Goal: Task Accomplishment & Management: Use online tool/utility

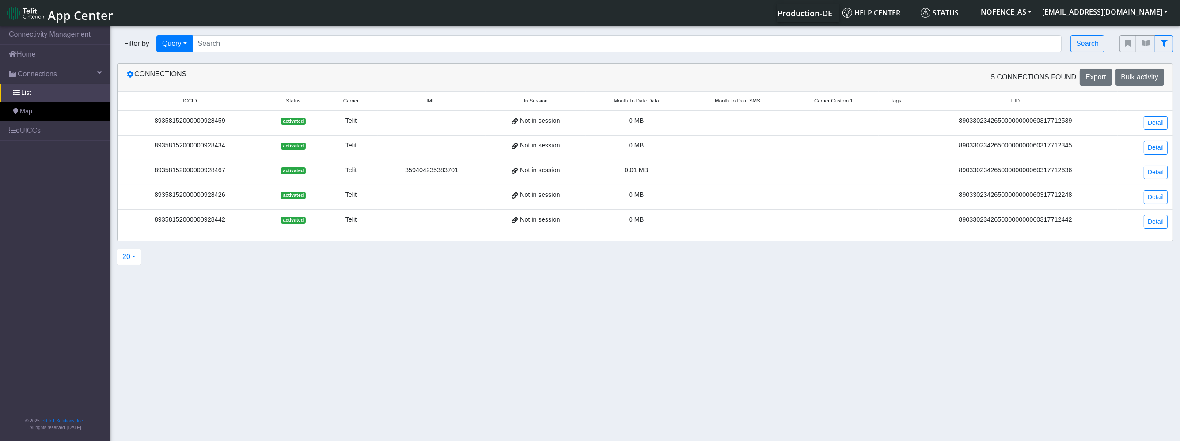
click at [330, 178] on td "Telit" at bounding box center [350, 172] width 53 height 25
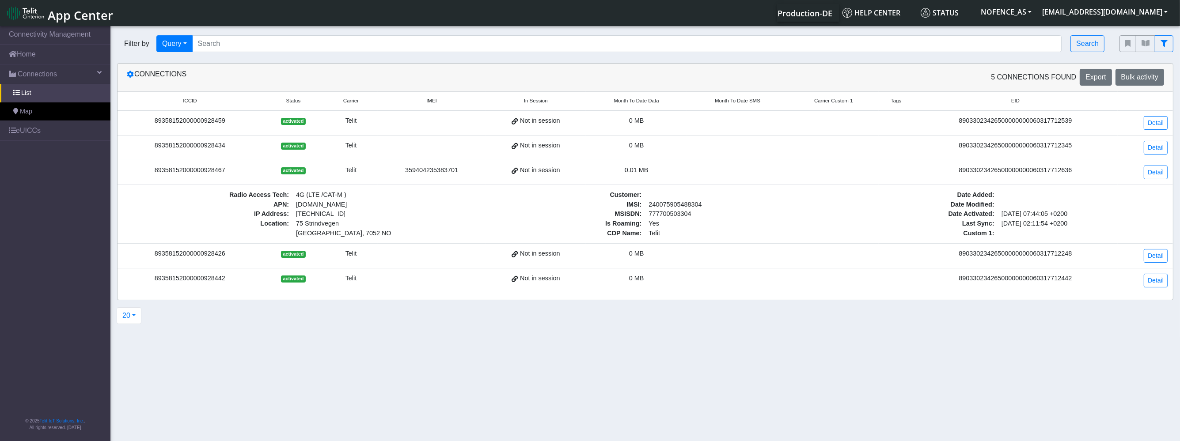
drag, startPoint x: 308, startPoint y: 224, endPoint x: 314, endPoint y: 224, distance: 6.2
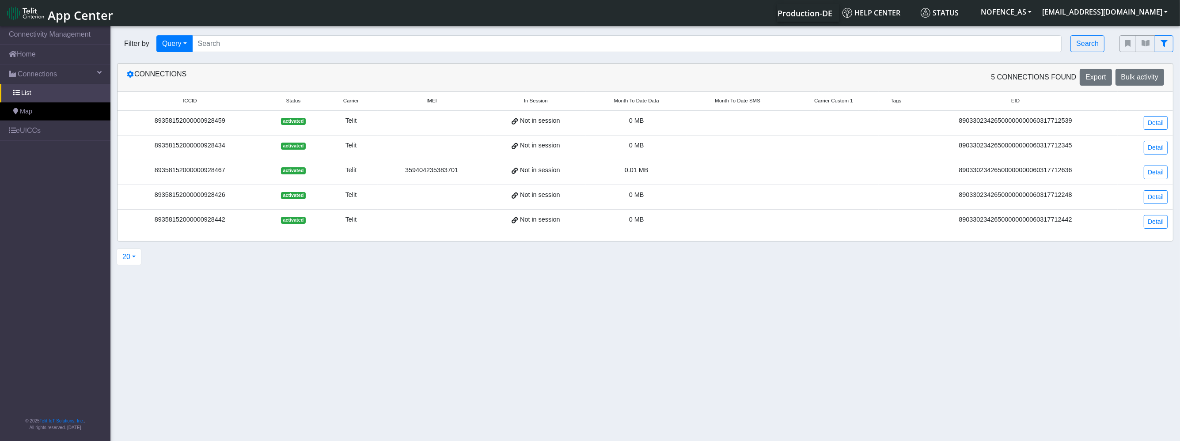
click at [491, 168] on div "Not in session" at bounding box center [536, 171] width 90 height 10
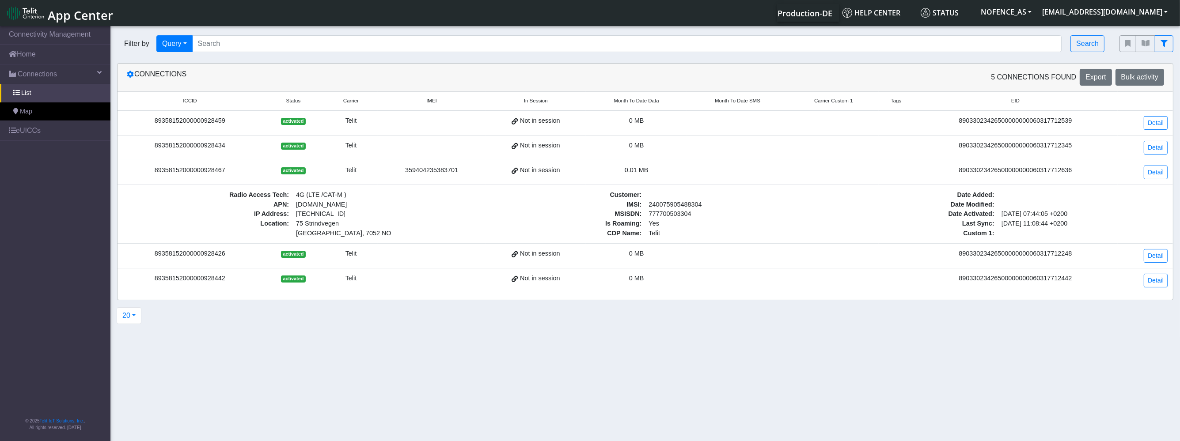
drag, startPoint x: 399, startPoint y: 220, endPoint x: 468, endPoint y: 217, distance: 69.0
click at [459, 217] on div "Radio Access Tech : 4G (LTE /CAT-M ) APN : [DOMAIN_NAME] IP Address : [TECHNICA…" at bounding box center [292, 214] width 353 height 48
click at [468, 217] on div "IP Address : [TECHNICAL_ID]" at bounding box center [292, 214] width 353 height 10
drag, startPoint x: 643, startPoint y: 218, endPoint x: 715, endPoint y: 218, distance: 72.5
click at [708, 218] on div "Customer : IMSI : [TECHNICAL_ID] MSISDN : 777700503304 Is Roaming : Yes CDP Nam…" at bounding box center [645, 214] width 353 height 48
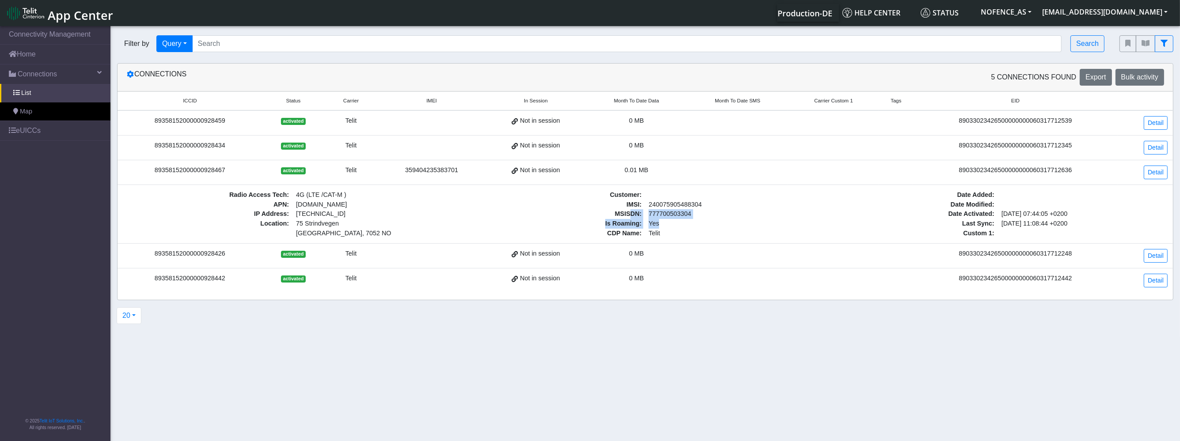
click at [715, 219] on span "Yes" at bounding box center [730, 224] width 170 height 10
drag, startPoint x: 674, startPoint y: 218, endPoint x: 551, endPoint y: 208, distance: 122.8
click at [551, 208] on div "Customer : IMSI : 240075905488304 MSISDN : 777700503304 Is Roaming : Yes CDP Na…" at bounding box center [645, 214] width 353 height 48
click at [553, 208] on span "IMSI :" at bounding box center [560, 205] width 170 height 10
click at [594, 205] on span "IMSI :" at bounding box center [560, 205] width 170 height 10
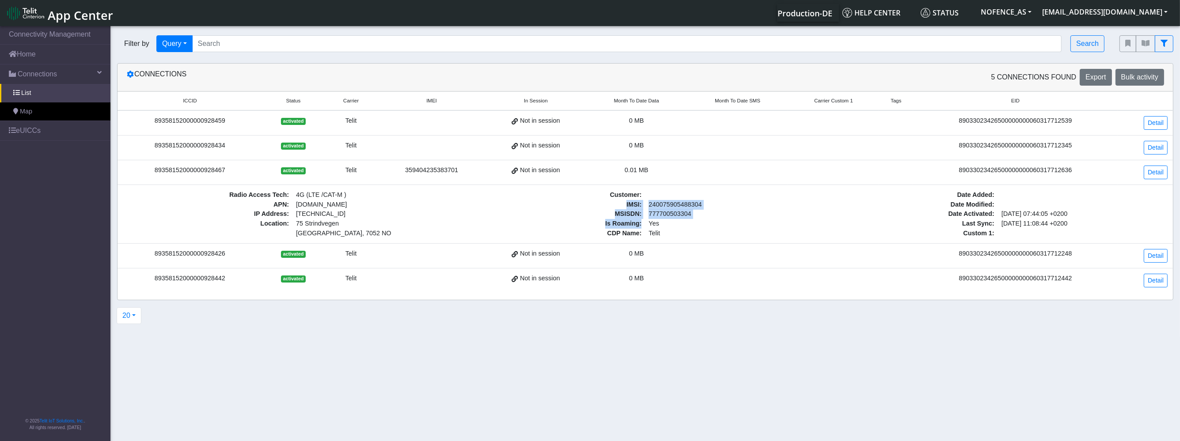
drag, startPoint x: 637, startPoint y: 212, endPoint x: 691, endPoint y: 218, distance: 53.8
click at [691, 218] on div "Customer : IMSI : 240075905488304 MSISDN : 777700503304 Is Roaming : Yes CDP Na…" at bounding box center [645, 214] width 353 height 48
click at [691, 219] on span "Yes" at bounding box center [730, 224] width 170 height 10
drag, startPoint x: 673, startPoint y: 228, endPoint x: 621, endPoint y: 225, distance: 51.8
click at [621, 225] on div "Customer : IMSI : 240075905488304 MSISDN : 777700503304 Is Roaming : Yes CDP Na…" at bounding box center [645, 214] width 353 height 48
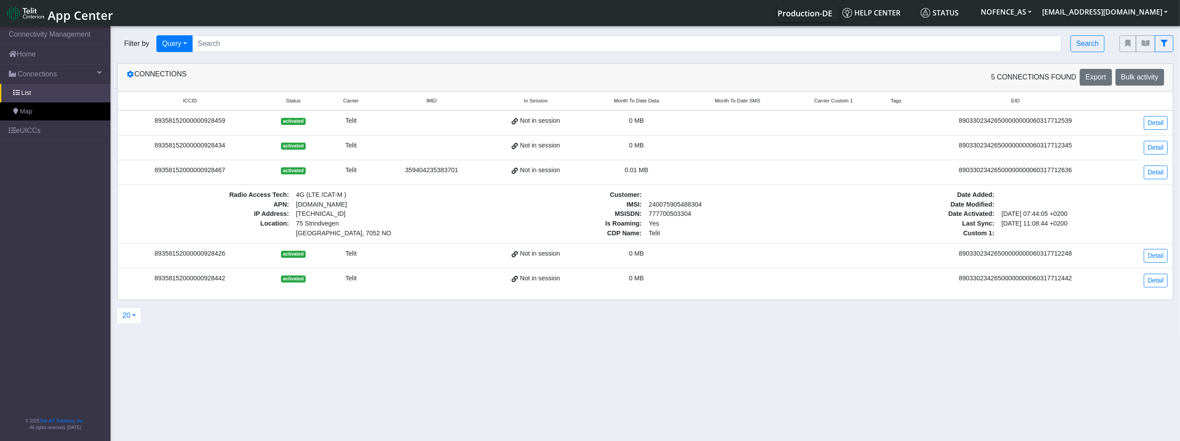
click at [620, 224] on span "Is Roaming :" at bounding box center [560, 224] width 170 height 10
drag, startPoint x: 629, startPoint y: 196, endPoint x: 675, endPoint y: 209, distance: 47.5
click at [673, 209] on div "Customer : IMSI : 240075905488304 MSISDN : 777700503304 Is Roaming : Yes CDP Na…" at bounding box center [645, 214] width 353 height 48
click at [675, 209] on span "777700503304" at bounding box center [730, 214] width 170 height 10
drag, startPoint x: 652, startPoint y: 214, endPoint x: 530, endPoint y: 204, distance: 122.9
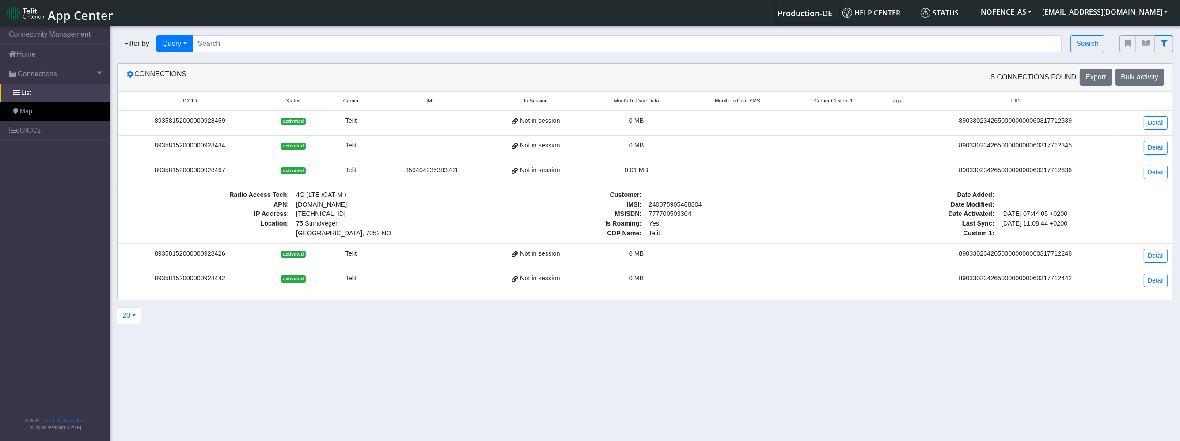
click at [533, 205] on div "Customer : IMSI : 240075905488304 MSISDN : 777700503304 Is Roaming : Yes CDP Na…" at bounding box center [645, 214] width 353 height 48
click at [529, 204] on span "IMSI :" at bounding box center [560, 205] width 170 height 10
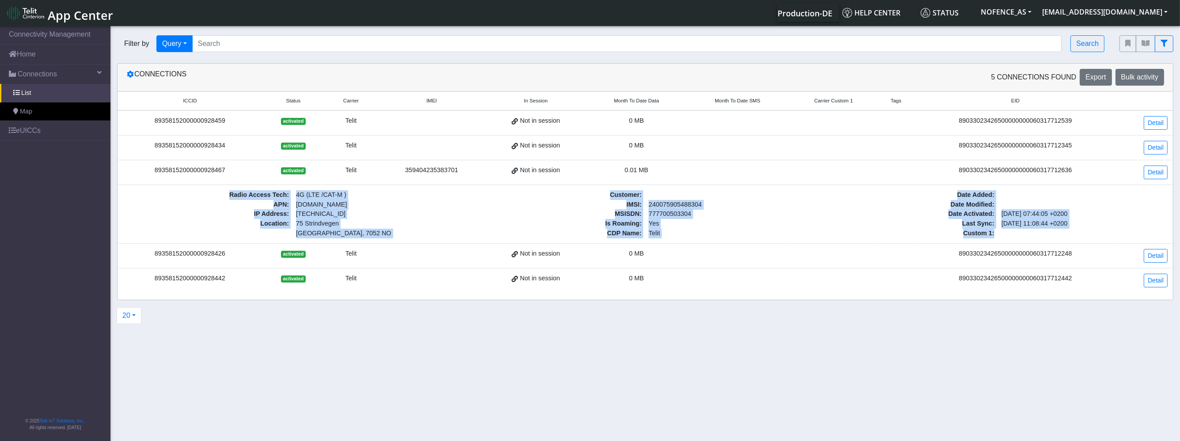
drag, startPoint x: 225, startPoint y: 186, endPoint x: 1021, endPoint y: 239, distance: 797.2
click at [1021, 239] on td "Radio Access Tech : 4G (LTE /CAT-M ) APN : nxt23.net IP Address : 100.64.164.58…" at bounding box center [646, 214] width 1056 height 59
drag, startPoint x: 898, startPoint y: 231, endPoint x: 196, endPoint y: 215, distance: 702.3
click at [196, 215] on div "Radio Access Tech : 4G (LTE /CAT-M ) APN : nxt23.net IP Address : 100.64.164.58…" at bounding box center [645, 214] width 1058 height 48
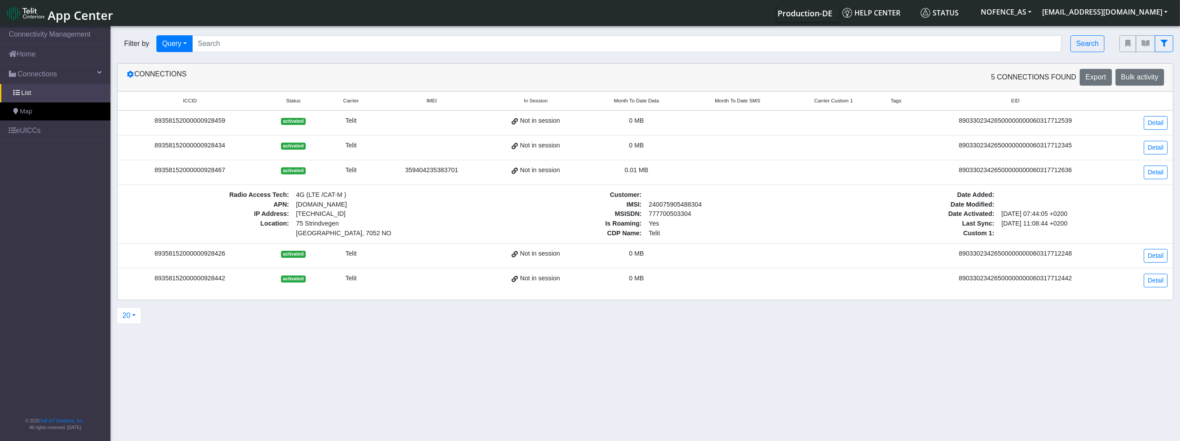
click at [209, 200] on span "APN :" at bounding box center [208, 205] width 170 height 10
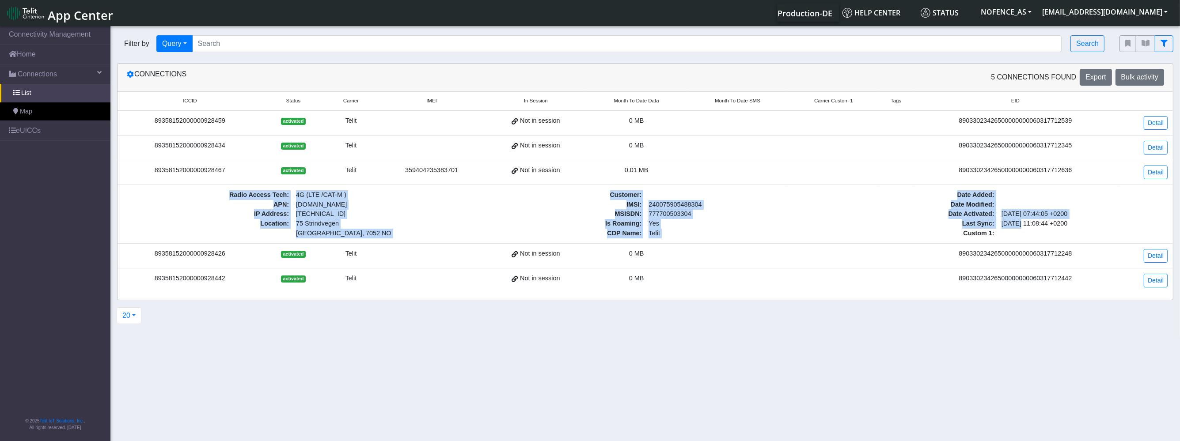
drag, startPoint x: 236, startPoint y: 195, endPoint x: 1040, endPoint y: 216, distance: 804.1
click at [1032, 219] on div "Radio Access Tech : 4G (LTE /CAT-M ) APN : nxt23.net IP Address : 100.64.164.58…" at bounding box center [645, 214] width 1058 height 48
click at [1029, 214] on span "[DATE] 07:44:05 +0200" at bounding box center [1083, 214] width 170 height 10
click at [521, 230] on span "CDP Name :" at bounding box center [560, 234] width 170 height 10
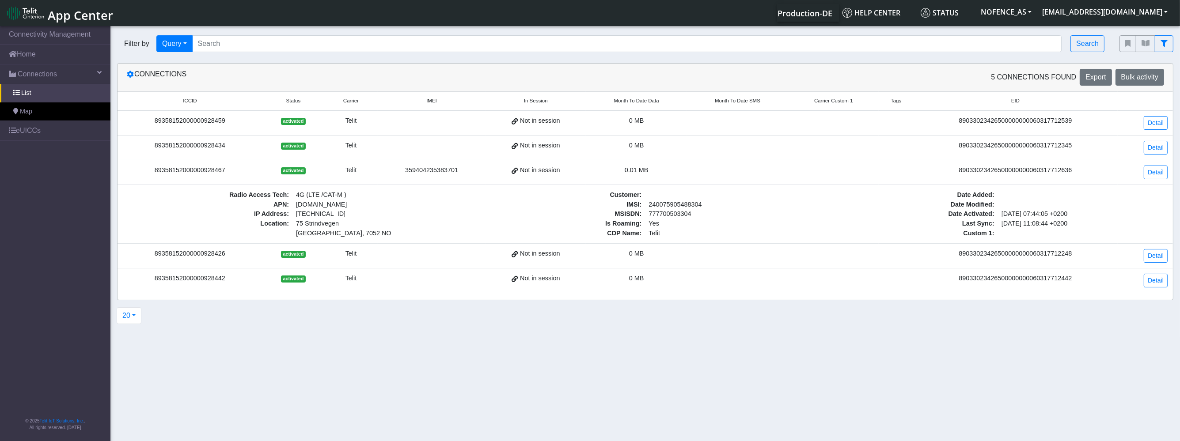
drag, startPoint x: 1001, startPoint y: 220, endPoint x: 1084, endPoint y: 222, distance: 83.1
click at [1084, 222] on span "2025-08-29 11:08:44 +0200" at bounding box center [1083, 224] width 170 height 10
click at [1084, 223] on span "2025-08-29 11:08:44 +0200" at bounding box center [1083, 224] width 170 height 10
drag, startPoint x: 1084, startPoint y: 223, endPoint x: 977, endPoint y: 224, distance: 106.5
click at [977, 224] on div "Last Sync : 2025-08-29 11:08:44 +0200" at bounding box center [998, 224] width 353 height 10
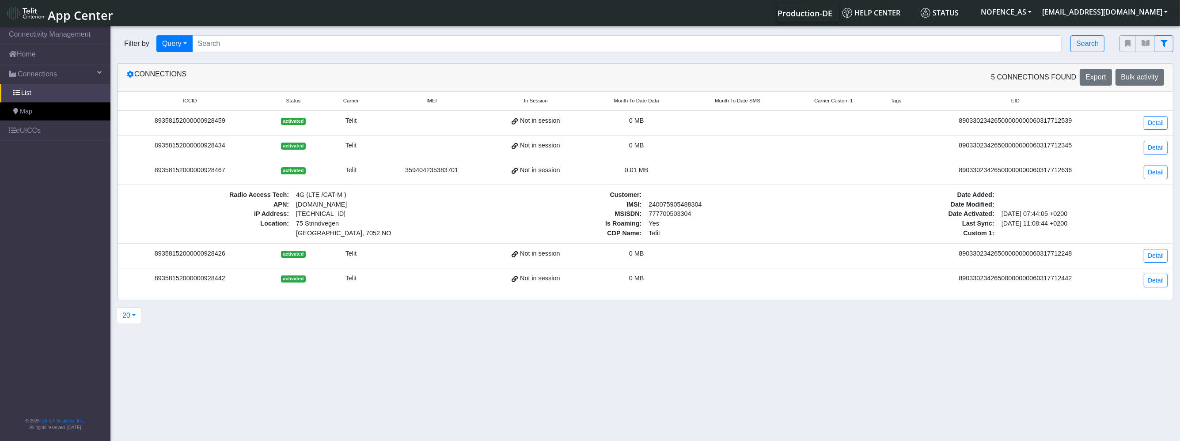
click at [988, 205] on span "Date Modified :" at bounding box center [914, 205] width 170 height 10
drag, startPoint x: 1002, startPoint y: 221, endPoint x: 1072, endPoint y: 224, distance: 69.9
click at [1072, 224] on span "2025-08-29 11:08:44 +0200" at bounding box center [1083, 224] width 170 height 10
click at [1051, 219] on span "2025-08-29 11:08:44 +0200" at bounding box center [1083, 224] width 170 height 10
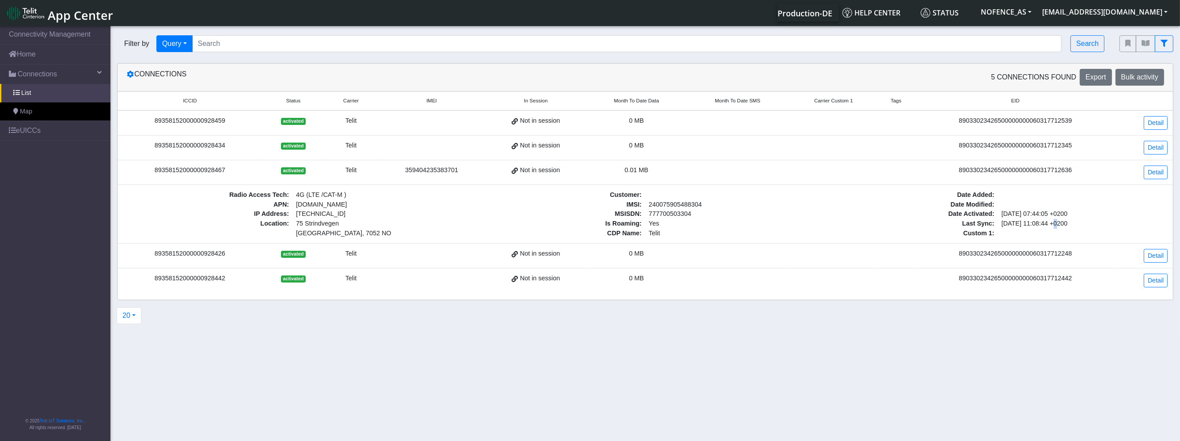
click at [1051, 219] on span "2025-08-29 11:08:44 +0200" at bounding box center [1083, 224] width 170 height 10
click at [1044, 224] on span "2025-08-29 11:08:44 +0200" at bounding box center [1083, 224] width 170 height 10
drag, startPoint x: 1002, startPoint y: 220, endPoint x: 1106, endPoint y: 222, distance: 104.7
click at [1106, 222] on span "2025-08-29 11:08:44 +0200" at bounding box center [1083, 224] width 170 height 10
click at [1044, 222] on span "2025-08-29 11:08:44 +0200" at bounding box center [1083, 224] width 170 height 10
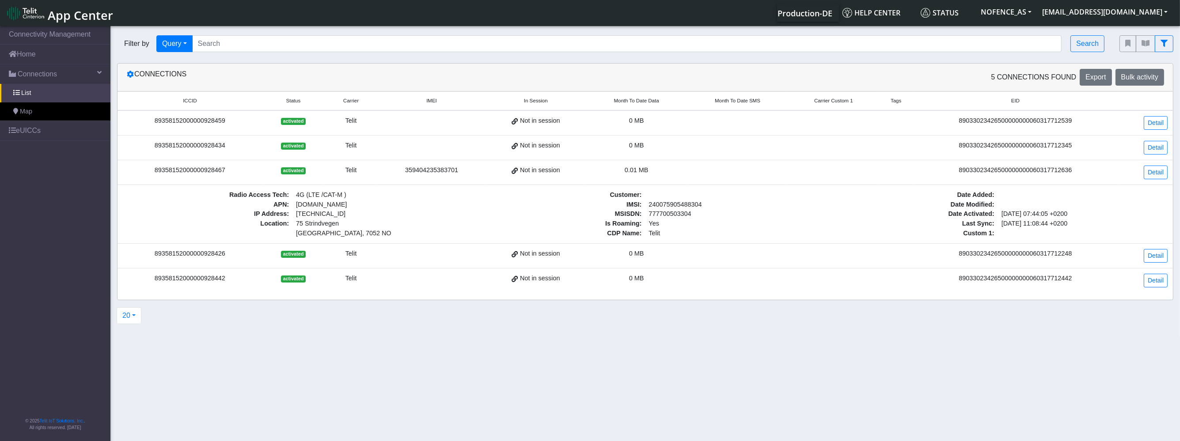
drag, startPoint x: 1083, startPoint y: 222, endPoint x: 1003, endPoint y: 223, distance: 80.0
click at [1003, 223] on span "2025-08-29 11:08:44 +0200" at bounding box center [1083, 224] width 170 height 10
drag, startPoint x: 999, startPoint y: 224, endPoint x: 1091, endPoint y: 226, distance: 91.9
click at [1091, 226] on span "2025-08-29 11:08:44 +0200" at bounding box center [1083, 224] width 170 height 10
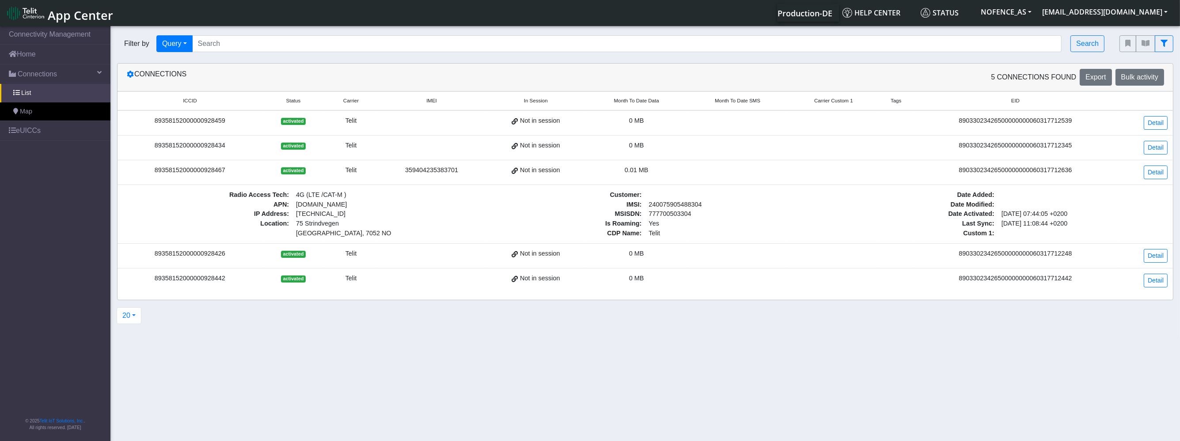
click at [1091, 226] on span "2025-08-29 11:08:44 +0200" at bounding box center [1083, 224] width 170 height 10
drag, startPoint x: 1086, startPoint y: 225, endPoint x: 1000, endPoint y: 224, distance: 85.7
click at [1000, 224] on span "2025-08-29 11:08:44 +0200" at bounding box center [1083, 224] width 170 height 10
drag, startPoint x: 1000, startPoint y: 224, endPoint x: 1049, endPoint y: 225, distance: 49.1
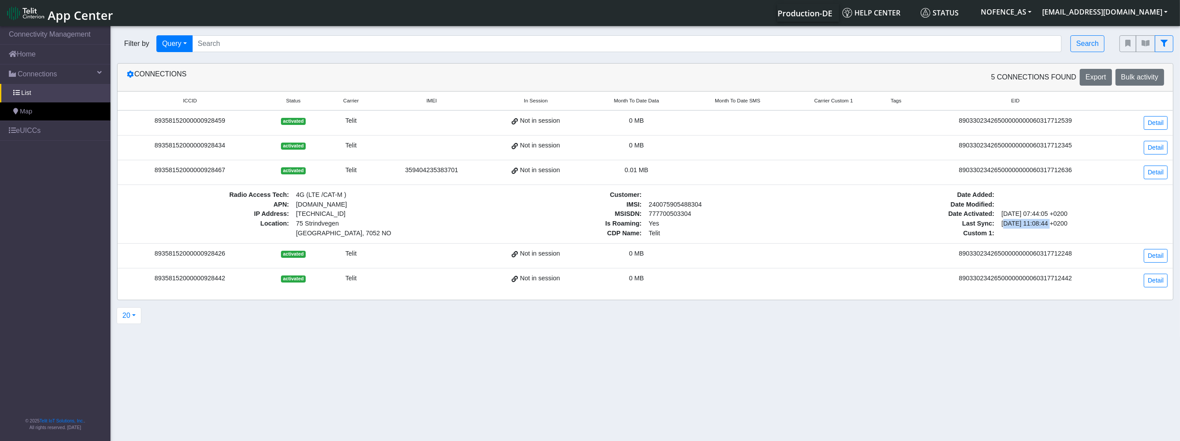
click at [1049, 225] on span "2025-08-29 11:08:44 +0200" at bounding box center [1083, 224] width 170 height 10
click at [610, 223] on span "Is Roaming :" at bounding box center [560, 224] width 170 height 10
drag, startPoint x: 596, startPoint y: 222, endPoint x: 673, endPoint y: 224, distance: 77.3
click at [673, 224] on div "Is Roaming : Yes" at bounding box center [645, 224] width 353 height 10
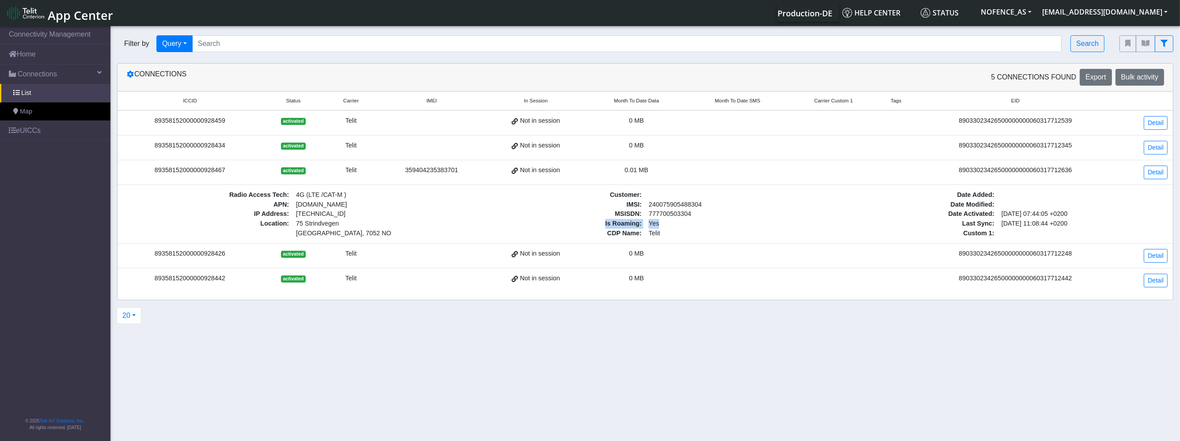
click at [673, 224] on span "Yes" at bounding box center [730, 224] width 170 height 10
click at [664, 229] on span "Telit" at bounding box center [730, 234] width 170 height 10
drag, startPoint x: 652, startPoint y: 229, endPoint x: 642, endPoint y: 229, distance: 9.7
click at [642, 229] on div "CDP Name : Telit" at bounding box center [645, 234] width 353 height 10
click at [642, 229] on span "CDP Name :" at bounding box center [560, 234] width 170 height 10
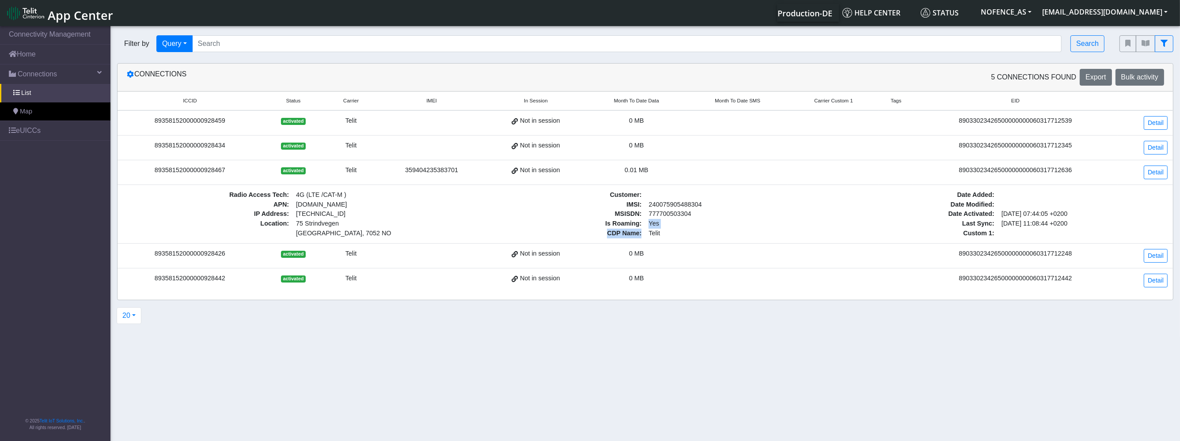
drag, startPoint x: 644, startPoint y: 228, endPoint x: 651, endPoint y: 225, distance: 7.6
click at [650, 225] on div "Customer : IMSI : 240075905488304 MSISDN : 777700503304 Is Roaming : Yes CDP Na…" at bounding box center [645, 214] width 353 height 48
click at [658, 224] on span "Yes" at bounding box center [654, 223] width 10 height 7
drag, startPoint x: 646, startPoint y: 230, endPoint x: 693, endPoint y: 237, distance: 47.9
click at [681, 236] on span "Telit" at bounding box center [730, 234] width 170 height 10
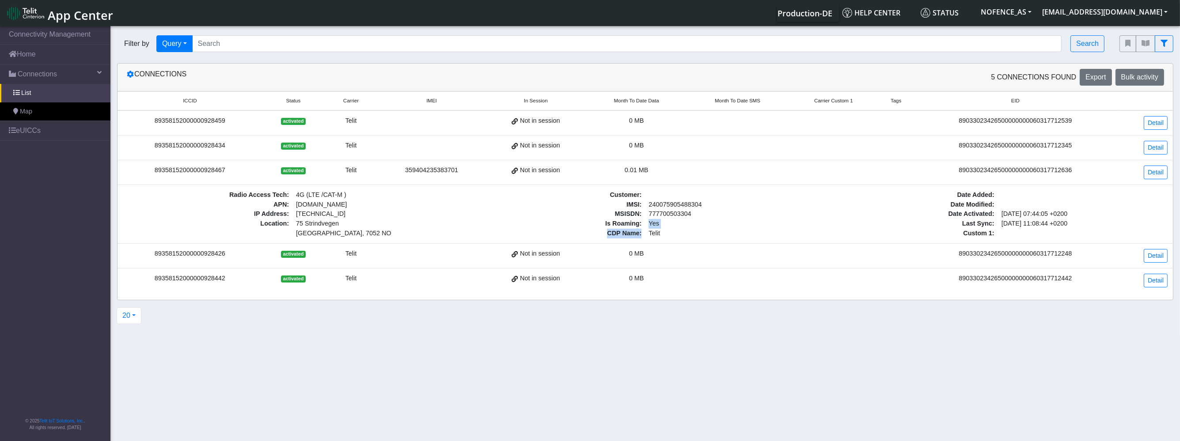
click at [694, 237] on td "Radio Access Tech : 4G (LTE /CAT-M ) APN : nxt23.net IP Address : 100.64.164.58…" at bounding box center [646, 214] width 1056 height 59
click at [984, 222] on span "Last Sync :" at bounding box center [914, 224] width 170 height 10
drag, startPoint x: 995, startPoint y: 220, endPoint x: 1055, endPoint y: 220, distance: 60.5
click at [1055, 220] on div "Last Sync : 2025-08-29 11:08:44 +0200" at bounding box center [998, 224] width 353 height 10
click at [1055, 220] on span "2025-08-29 11:08:44 +0200" at bounding box center [1083, 224] width 170 height 10
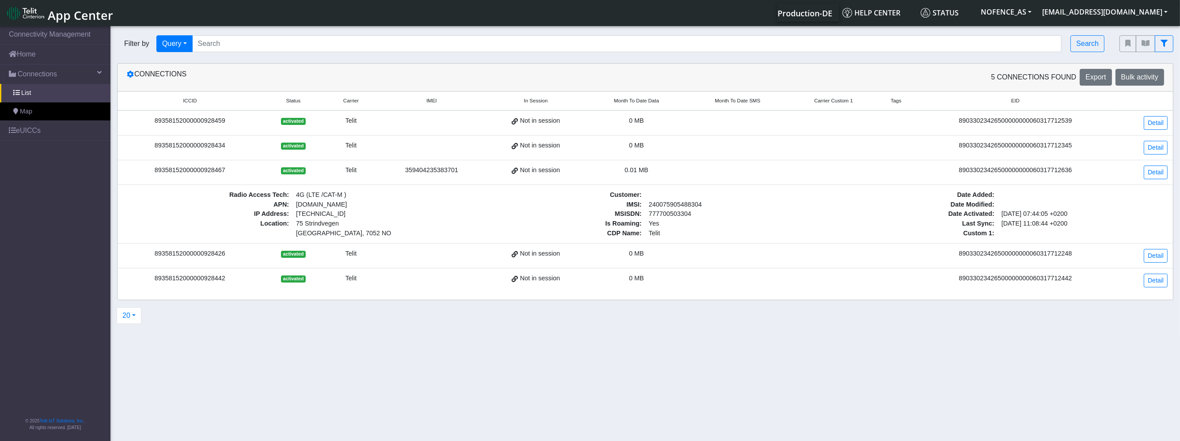
click at [635, 193] on span "Customer :" at bounding box center [560, 195] width 170 height 10
click at [659, 220] on span "Yes" at bounding box center [730, 224] width 170 height 10
click at [659, 225] on span "Yes" at bounding box center [730, 224] width 170 height 10
click at [1073, 14] on button "[EMAIL_ADDRESS][DOMAIN_NAME]" at bounding box center [1105, 12] width 136 height 16
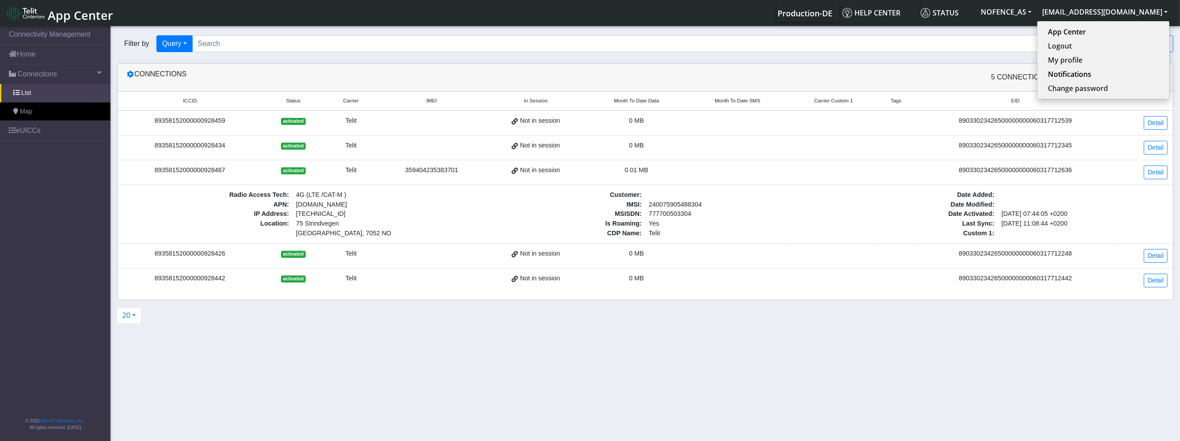
click at [1016, 22] on nav "App Center Production-DE Help center Status NOFENCE_AS tsotne.karchava@nofence.…" at bounding box center [590, 13] width 1180 height 26
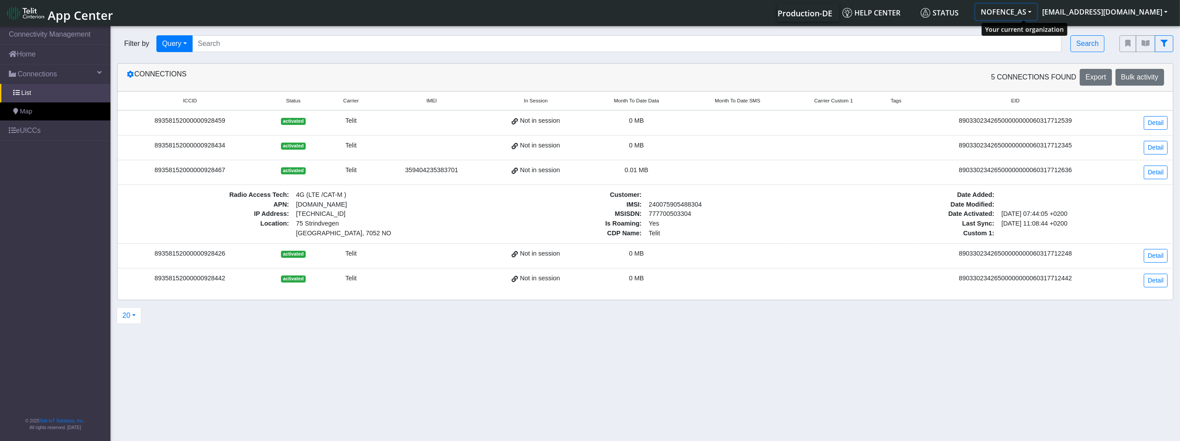
click at [1020, 14] on button "NOFENCE_AS" at bounding box center [1006, 12] width 61 height 16
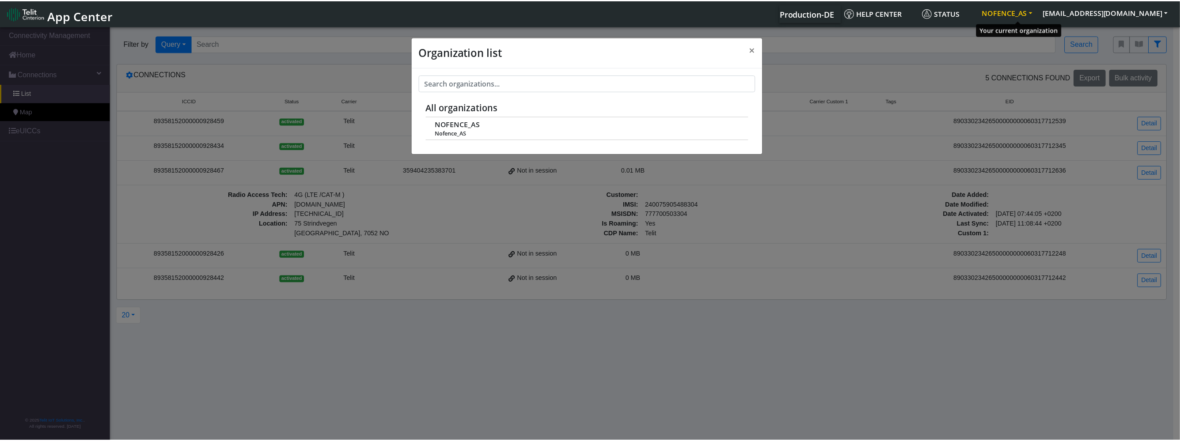
scroll to position [3, 0]
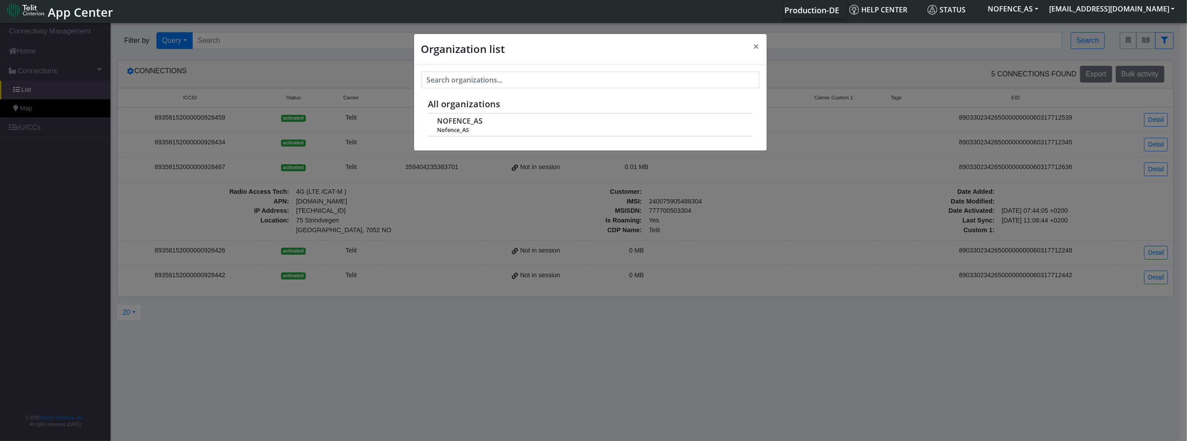
click at [962, 105] on div "Organization list × All organizations NOFENCE_AS Nofence_AS" at bounding box center [593, 231] width 1187 height 420
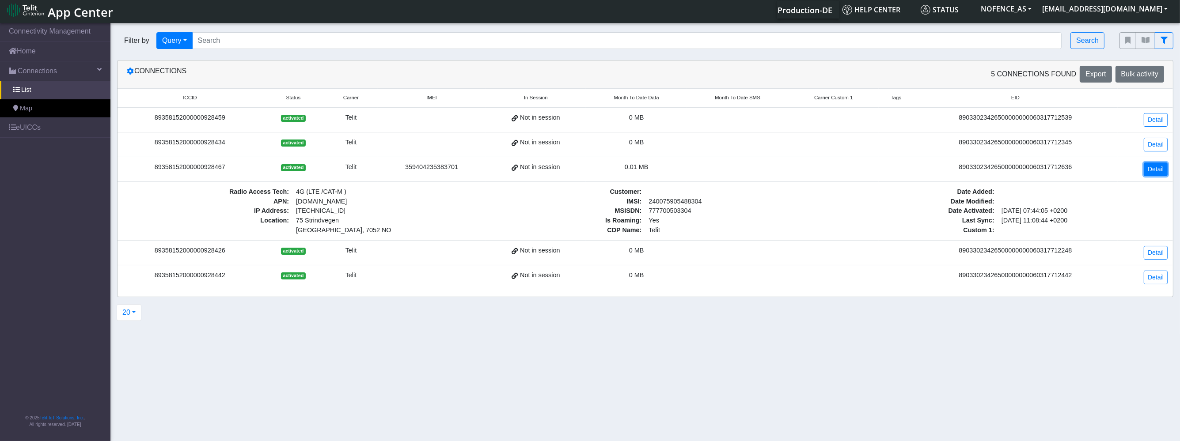
click at [1145, 168] on link "Detail" at bounding box center [1156, 170] width 24 height 14
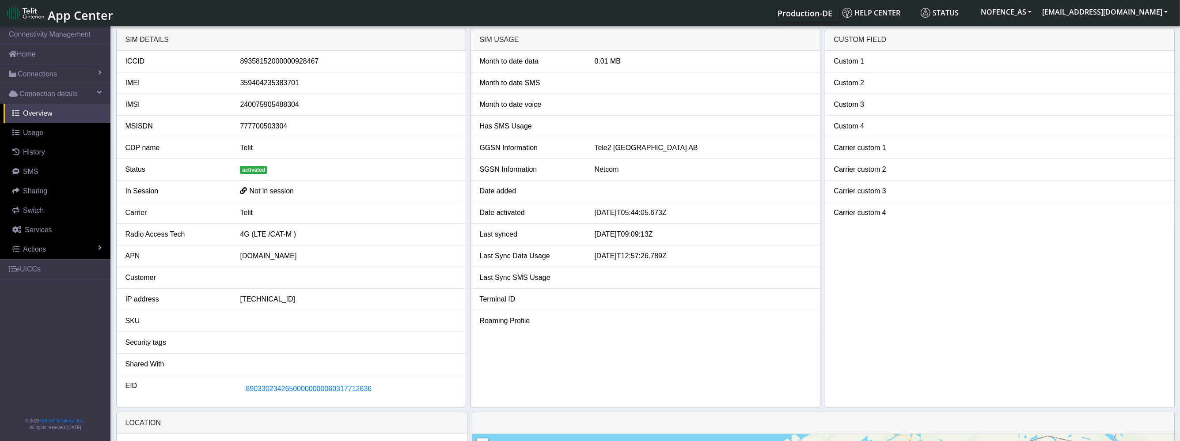
drag, startPoint x: 245, startPoint y: 191, endPoint x: 286, endPoint y: 180, distance: 42.6
click at [274, 183] on li "In Session Not in session" at bounding box center [291, 192] width 349 height 22
click at [286, 181] on li "In Session Not in session" at bounding box center [291, 192] width 349 height 22
click at [242, 148] on div "Telit" at bounding box center [348, 148] width 230 height 11
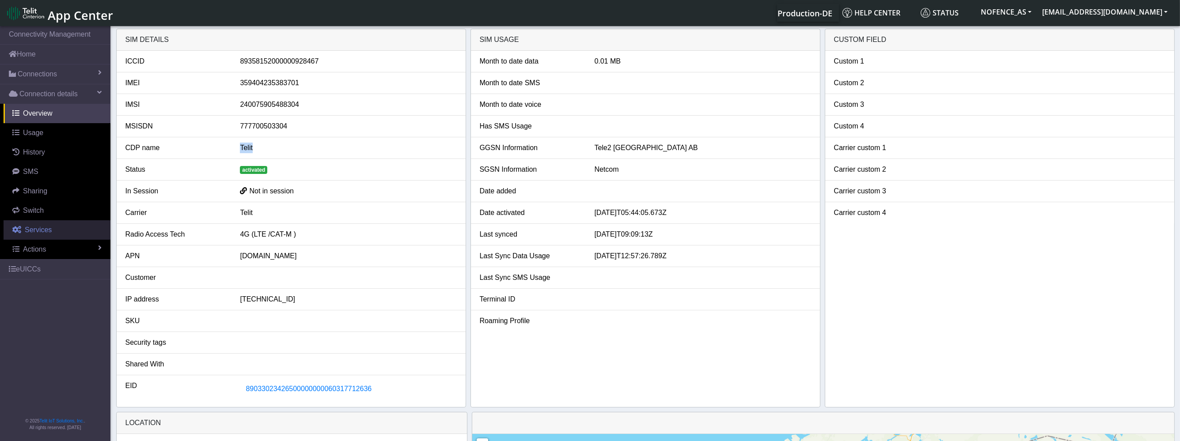
click at [56, 229] on link "Services" at bounding box center [57, 229] width 107 height 19
select select "2: 6"
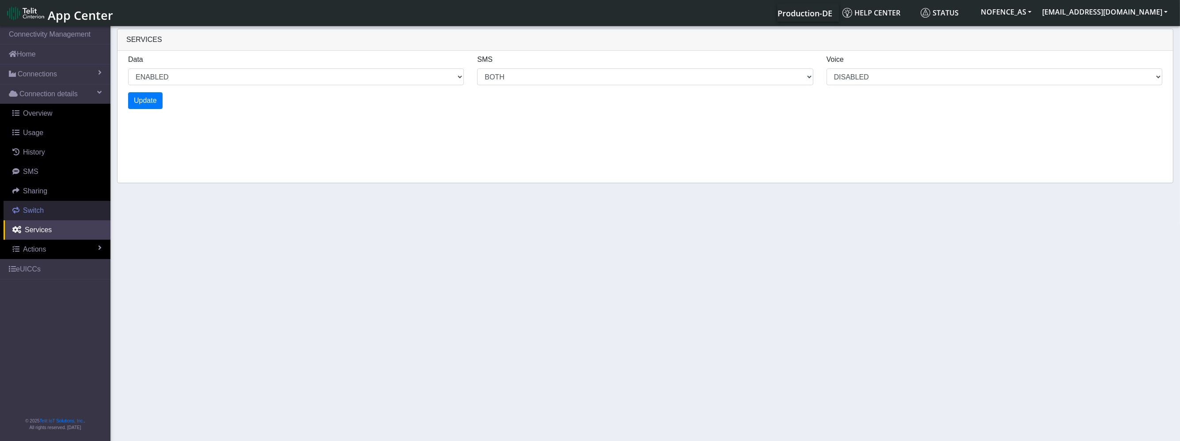
click at [61, 213] on link "Switch" at bounding box center [57, 210] width 107 height 19
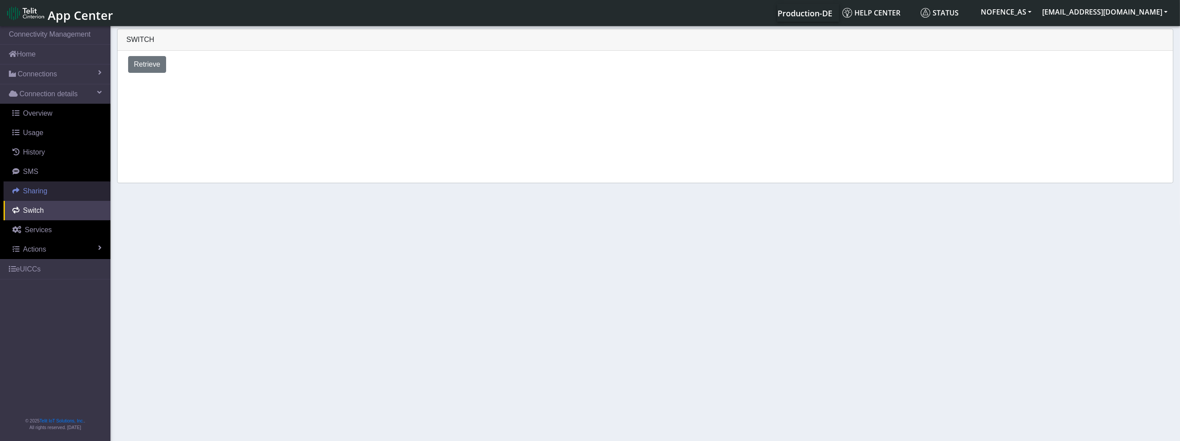
click at [72, 193] on link "Sharing" at bounding box center [57, 191] width 107 height 19
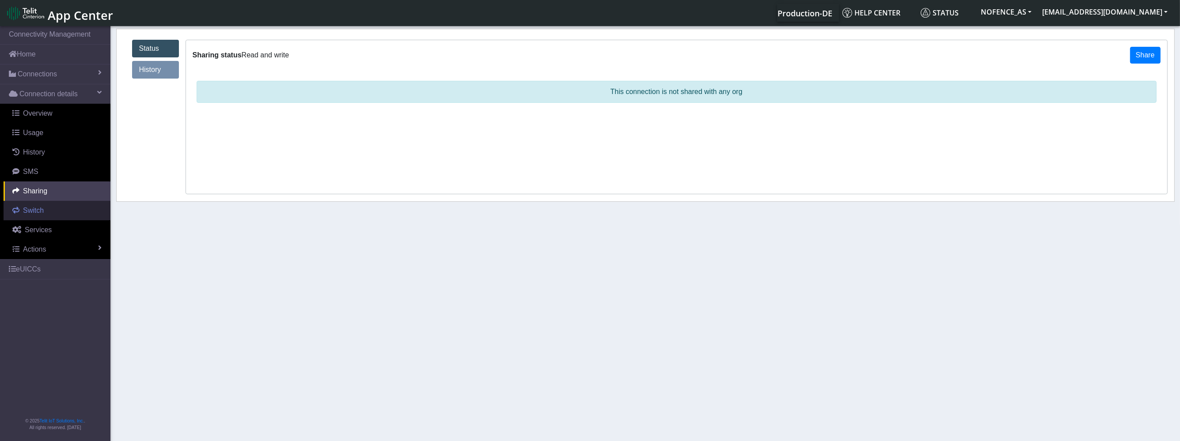
click at [35, 204] on link "Switch" at bounding box center [57, 210] width 107 height 19
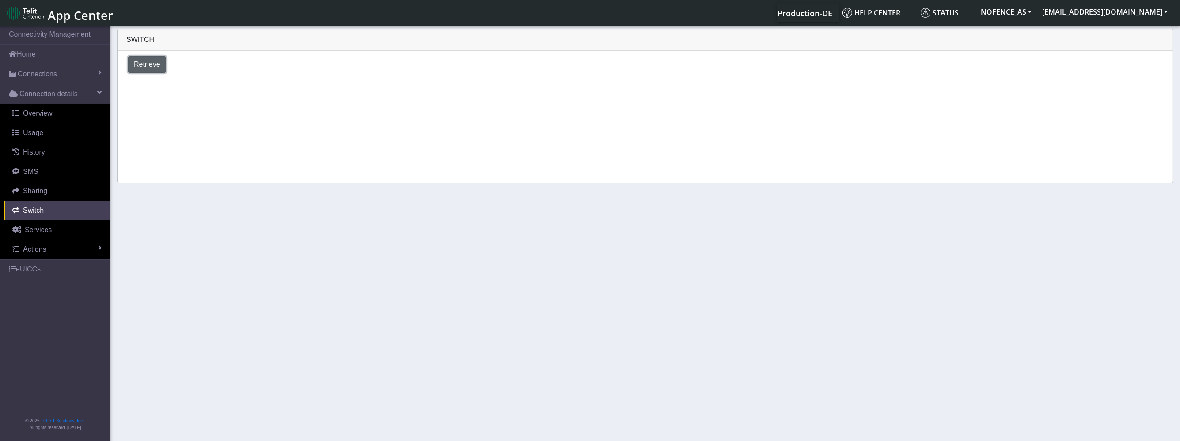
click at [149, 67] on span "Retrieve" at bounding box center [147, 65] width 27 height 8
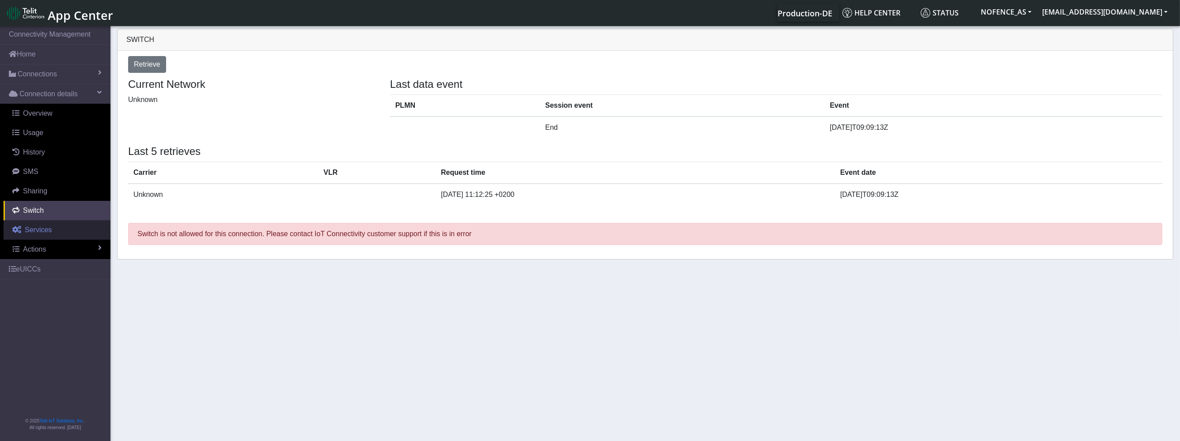
click at [53, 229] on link "Services" at bounding box center [57, 229] width 107 height 19
select select "2: 6"
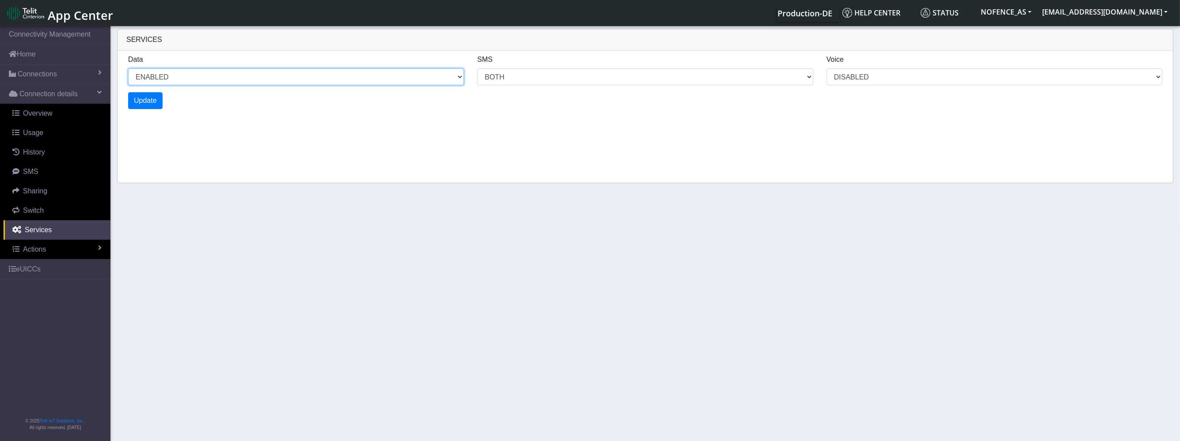
click at [158, 77] on select "ENABLED DISABLED" at bounding box center [296, 76] width 336 height 17
click at [509, 65] on div "SMS MO MT BOTH DISABLED" at bounding box center [645, 69] width 349 height 31
select select "2: 0"
select select "6: 6"
select select "1: 0"
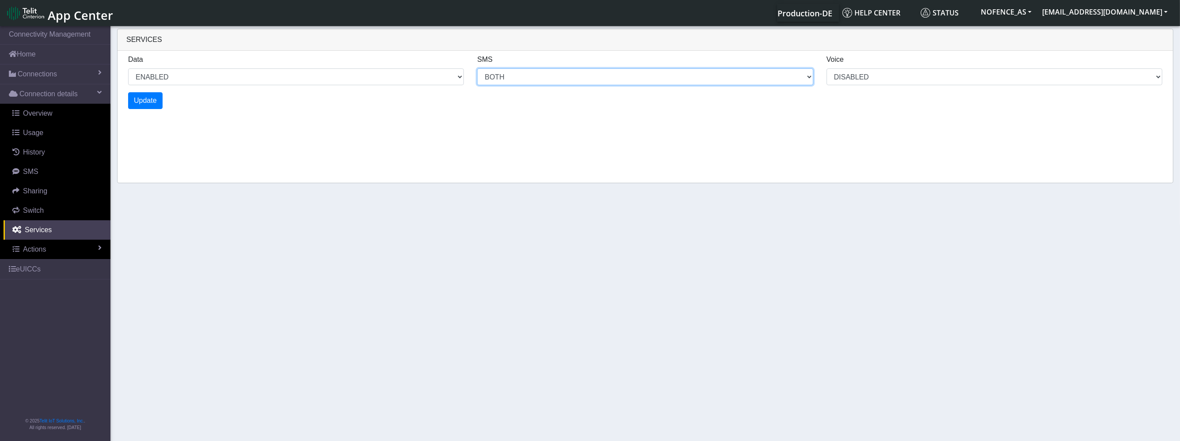
click at [508, 72] on select "MO MT BOTH DISABLED" at bounding box center [645, 76] width 336 height 17
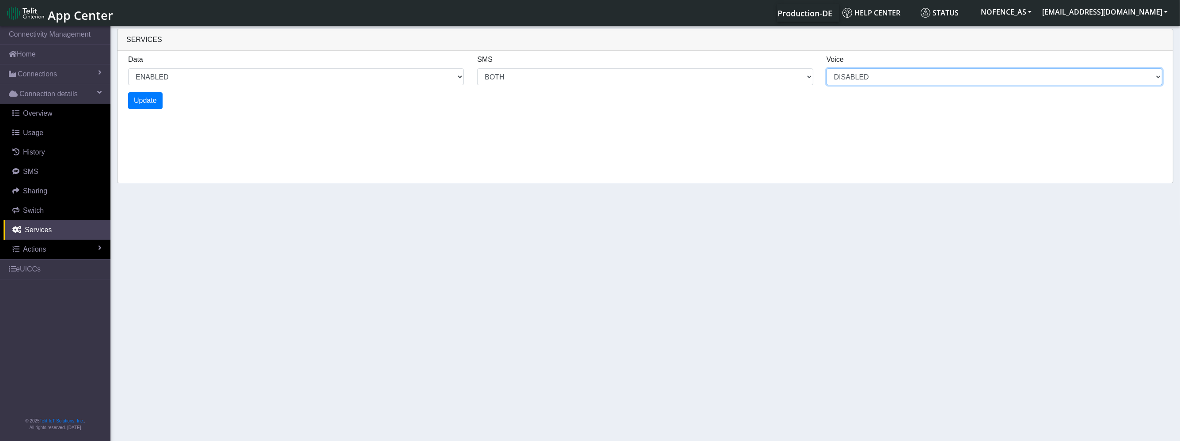
select select "4: 0"
select select "10: 6"
select select "2: 0"
click at [859, 76] on select "DISABLED" at bounding box center [995, 76] width 336 height 17
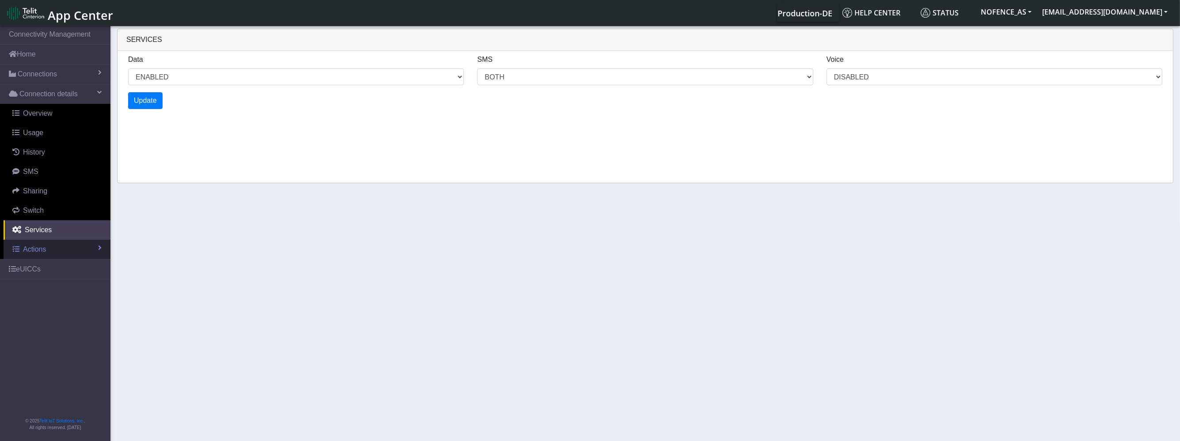
click at [41, 248] on span "Actions" at bounding box center [34, 250] width 23 height 8
select select "6: 0"
select select "14: 6"
select select "3: 0"
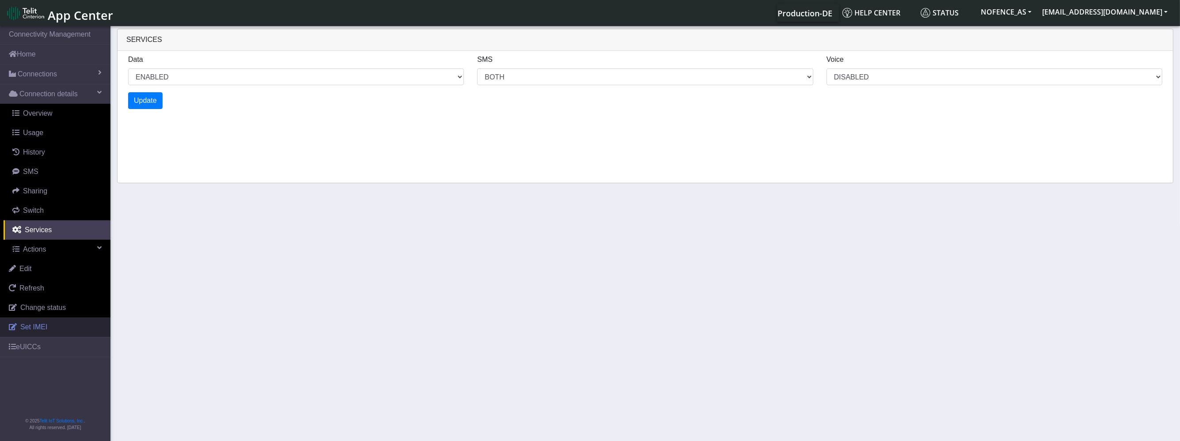
click at [65, 327] on link "Set IMEI" at bounding box center [55, 327] width 110 height 19
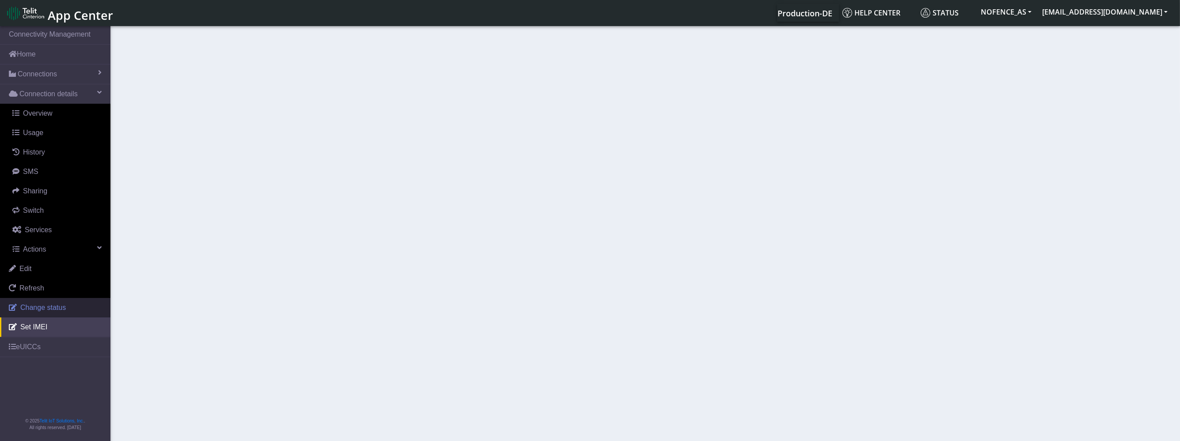
type input "359404235383701"
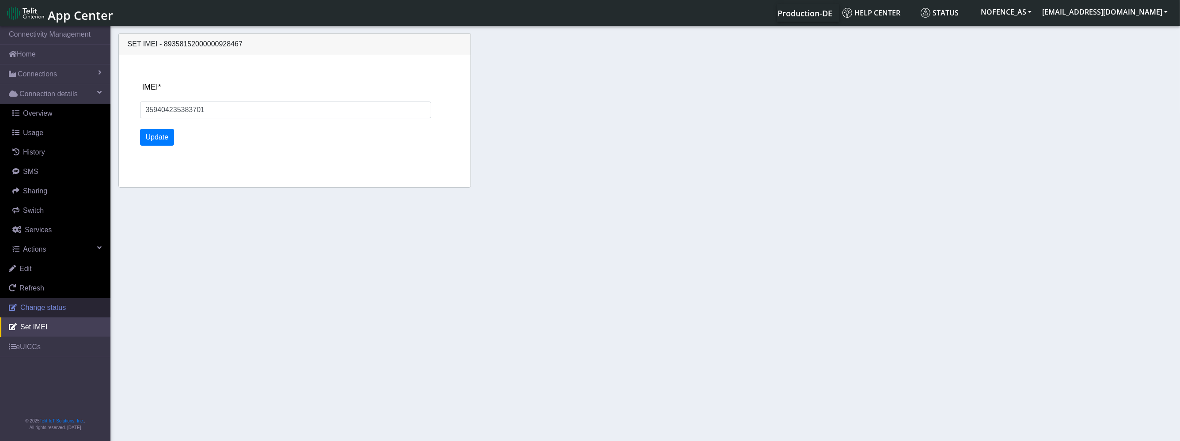
click at [62, 313] on link "Change status" at bounding box center [55, 307] width 110 height 19
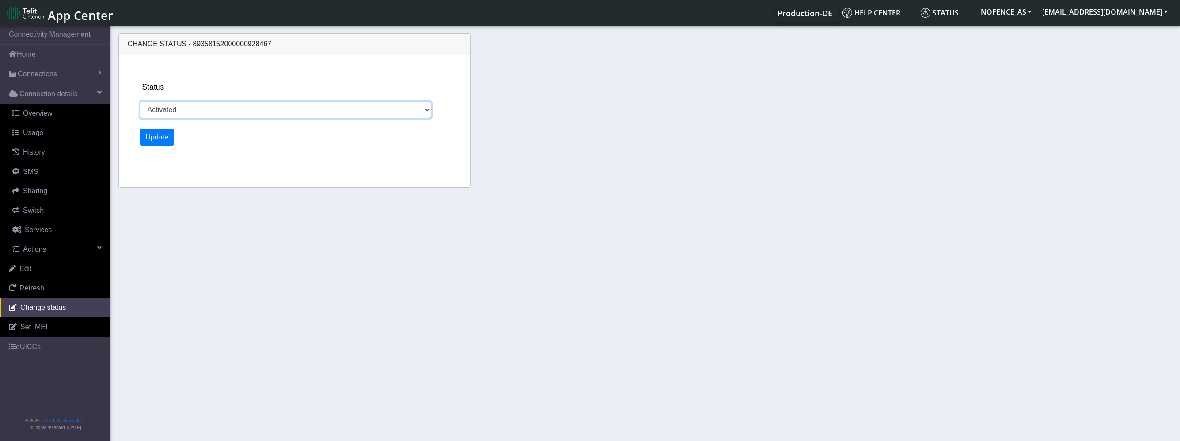
click at [191, 106] on select "Activated Deactivated" at bounding box center [286, 110] width 292 height 17
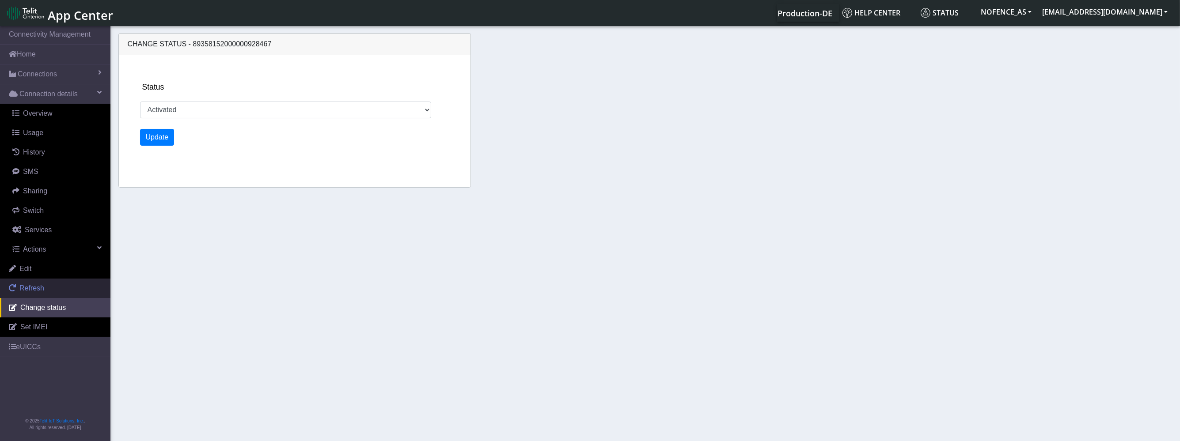
click at [57, 285] on link "Refresh" at bounding box center [55, 288] width 110 height 19
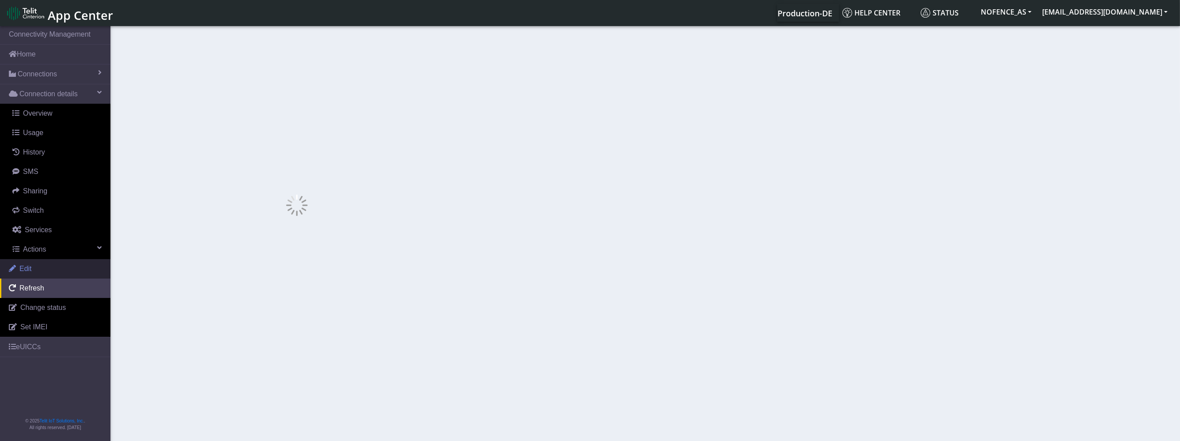
click at [59, 268] on link "Edit" at bounding box center [55, 268] width 110 height 19
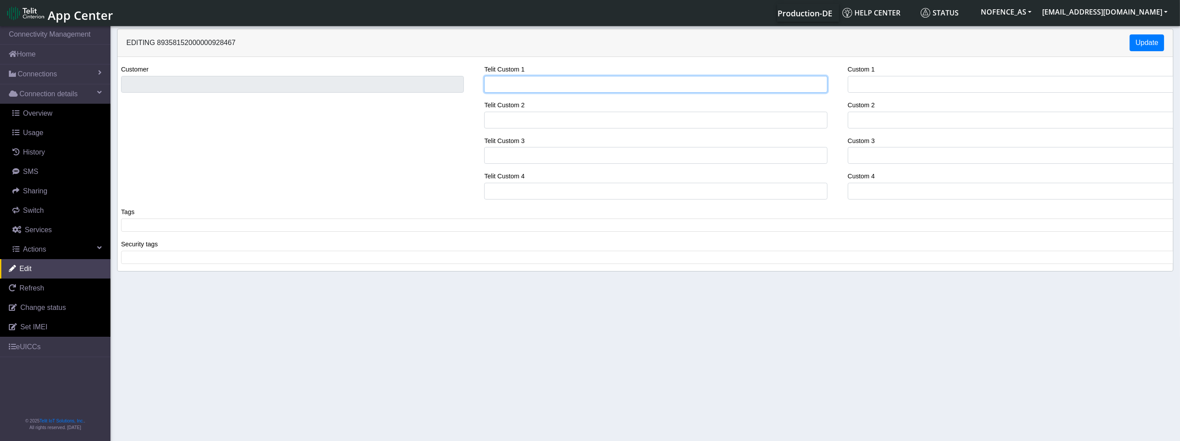
click at [558, 91] on input "Telit Custom 1" at bounding box center [655, 84] width 343 height 17
click at [59, 346] on link "eUICCs" at bounding box center [55, 347] width 110 height 19
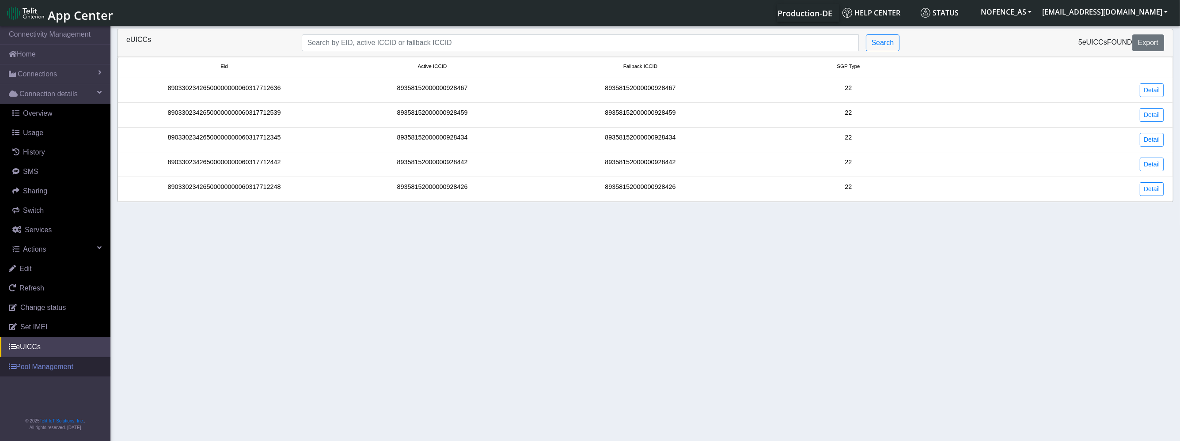
click at [60, 374] on link "Pool Management" at bounding box center [55, 366] width 110 height 19
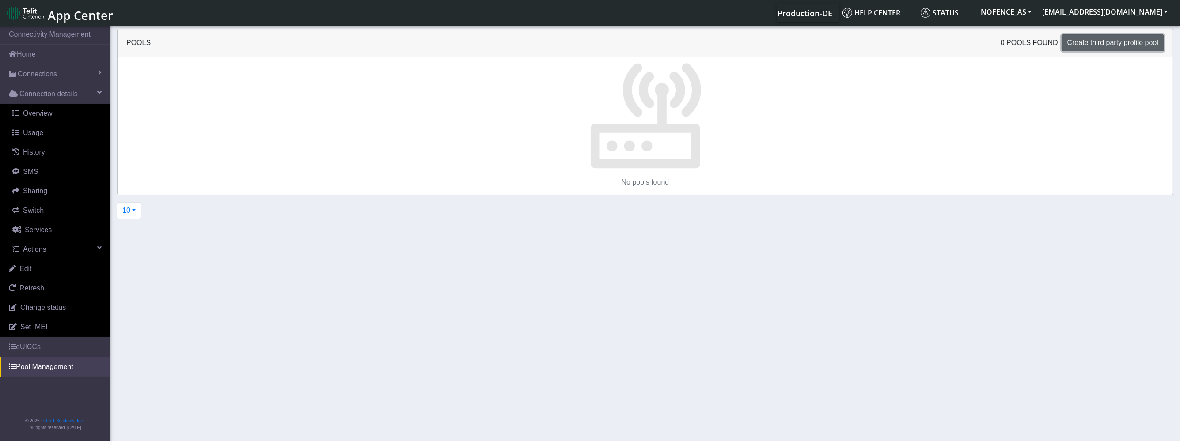
drag, startPoint x: 1106, startPoint y: 44, endPoint x: 1153, endPoint y: 49, distance: 47.5
click at [1153, 49] on button "Create third party profile pool" at bounding box center [1113, 42] width 103 height 17
select select "IPv4"
select select "NONE"
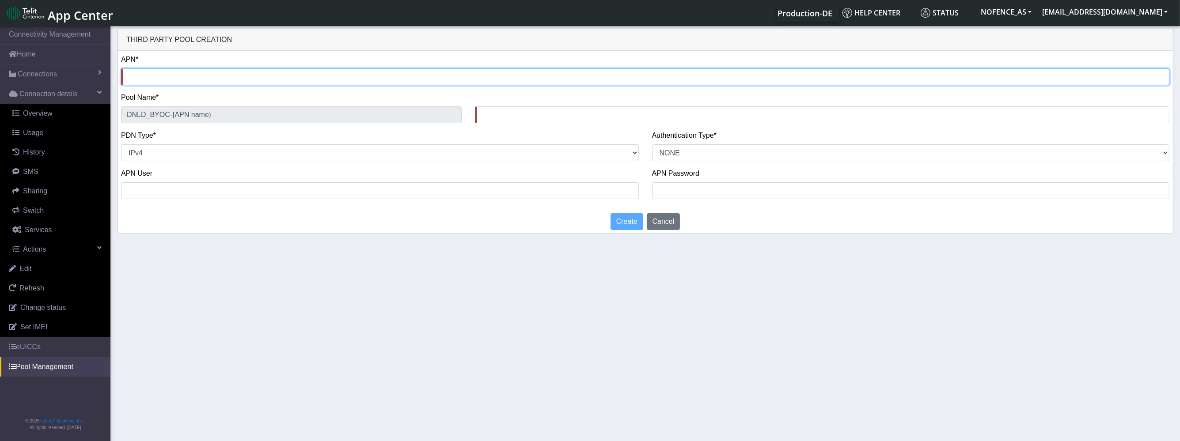
click at [149, 82] on input "text" at bounding box center [645, 76] width 1049 height 17
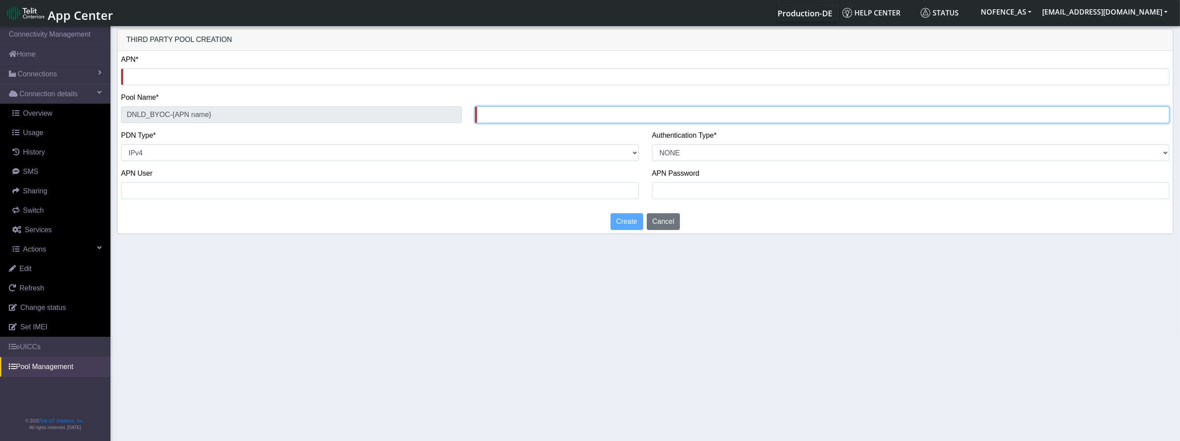
click at [528, 114] on input "text" at bounding box center [822, 114] width 695 height 17
click at [279, 159] on select "NON_IP IPv4 IPv6 IPv4v6" at bounding box center [380, 152] width 518 height 17
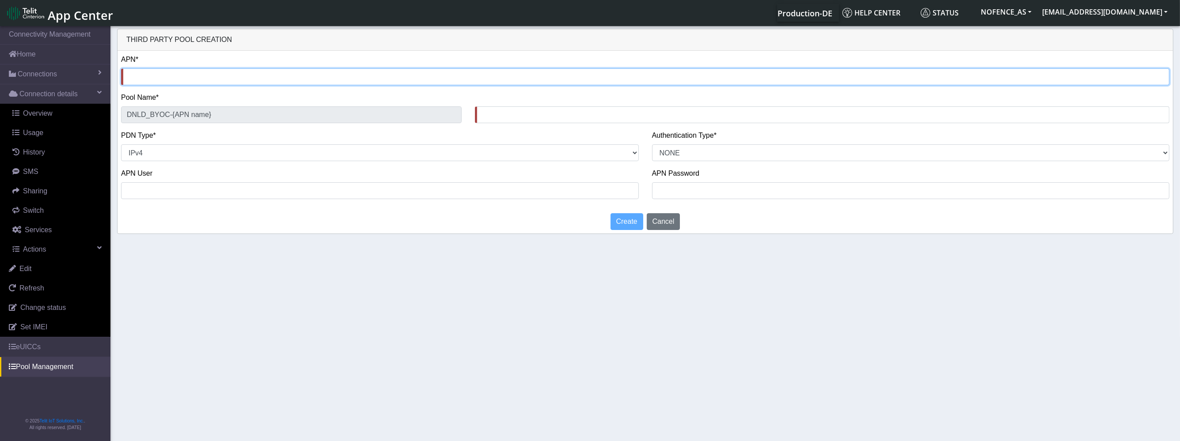
click at [171, 72] on input "text" at bounding box center [645, 76] width 1049 height 17
click at [213, 70] on input "text" at bounding box center [645, 76] width 1049 height 17
paste input "1N01.TMGS"
type input "1N01.TMGS"
type input "DNLD_BYOC-1N01.TMGS-"
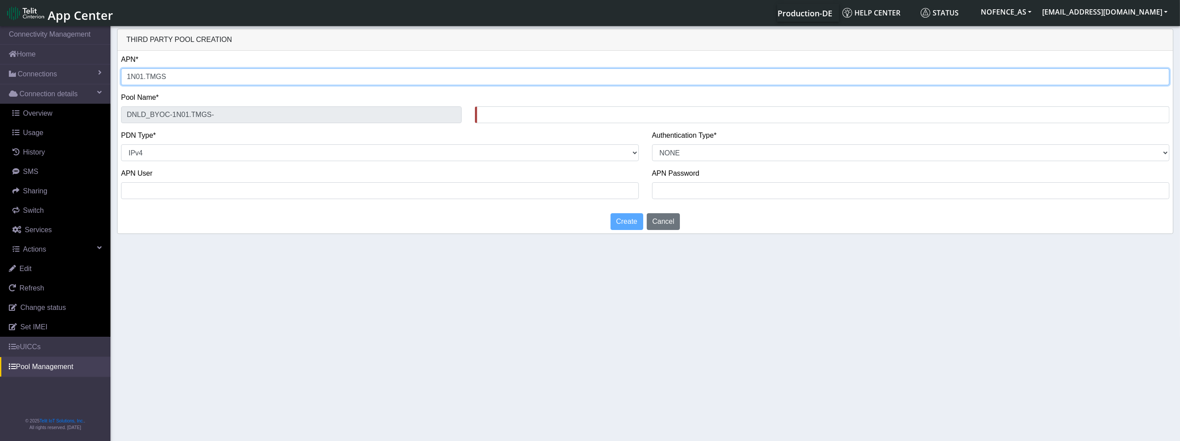
type input "1N01.TMGS"
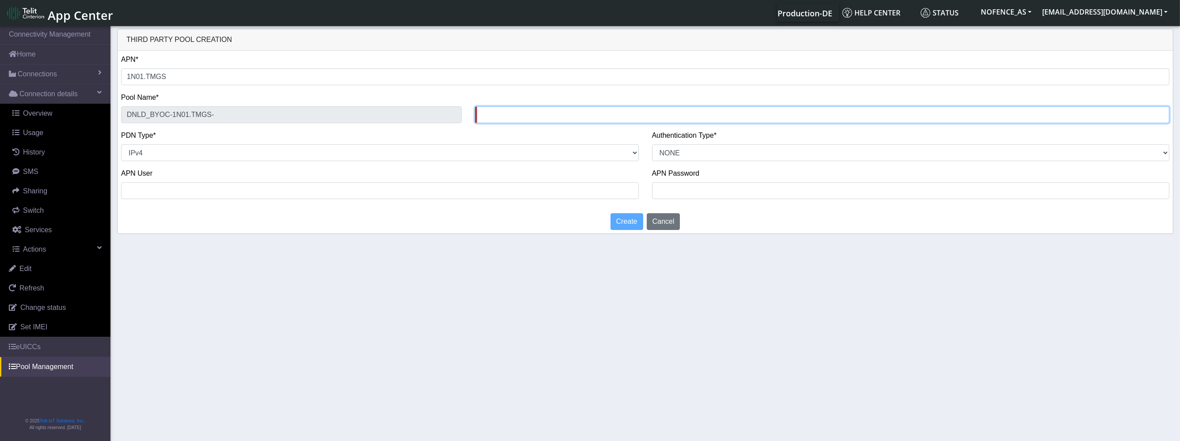
click at [502, 117] on input "text" at bounding box center [822, 114] width 695 height 17
click at [701, 152] on select "PAP CHAP PAP_OR_CHAP NONE" at bounding box center [911, 152] width 518 height 17
click at [362, 142] on div "PDN Type* NON_IP IPv4 IPv6 IPv4v6" at bounding box center [380, 145] width 518 height 31
click at [362, 147] on select "NON_IP IPv4 IPv6 IPv4v6" at bounding box center [380, 152] width 518 height 17
click at [509, 181] on div "APN User" at bounding box center [380, 183] width 518 height 31
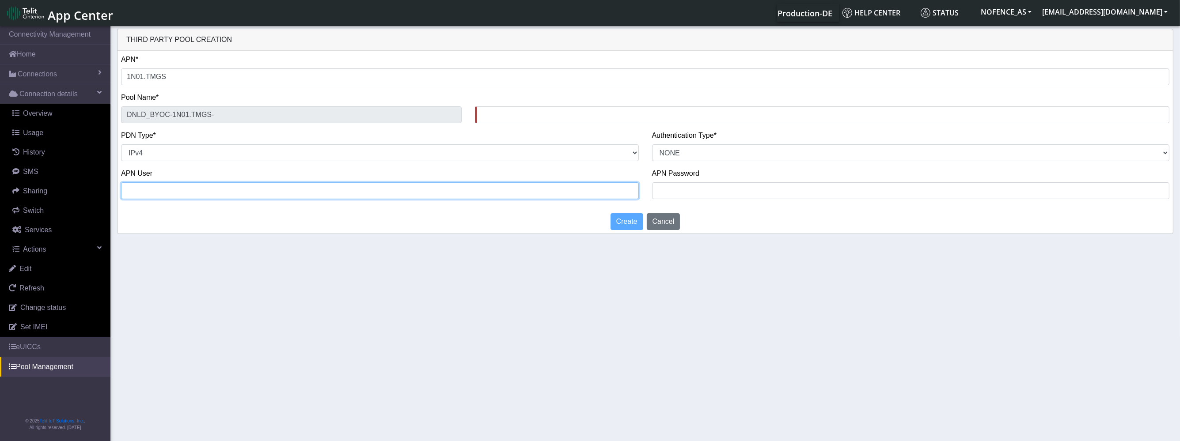
click at [493, 190] on input "text" at bounding box center [380, 190] width 518 height 17
click at [696, 155] on select "PAP CHAP PAP_OR_CHAP NONE" at bounding box center [911, 152] width 518 height 17
click at [293, 195] on input "text" at bounding box center [380, 190] width 518 height 17
click at [263, 103] on div "Pool Name* DNLD_BYOC-1N01.TMGS-" at bounding box center [645, 107] width 1049 height 31
click at [119, 114] on div "DNLD_BYOC-1N01.TMGS-" at bounding box center [291, 114] width 354 height 17
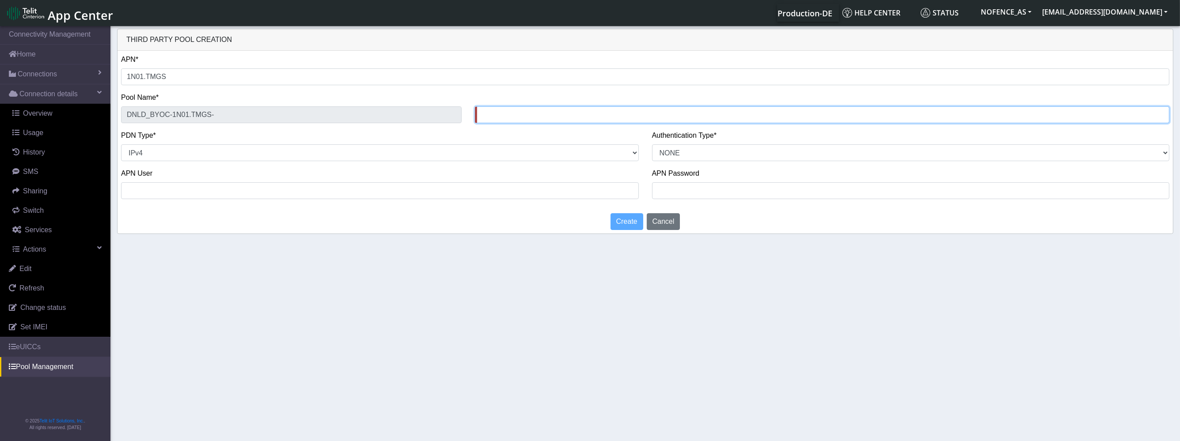
click at [510, 116] on input "text" at bounding box center [822, 114] width 695 height 17
paste input "1N01.TMGS"
type input "1N01.TMGS"
click at [615, 217] on button "Create" at bounding box center [627, 221] width 33 height 17
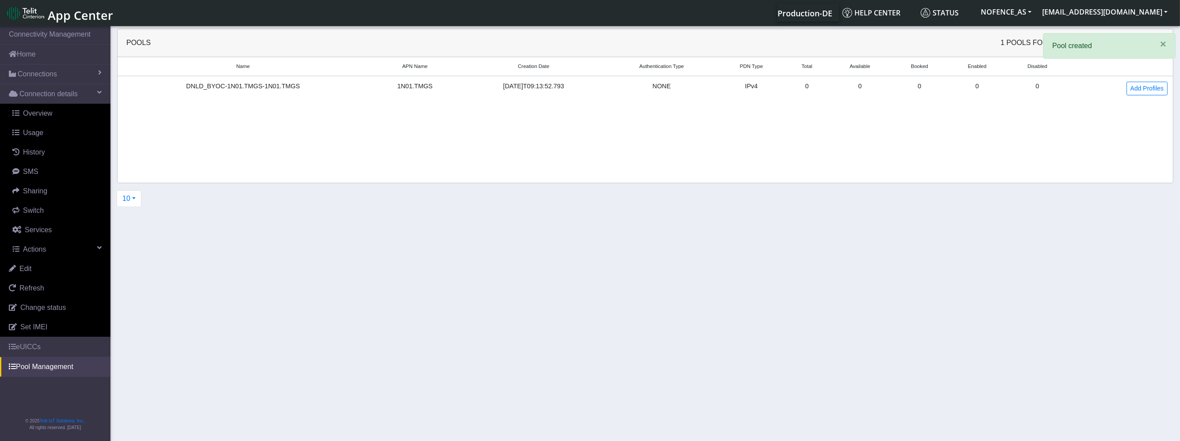
click at [889, 93] on td "0" at bounding box center [860, 88] width 63 height 25
click at [829, 88] on td "0" at bounding box center [807, 88] width 43 height 25
drag, startPoint x: 826, startPoint y: 84, endPoint x: 819, endPoint y: 84, distance: 7.1
click at [825, 84] on td "0" at bounding box center [807, 88] width 43 height 25
click at [67, 273] on link "Edit" at bounding box center [55, 268] width 110 height 19
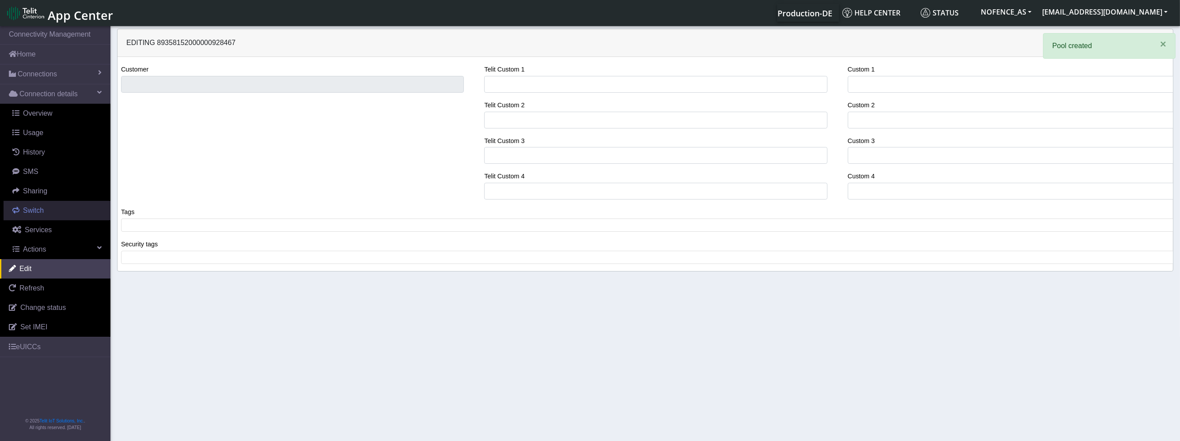
click at [50, 203] on link "Switch" at bounding box center [57, 210] width 107 height 19
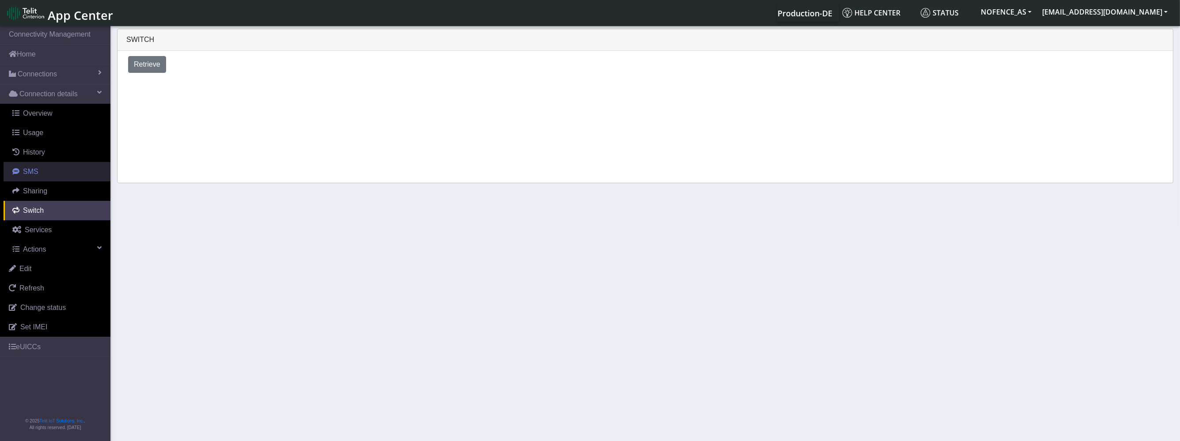
click at [53, 179] on link "SMS" at bounding box center [57, 171] width 107 height 19
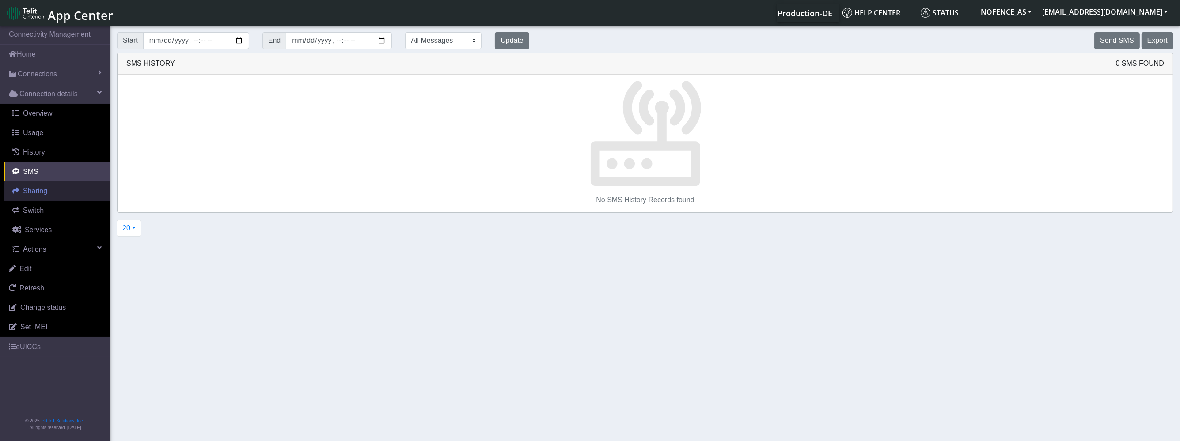
click at [46, 189] on span "Sharing" at bounding box center [35, 191] width 24 height 8
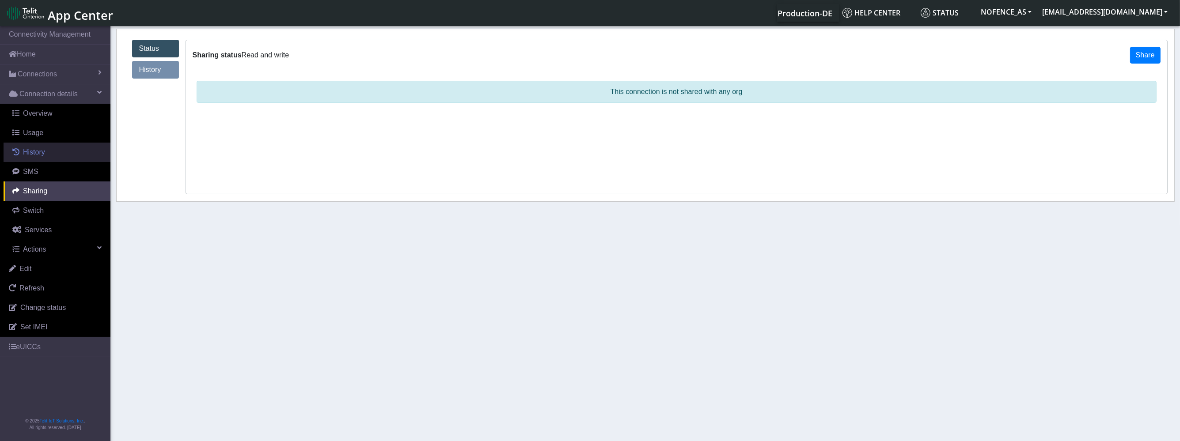
click at [49, 152] on link "History" at bounding box center [57, 152] width 107 height 19
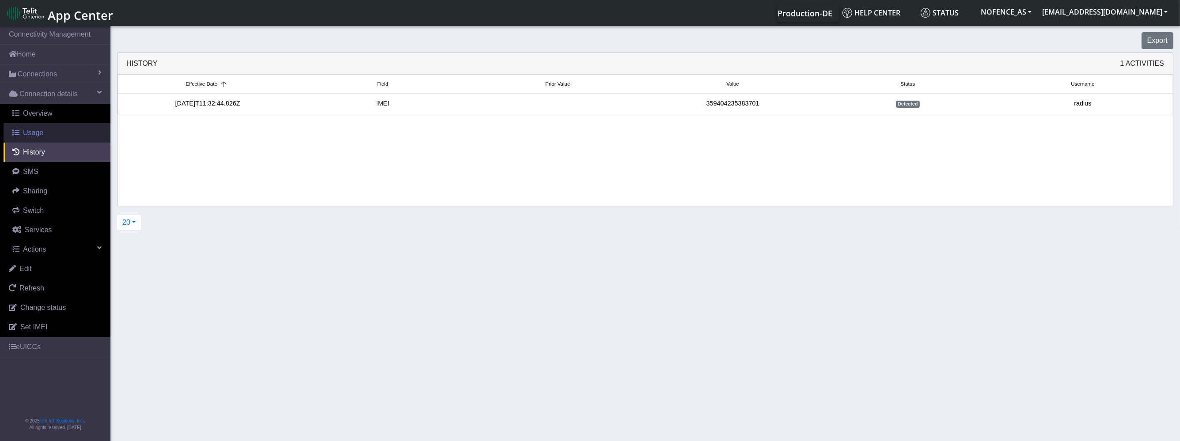
click at [46, 133] on link "Usage" at bounding box center [57, 132] width 107 height 19
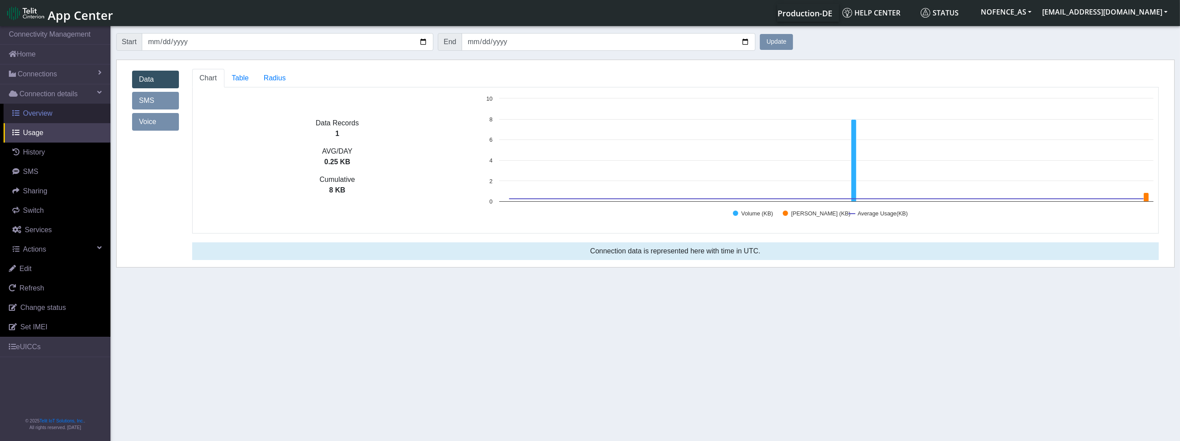
click at [51, 121] on link "Overview" at bounding box center [57, 113] width 107 height 19
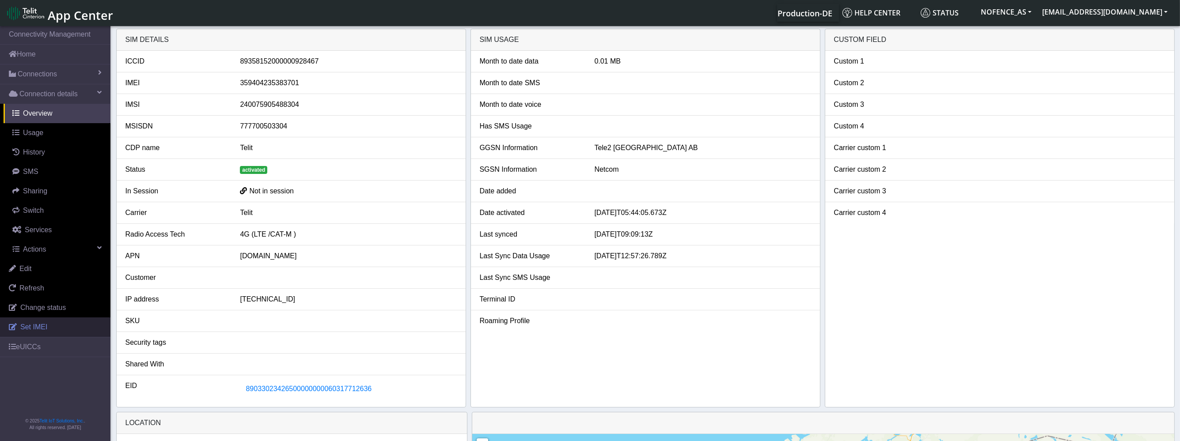
click at [68, 328] on link "Set IMEI" at bounding box center [55, 327] width 110 height 19
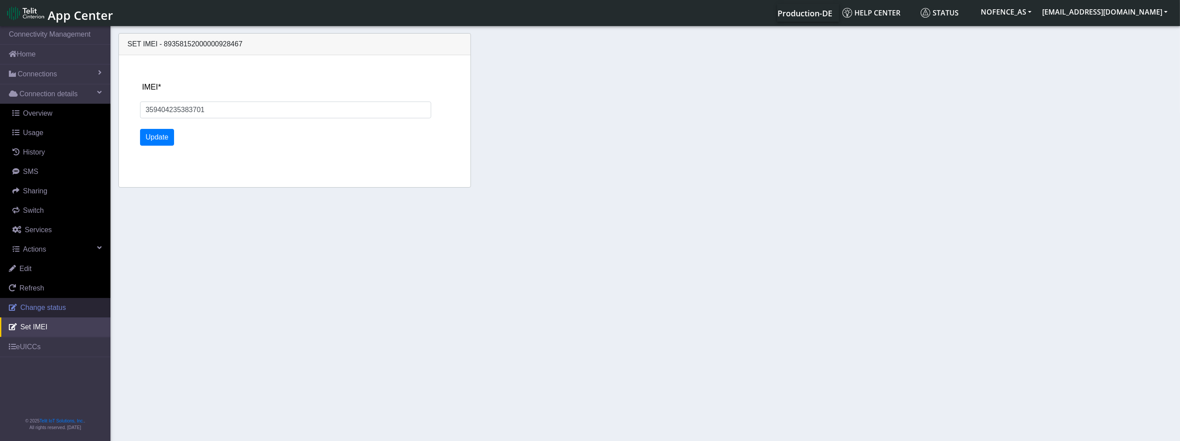
click at [65, 305] on span "Change status" at bounding box center [43, 308] width 46 height 8
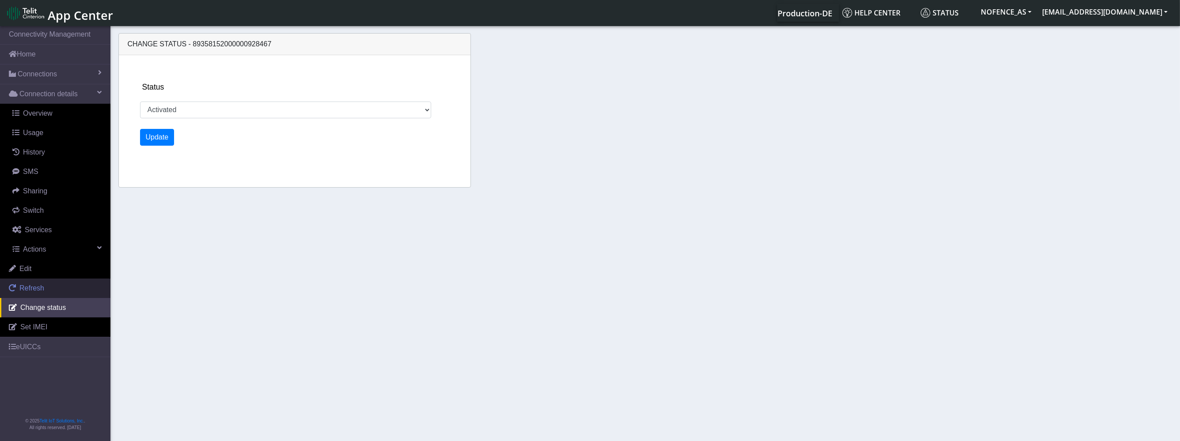
click at [69, 283] on link "Refresh" at bounding box center [55, 288] width 110 height 19
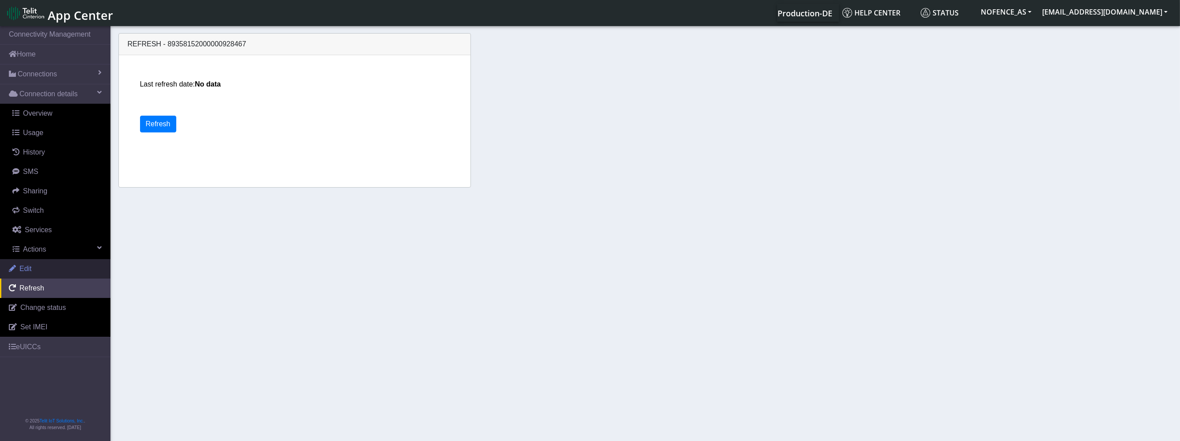
click at [72, 269] on link "Edit" at bounding box center [55, 268] width 110 height 19
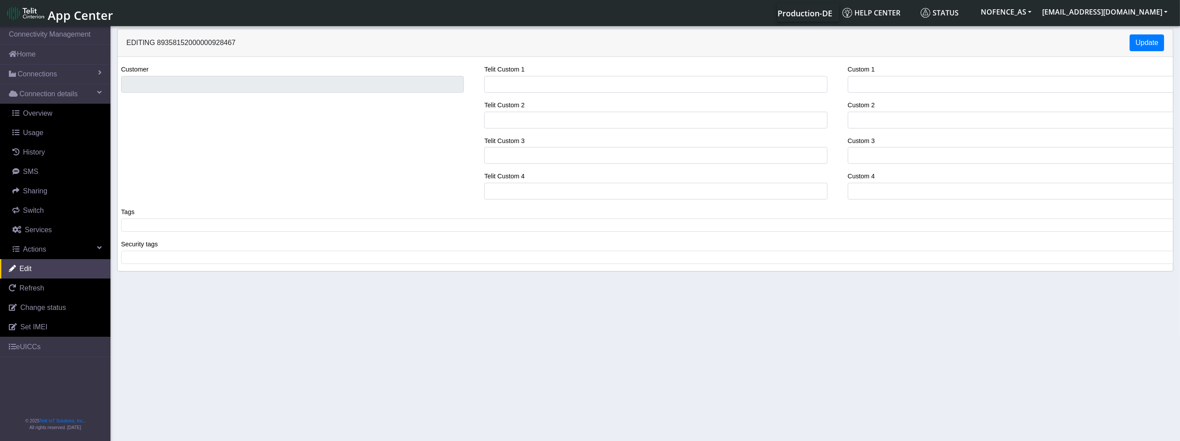
click at [290, 60] on div "Customer Telit Custom 1 Telit Custom 2 Telit Custom 3 Telit Custom 4 Custom 1 C…" at bounding box center [646, 164] width 1056 height 214
click at [70, 127] on link "Usage" at bounding box center [57, 132] width 107 height 19
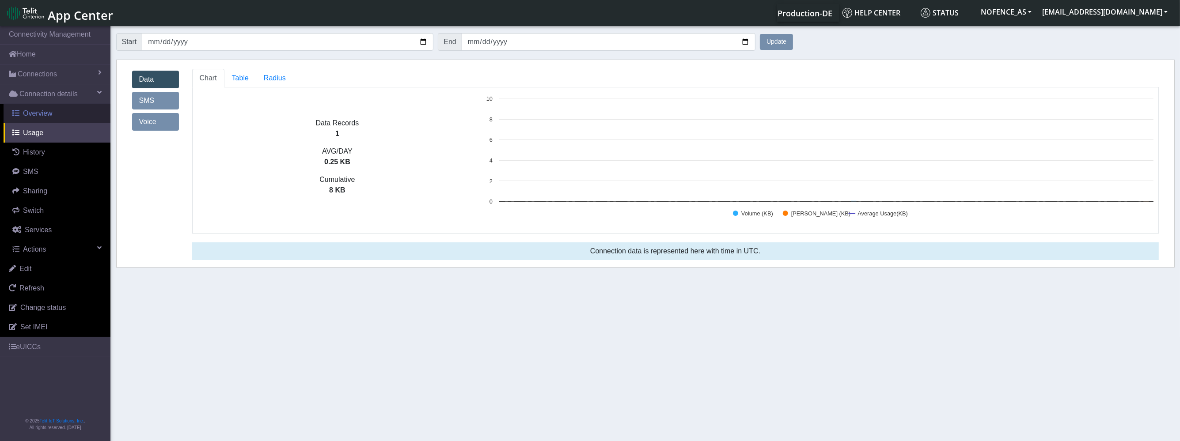
click at [67, 111] on link "Overview" at bounding box center [57, 113] width 107 height 19
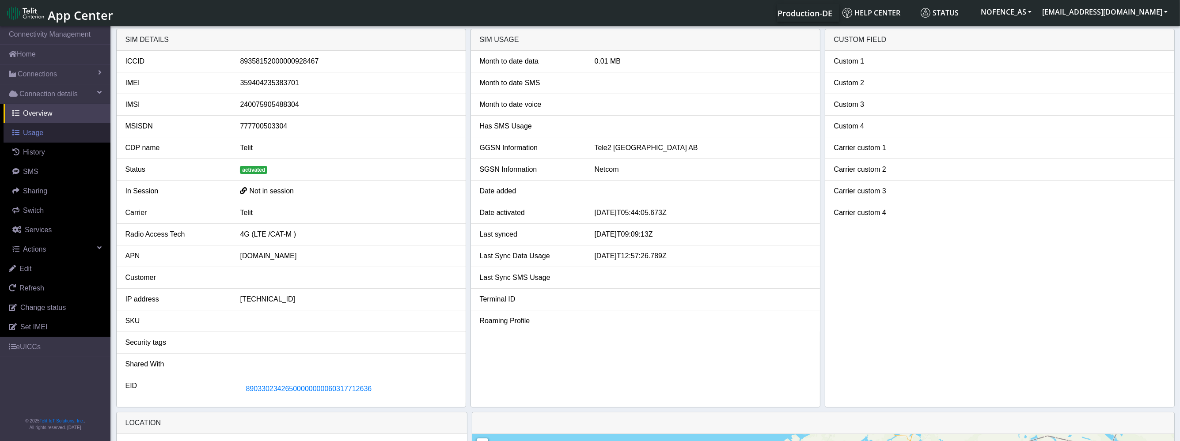
click at [60, 131] on link "Usage" at bounding box center [57, 132] width 107 height 19
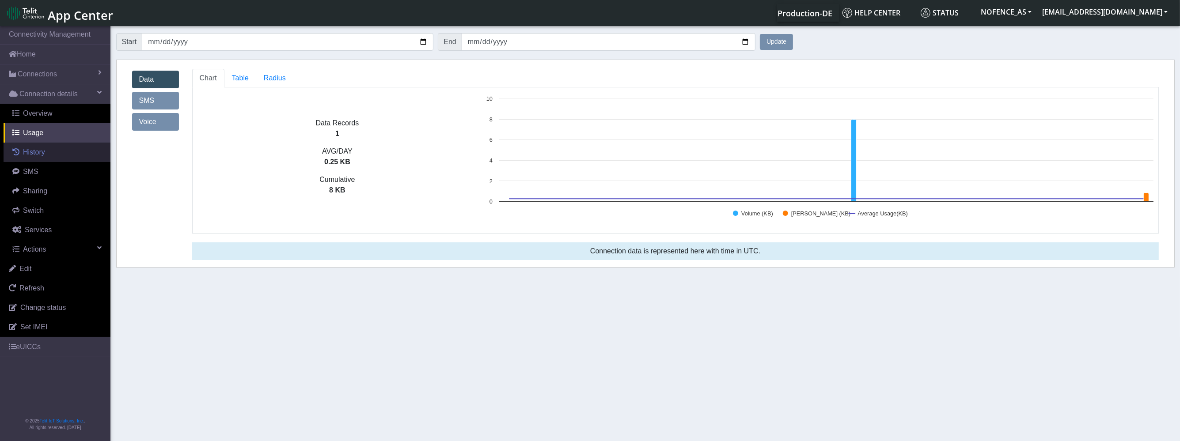
click at [53, 154] on link "History" at bounding box center [57, 152] width 107 height 19
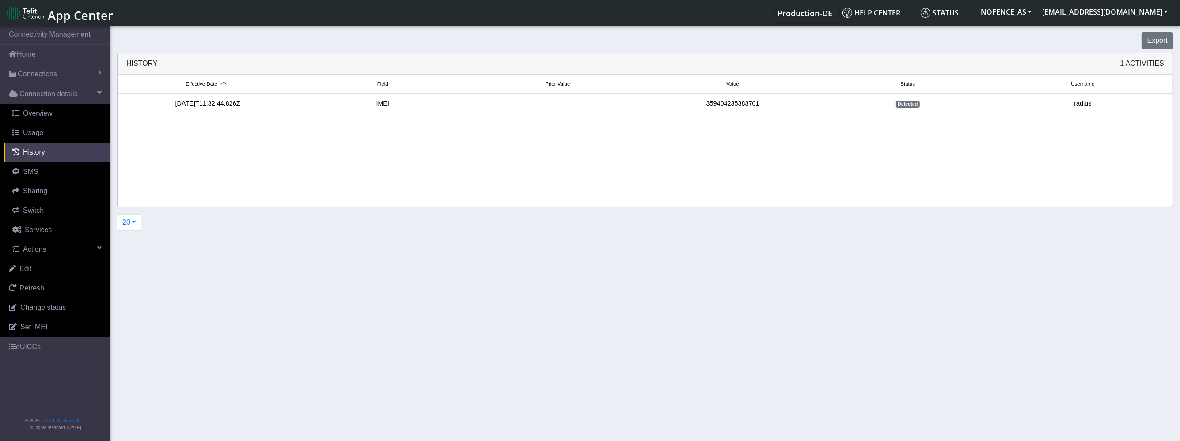
click at [748, 104] on div "359404235383701" at bounding box center [733, 104] width 175 height 10
click at [952, 102] on div "Detected" at bounding box center [908, 104] width 175 height 10
click at [921, 102] on div "Detected" at bounding box center [908, 104] width 175 height 10
click at [914, 104] on span "Detected" at bounding box center [908, 104] width 24 height 7
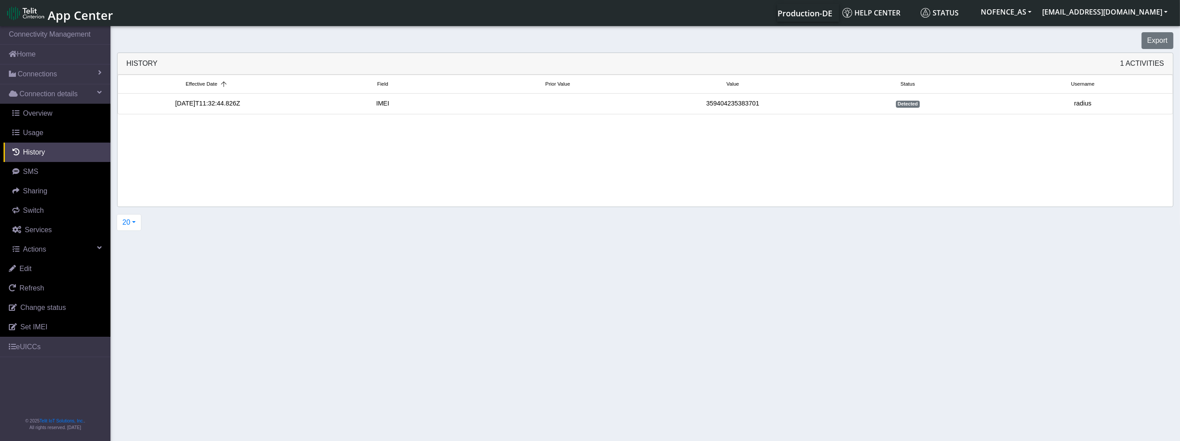
click at [914, 104] on span "Detected" at bounding box center [908, 104] width 24 height 7
click at [1116, 104] on div "radius" at bounding box center [1083, 104] width 175 height 10
click at [1081, 103] on div "radius" at bounding box center [1083, 104] width 175 height 10
click at [216, 127] on div "Effective Date Field Prior Value Value Status Username 2025-08-15T11:32:44.826Z…" at bounding box center [646, 141] width 1056 height 132
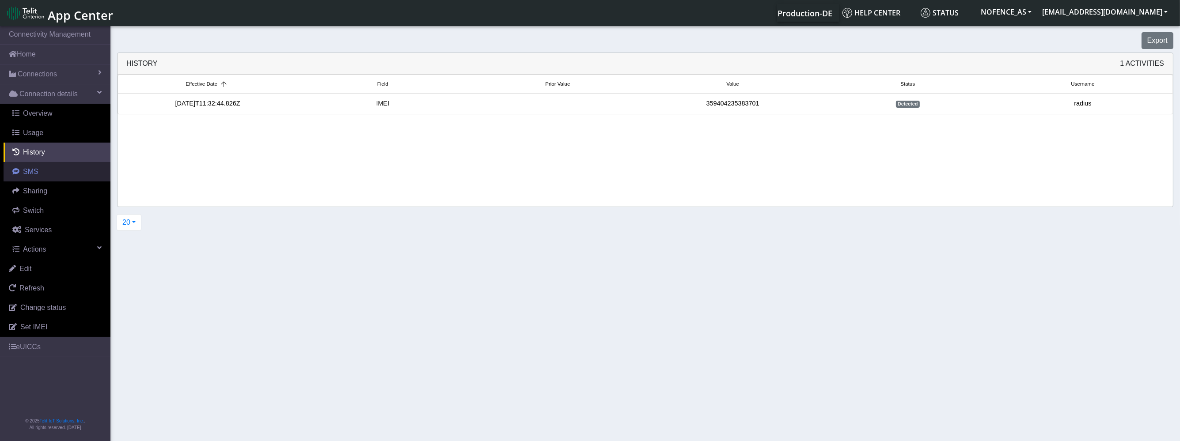
click at [76, 167] on link "SMS" at bounding box center [57, 171] width 107 height 19
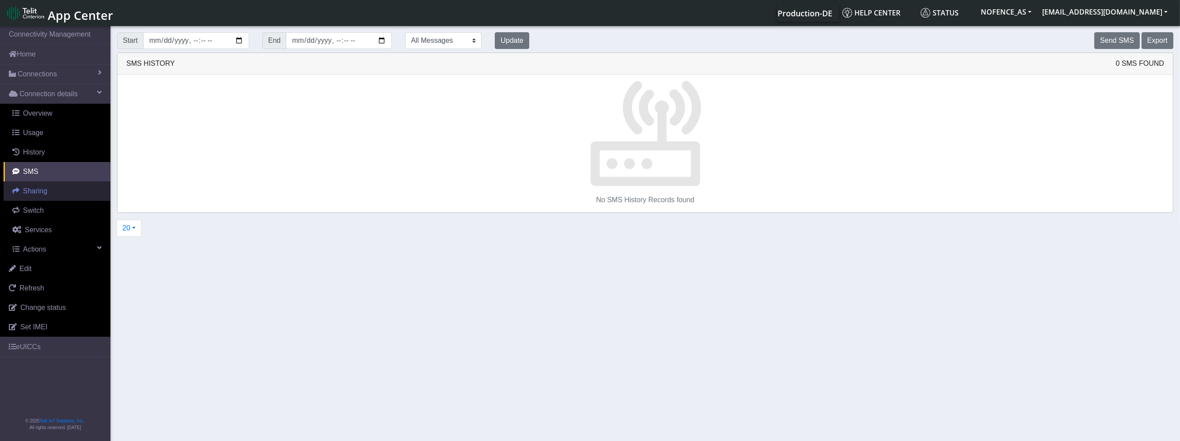
click at [66, 192] on link "Sharing" at bounding box center [57, 191] width 107 height 19
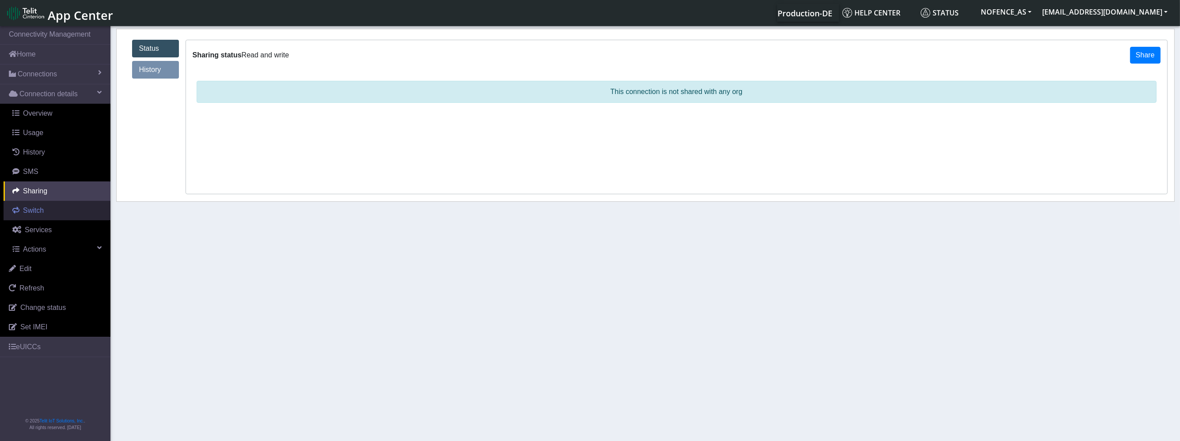
click at [72, 211] on link "Switch" at bounding box center [57, 210] width 107 height 19
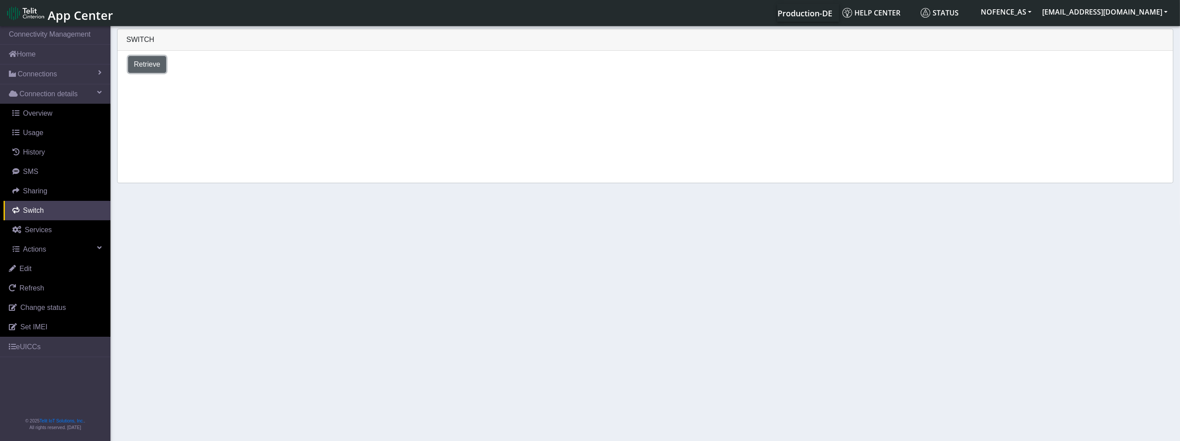
click at [138, 61] on span "Retrieve" at bounding box center [147, 65] width 27 height 8
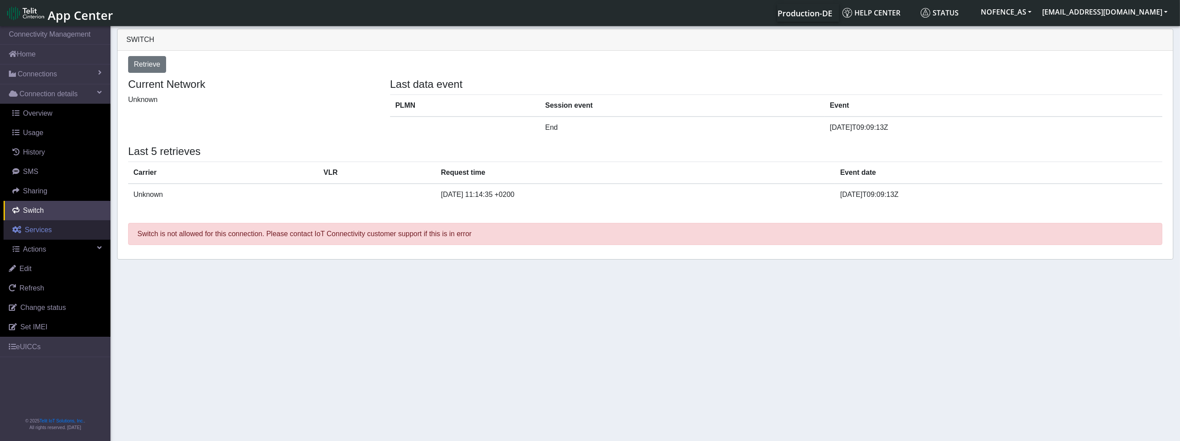
click at [48, 236] on link "Services" at bounding box center [57, 229] width 107 height 19
select select "2: 6"
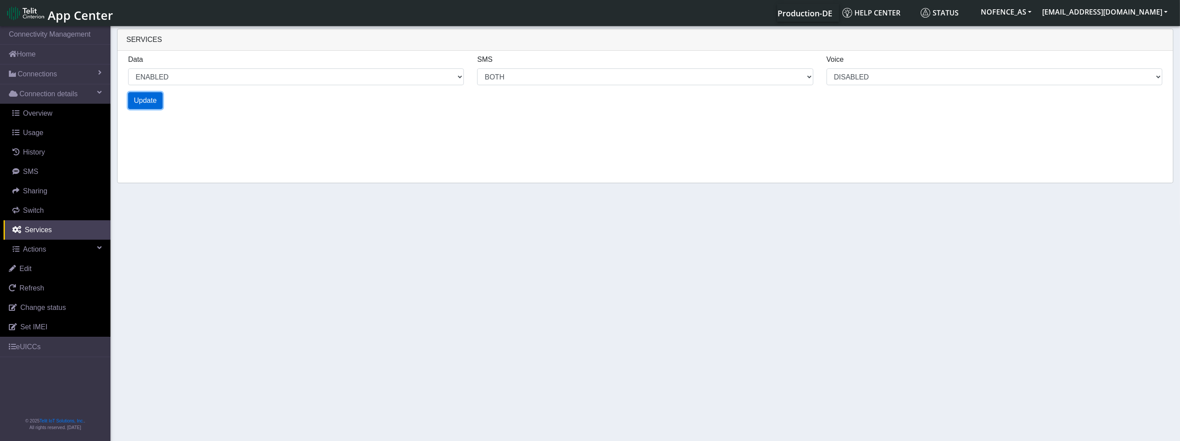
click at [156, 100] on span "Update" at bounding box center [145, 101] width 23 height 8
select select "2: 0"
select select "6: 6"
select select "1: 0"
select select "4: 0"
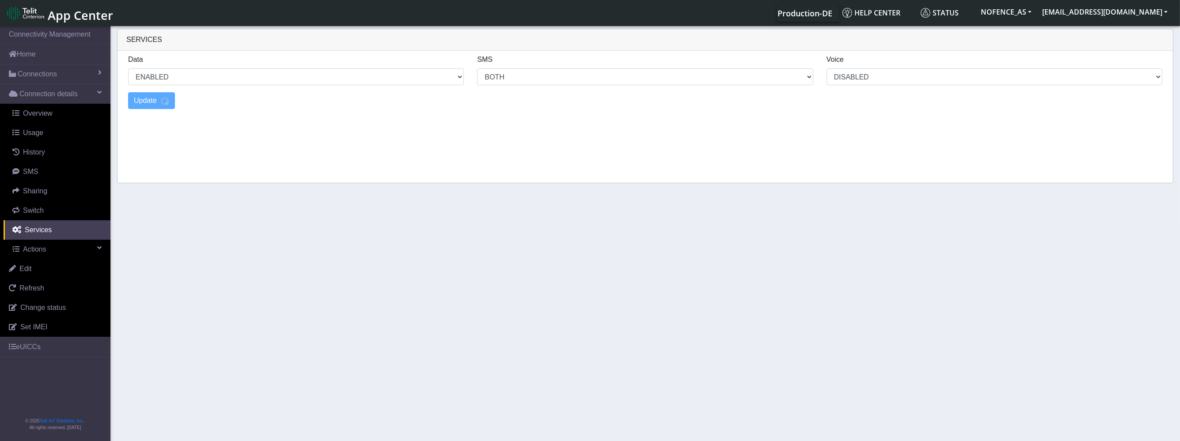
select select "10: 6"
select select "2: 0"
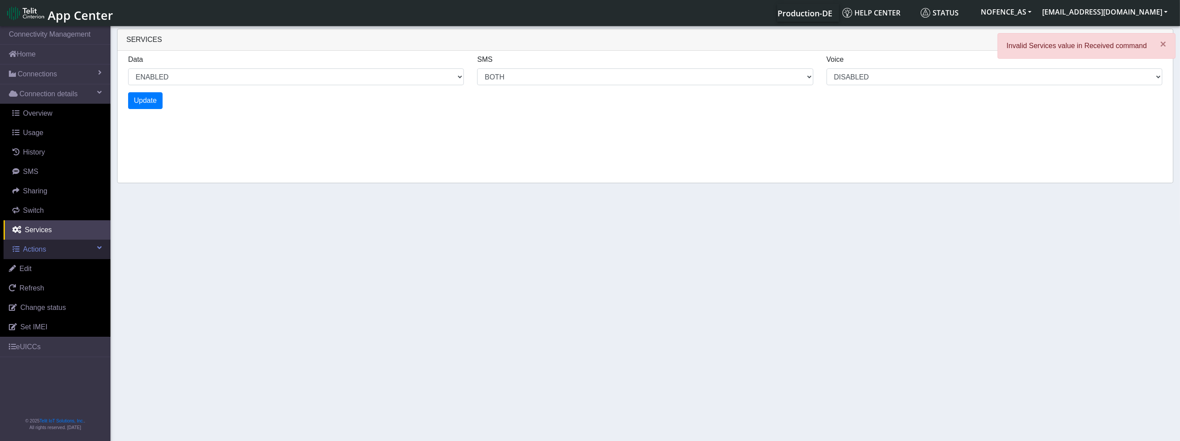
click at [68, 252] on link "Actions" at bounding box center [57, 249] width 107 height 19
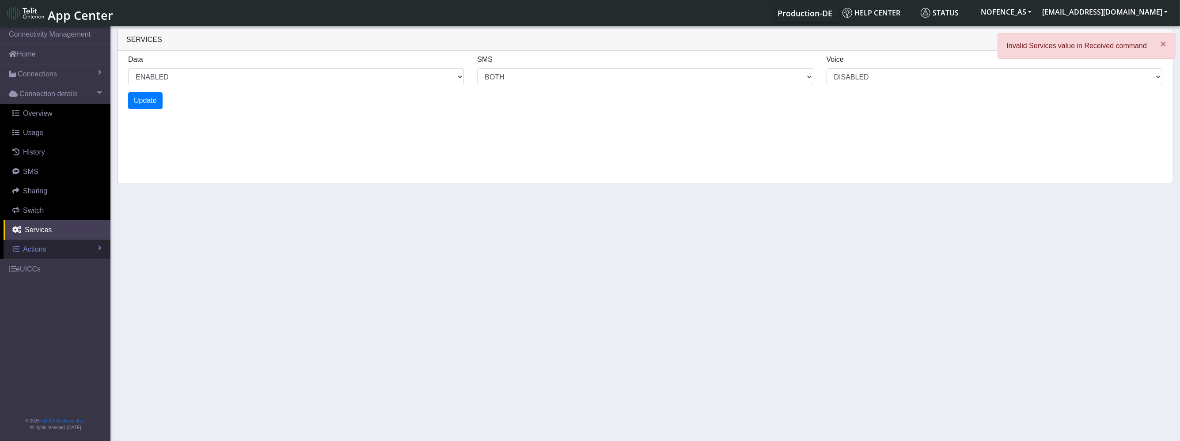
click at [68, 252] on link "Actions" at bounding box center [57, 249] width 107 height 19
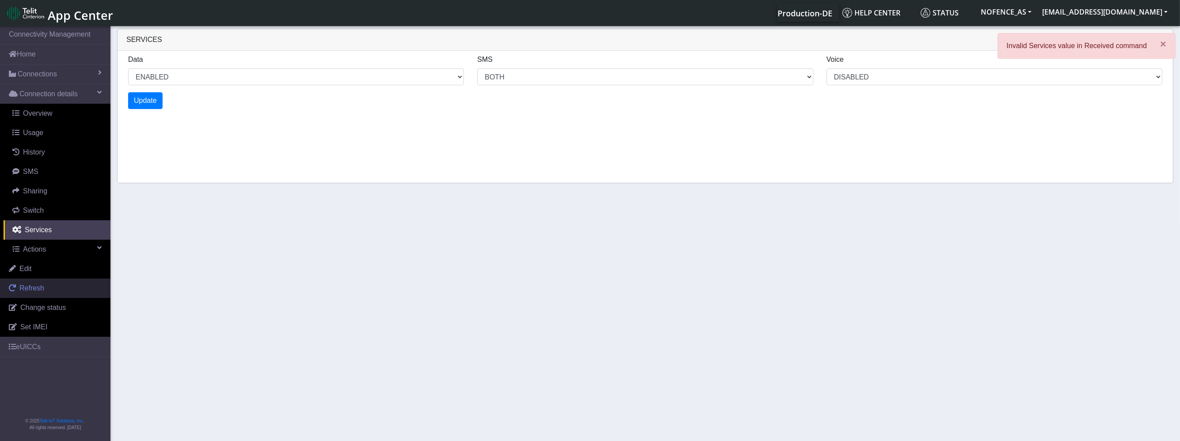
click at [79, 284] on link "Refresh" at bounding box center [55, 288] width 110 height 19
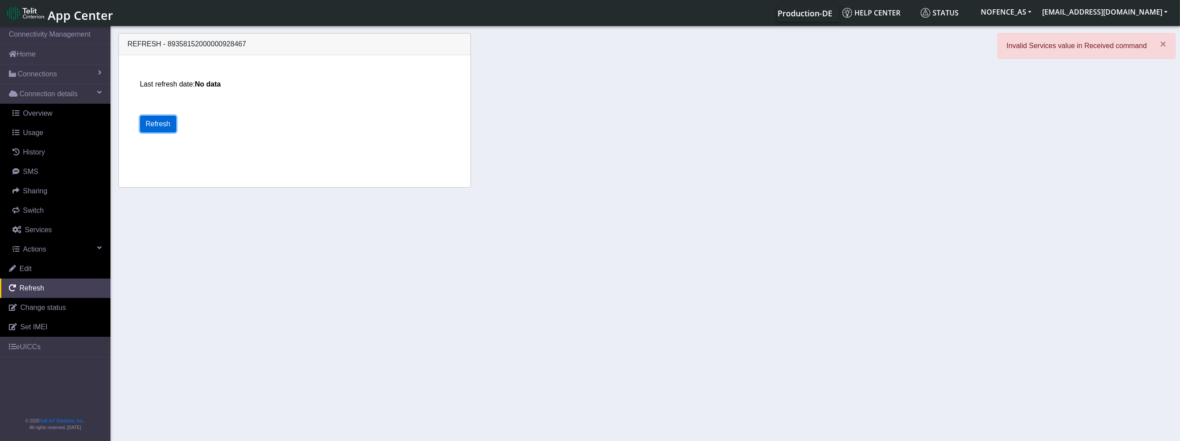
click at [163, 124] on button "Refresh" at bounding box center [158, 124] width 36 height 17
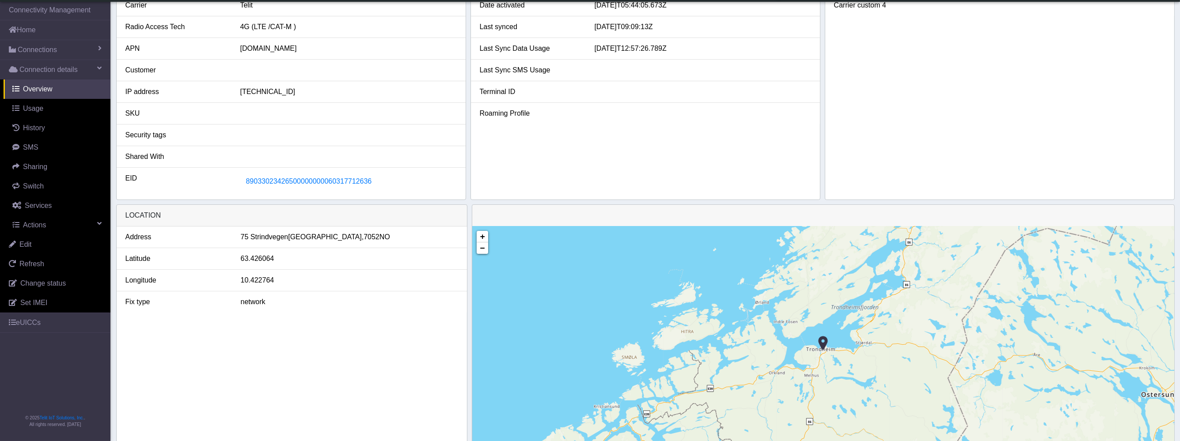
scroll to position [232, 0]
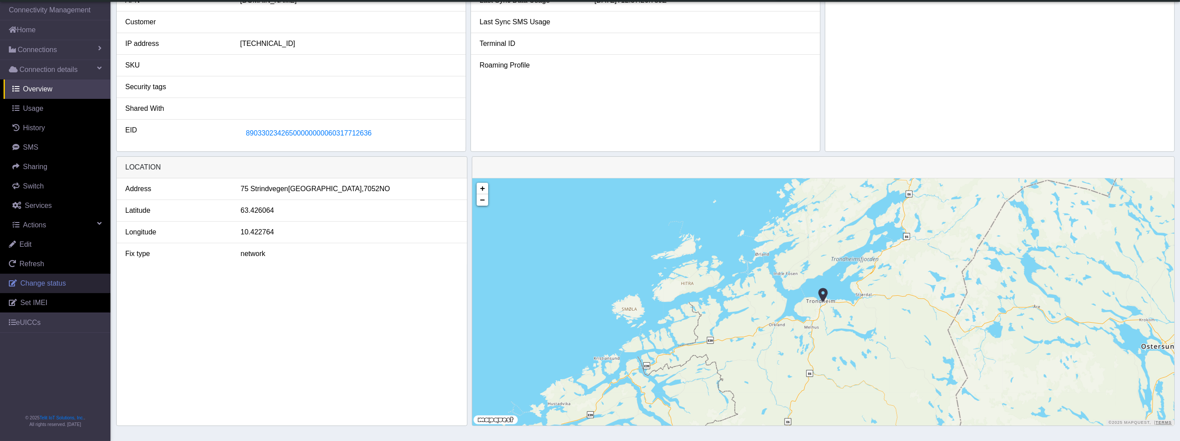
click at [63, 284] on span "Change status" at bounding box center [43, 284] width 46 height 8
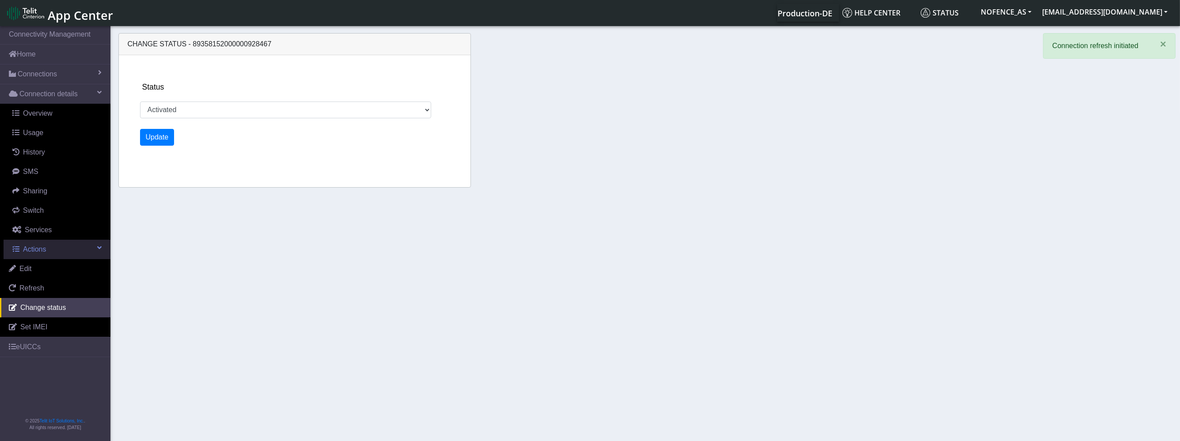
click at [73, 254] on link "Actions" at bounding box center [57, 249] width 107 height 19
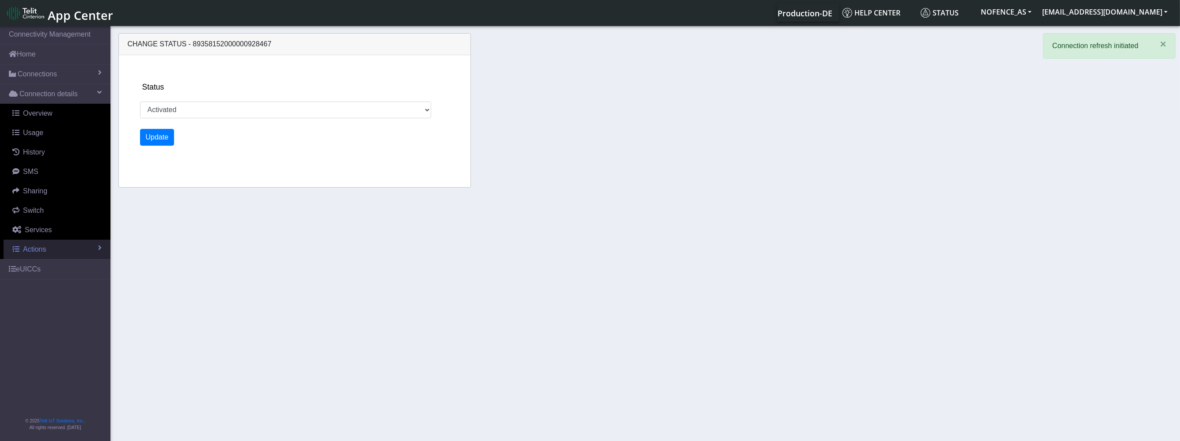
click at [61, 249] on link "Actions" at bounding box center [57, 249] width 107 height 19
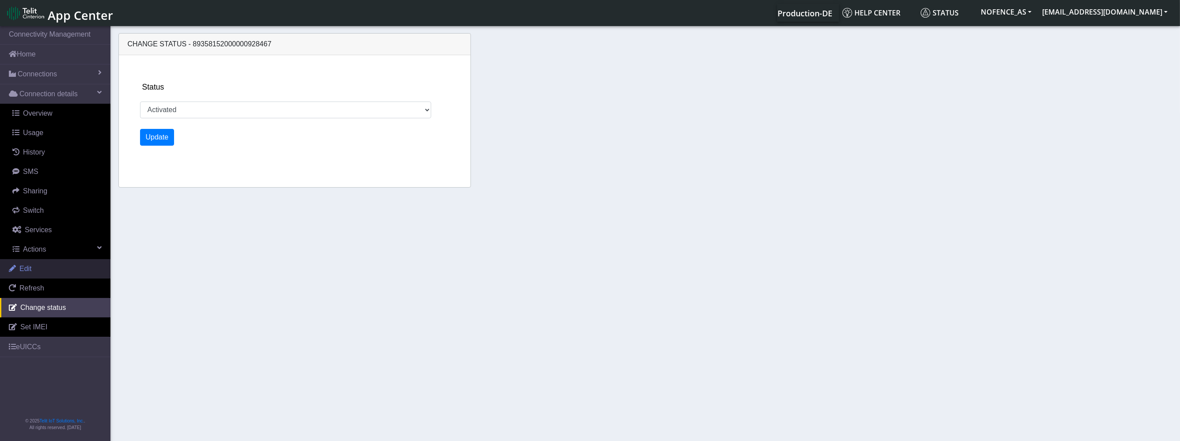
click at [59, 270] on link "Edit" at bounding box center [55, 268] width 110 height 19
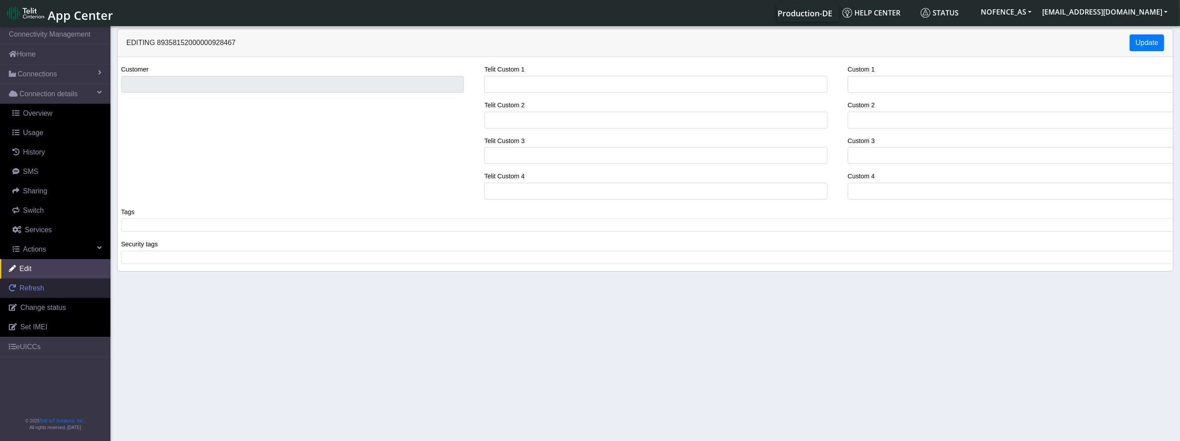
click at [58, 285] on link "Refresh" at bounding box center [55, 288] width 110 height 19
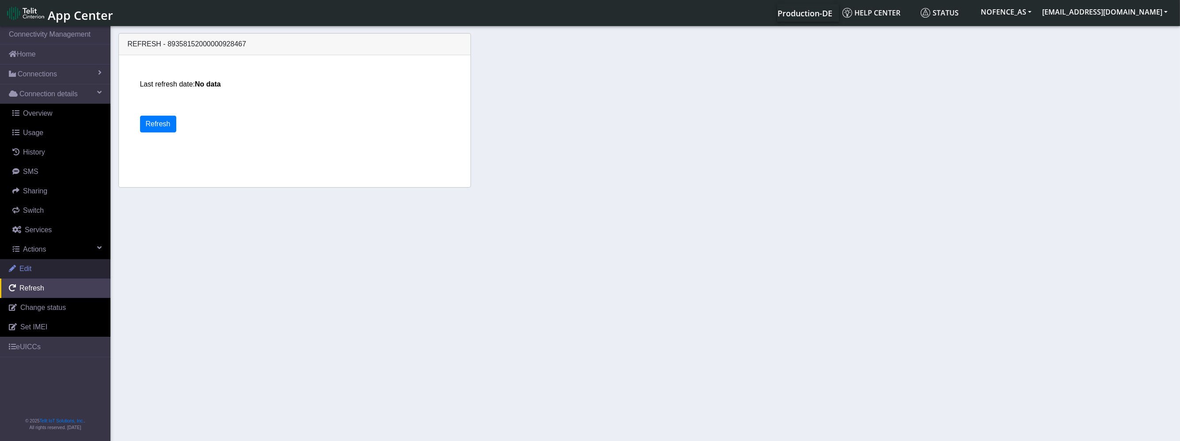
click at [58, 270] on link "Edit" at bounding box center [55, 268] width 110 height 19
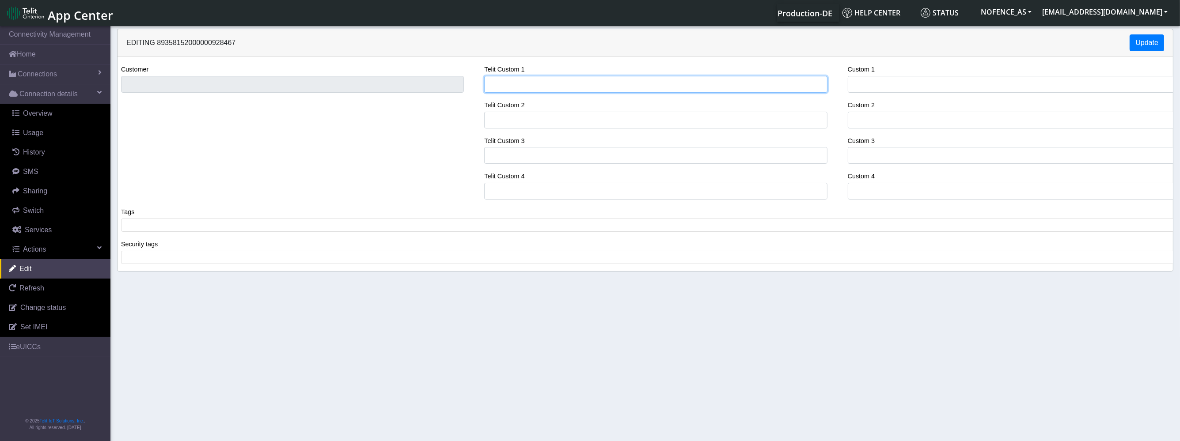
click at [513, 84] on input "Telit Custom 1" at bounding box center [655, 84] width 343 height 17
paste input "1N01.TMGS"
type input "1N01.TMGS"
click at [1063, 59] on div "Customer Telit Custom 1 1N01.TMGS Telit Custom 2 Telit Custom 3 Telit Custom 4 …" at bounding box center [646, 164] width 1056 height 214
click at [1131, 40] on button "Update" at bounding box center [1147, 42] width 34 height 17
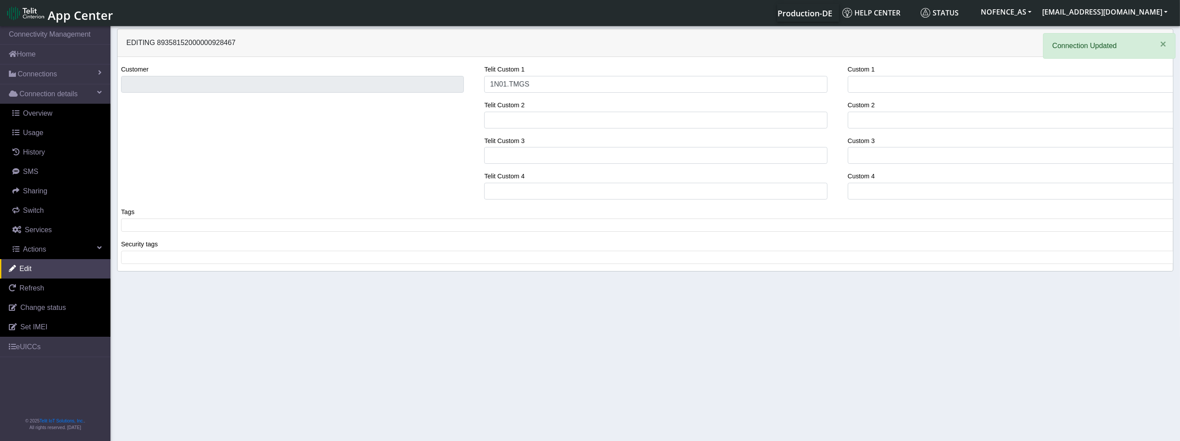
click at [344, 99] on div "Customer" at bounding box center [292, 135] width 356 height 143
click at [343, 96] on div "Customer" at bounding box center [292, 135] width 356 height 143
click at [41, 252] on span "Actions" at bounding box center [34, 250] width 23 height 8
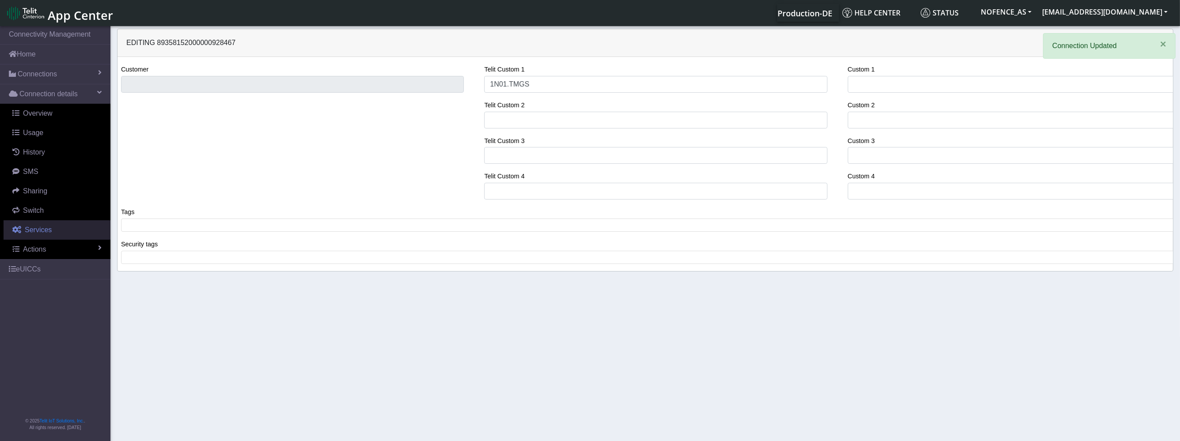
click at [49, 225] on link "Services" at bounding box center [57, 229] width 107 height 19
select select "2: 6"
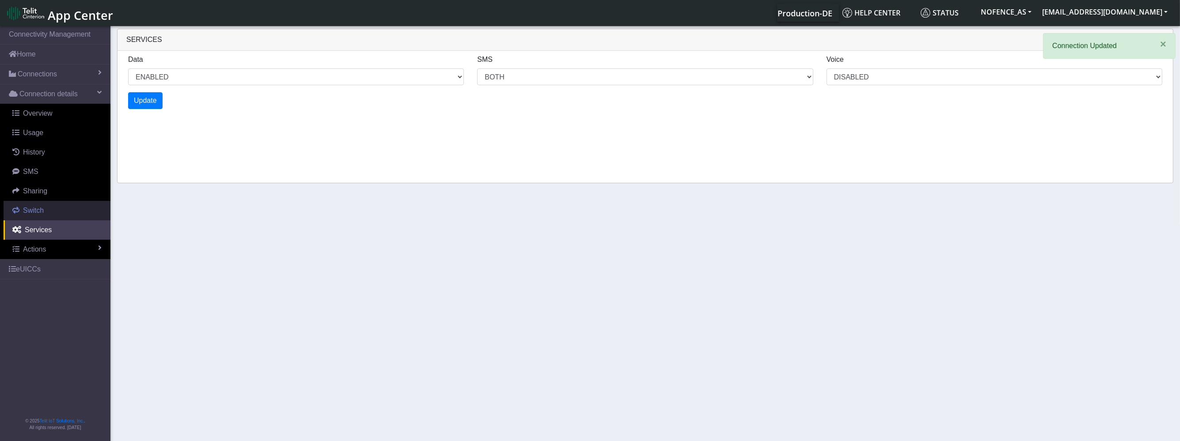
click at [53, 206] on link "Switch" at bounding box center [57, 210] width 107 height 19
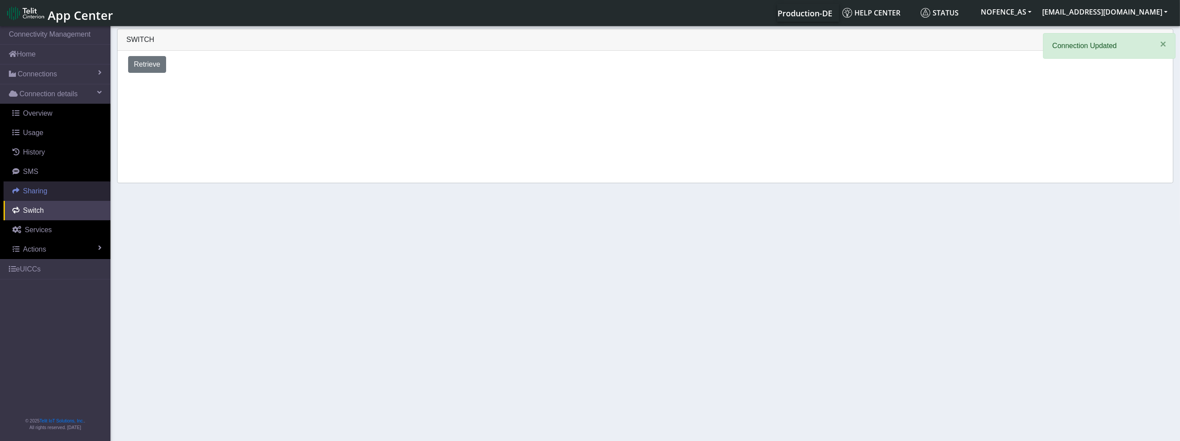
click at [52, 184] on link "Sharing" at bounding box center [57, 191] width 107 height 19
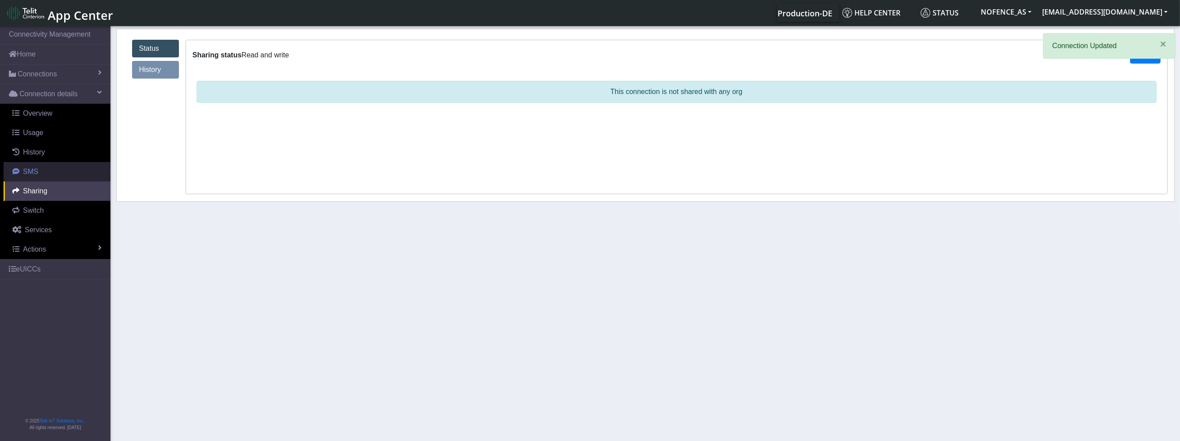
click at [47, 167] on link "SMS" at bounding box center [57, 171] width 107 height 19
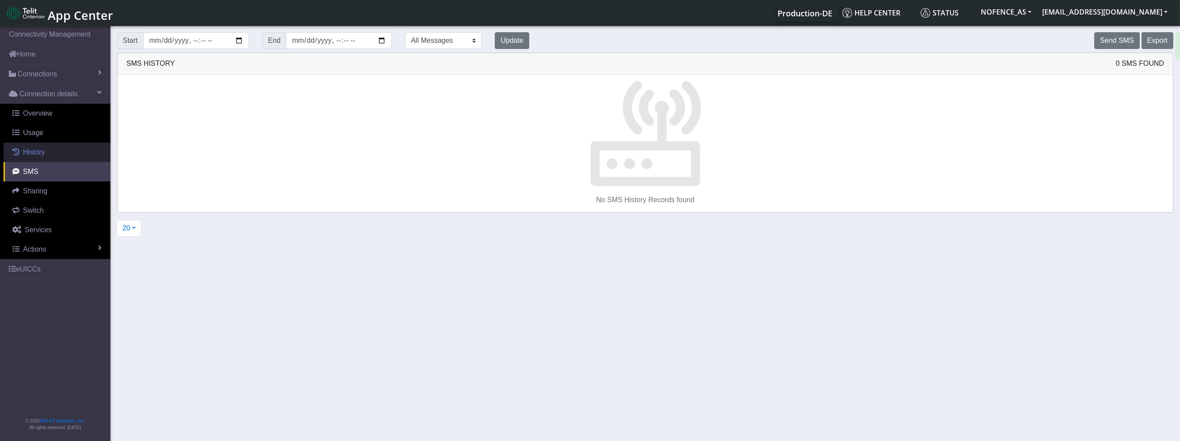
click at [60, 152] on link "History" at bounding box center [57, 152] width 107 height 19
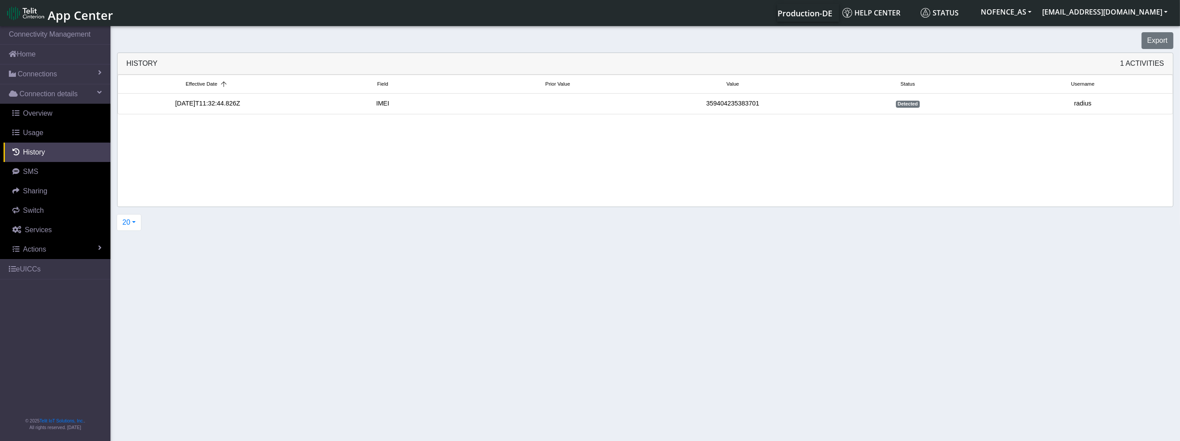
click at [420, 99] on div "IMEI" at bounding box center [382, 104] width 175 height 10
click at [88, 125] on link "Usage" at bounding box center [57, 132] width 107 height 19
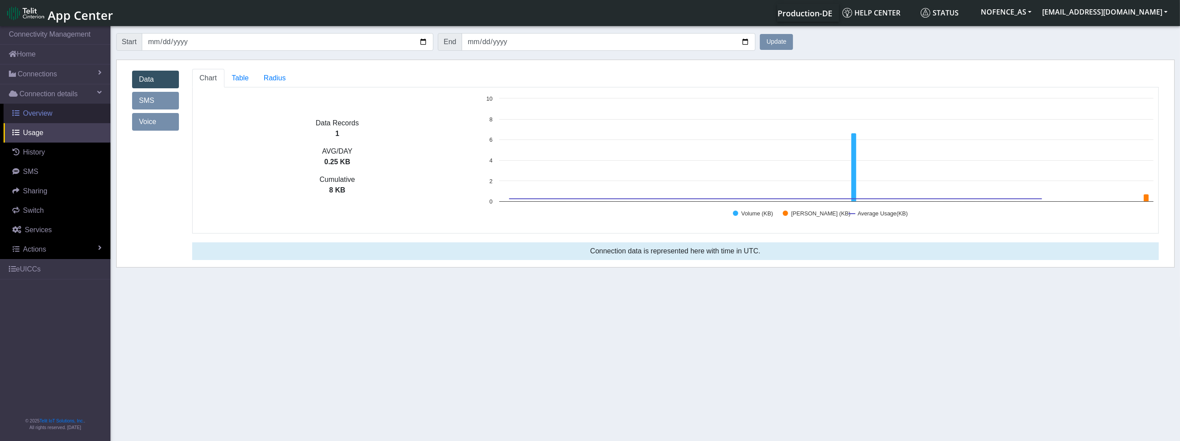
click at [85, 113] on link "Overview" at bounding box center [57, 113] width 107 height 19
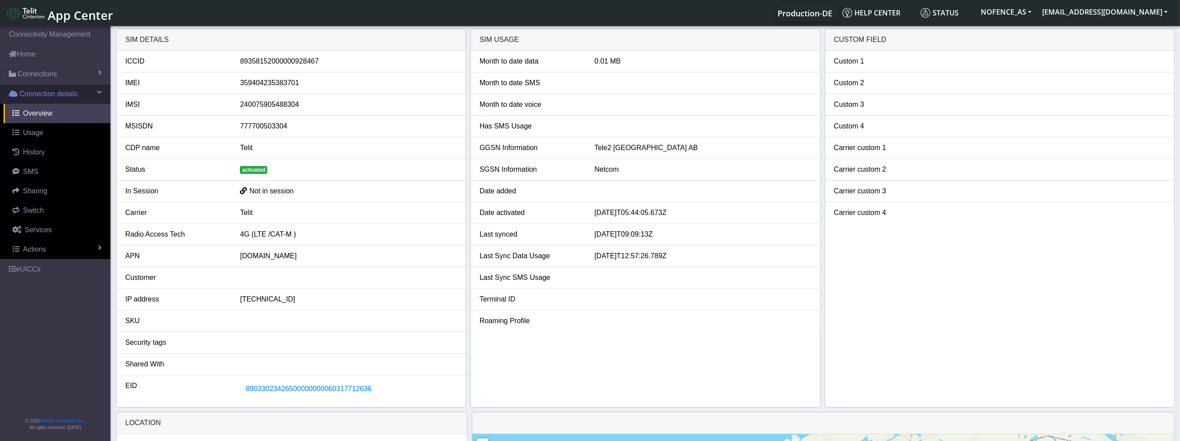
click at [77, 90] on span "Connection details" at bounding box center [48, 94] width 58 height 11
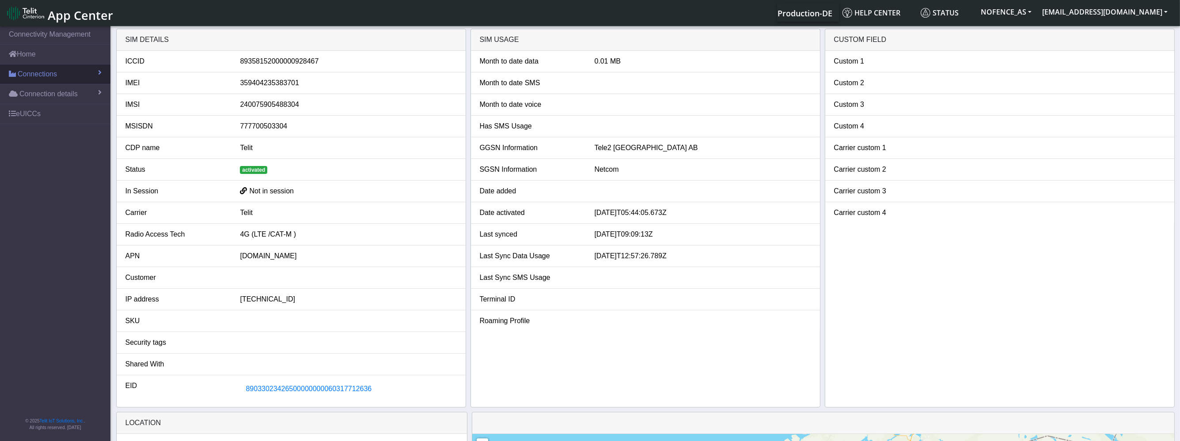
click at [76, 79] on link "Connections" at bounding box center [55, 74] width 110 height 19
click at [57, 94] on link "List" at bounding box center [55, 93] width 110 height 19
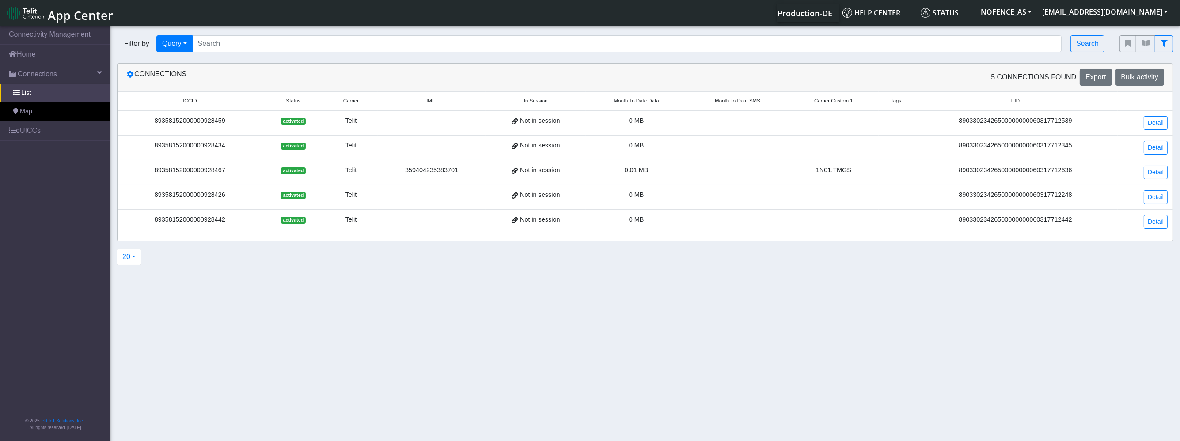
click at [528, 175] on td "Not in session" at bounding box center [536, 172] width 100 height 25
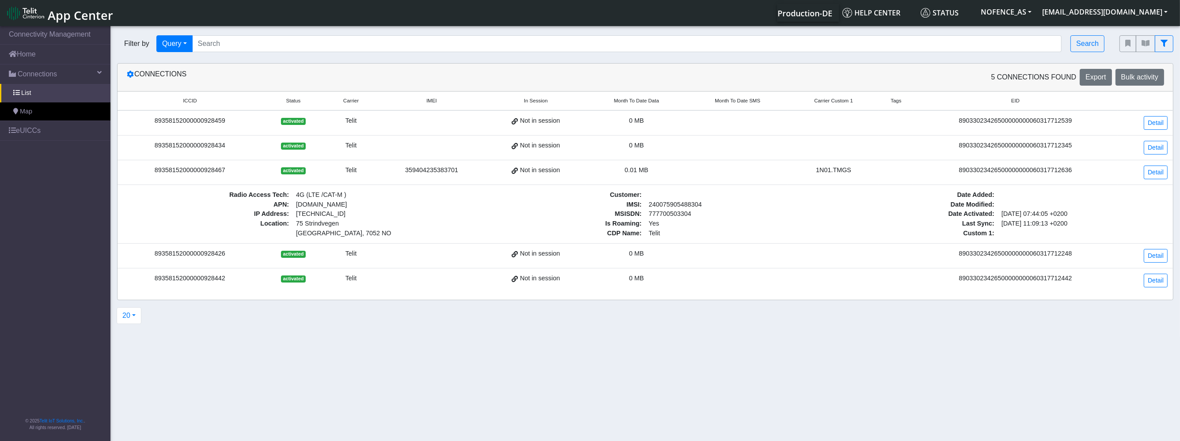
drag, startPoint x: 703, startPoint y: 211, endPoint x: 623, endPoint y: 211, distance: 79.5
drag, startPoint x: 634, startPoint y: 225, endPoint x: 647, endPoint y: 226, distance: 13.3
drag, startPoint x: 664, startPoint y: 233, endPoint x: 669, endPoint y: 233, distance: 5.7
drag, startPoint x: 669, startPoint y: 233, endPoint x: 659, endPoint y: 233, distance: 10.2
drag, startPoint x: 641, startPoint y: 233, endPoint x: 630, endPoint y: 233, distance: 11.0
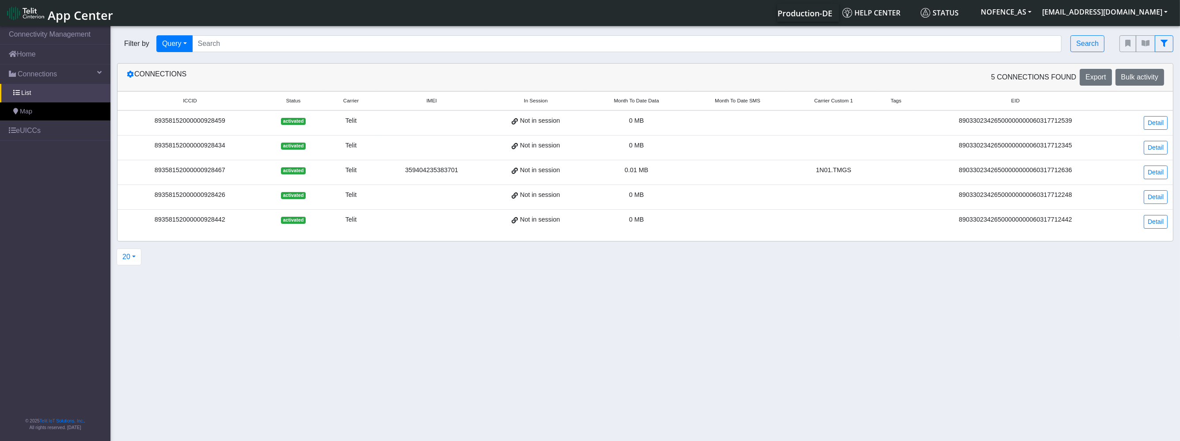
click at [888, 167] on td at bounding box center [896, 172] width 34 height 25
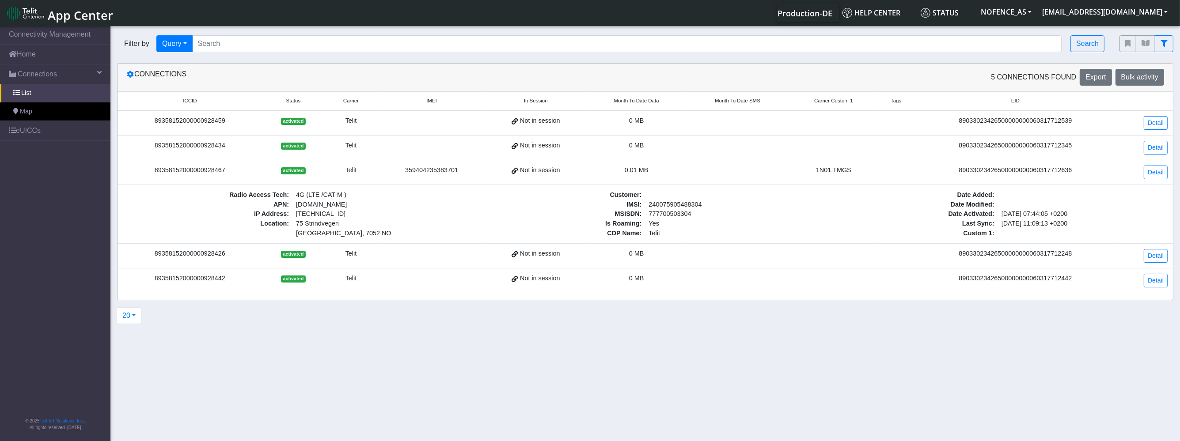
click at [285, 186] on td "Radio Access Tech : 4G (LTE /CAT-M ) APN : nxt23.net IP Address : 100.90.7.206 …" at bounding box center [646, 214] width 1056 height 59
click at [220, 166] on div "89358152000000928467" at bounding box center [190, 171] width 134 height 10
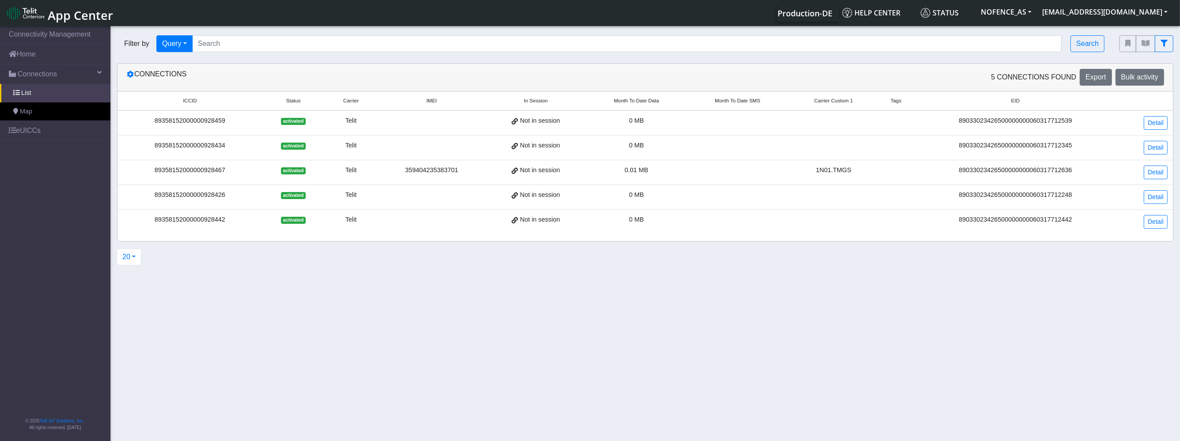
drag, startPoint x: 220, startPoint y: 164, endPoint x: 228, endPoint y: 167, distance: 8.1
click at [220, 166] on div "89358152000000928467" at bounding box center [190, 171] width 134 height 10
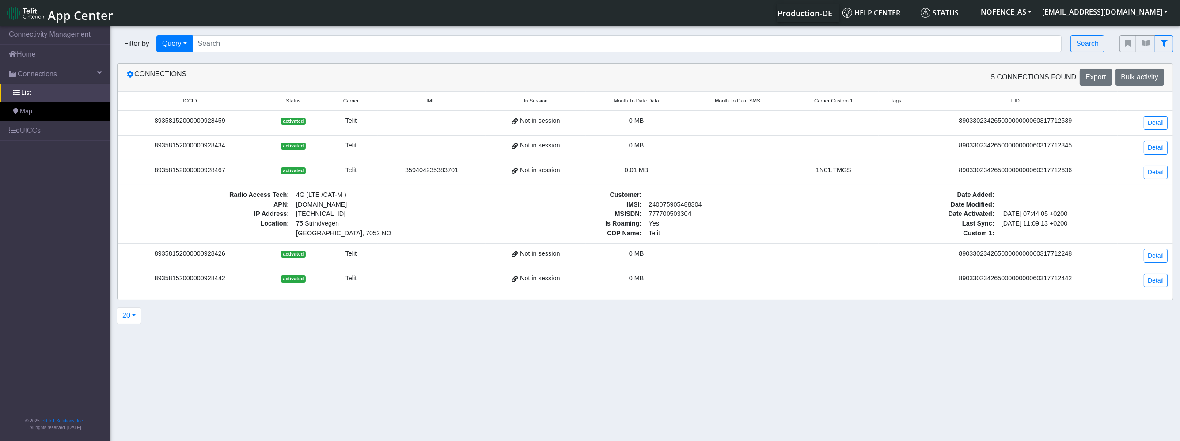
click at [423, 171] on div "359404235383701" at bounding box center [431, 171] width 97 height 10
click at [422, 171] on div "359404235383701" at bounding box center [431, 171] width 97 height 10
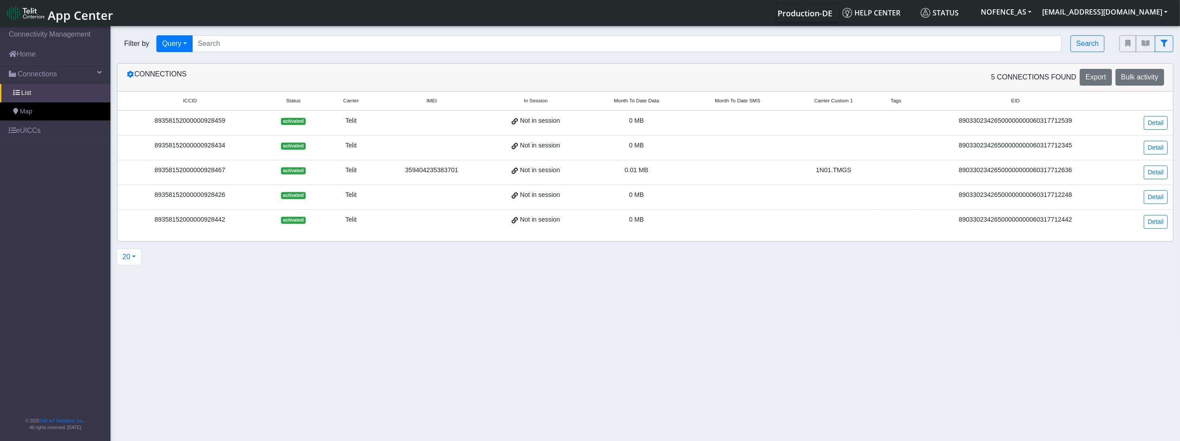
click at [232, 182] on td "89358152000000928467" at bounding box center [190, 172] width 145 height 25
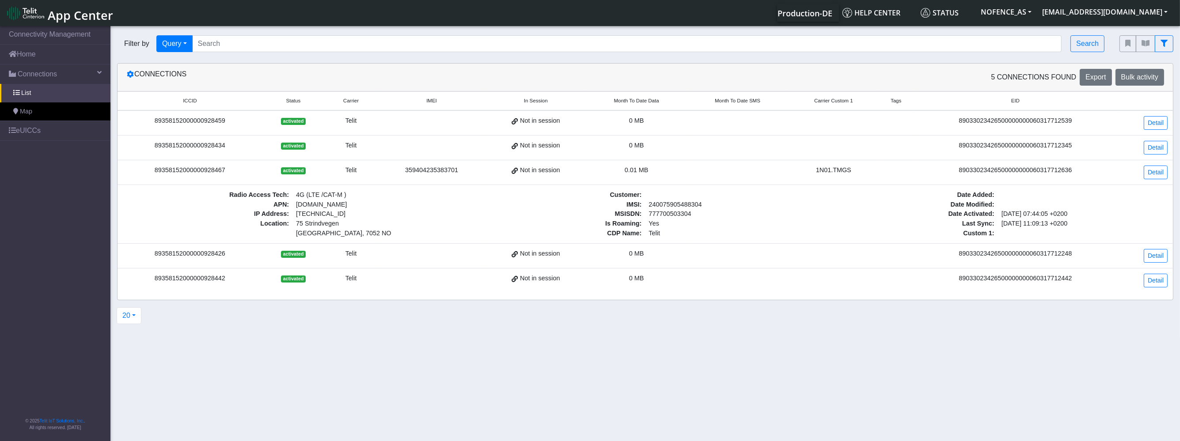
click at [968, 172] on div "89033023426500000000060317712636" at bounding box center [1016, 171] width 194 height 10
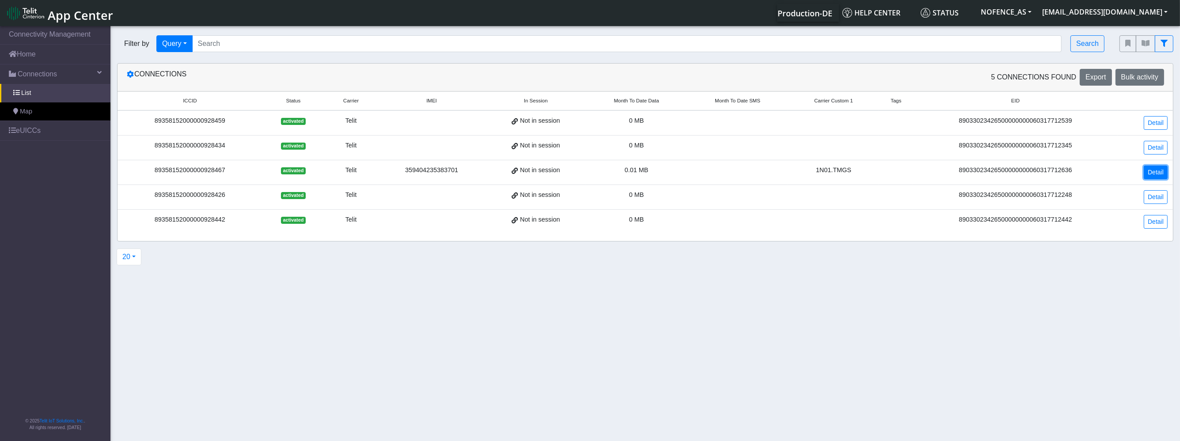
click at [1167, 169] on link "Detail" at bounding box center [1156, 173] width 24 height 14
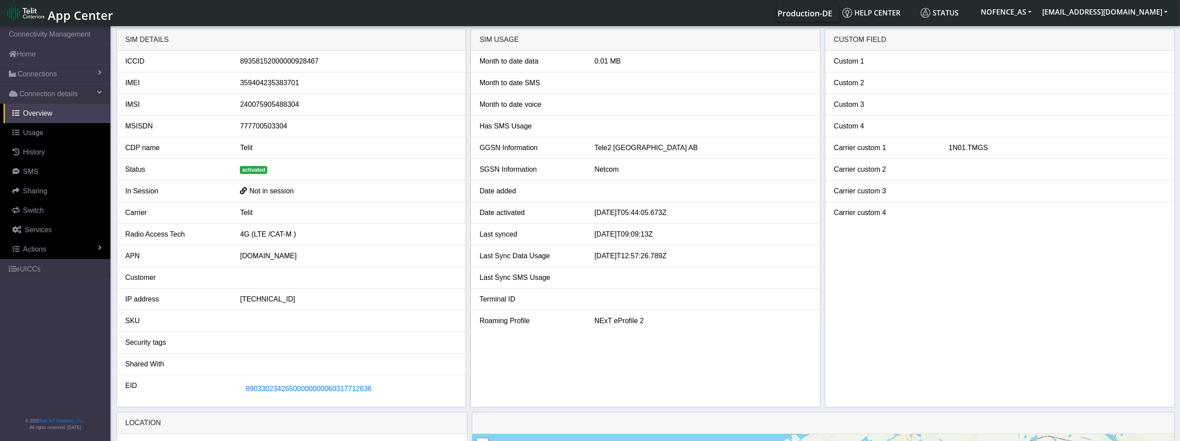
click at [246, 251] on div "[DOMAIN_NAME]" at bounding box center [348, 256] width 230 height 11
click at [245, 252] on div "[DOMAIN_NAME]" at bounding box center [348, 256] width 230 height 11
click at [138, 257] on div "APN" at bounding box center [176, 256] width 115 height 11
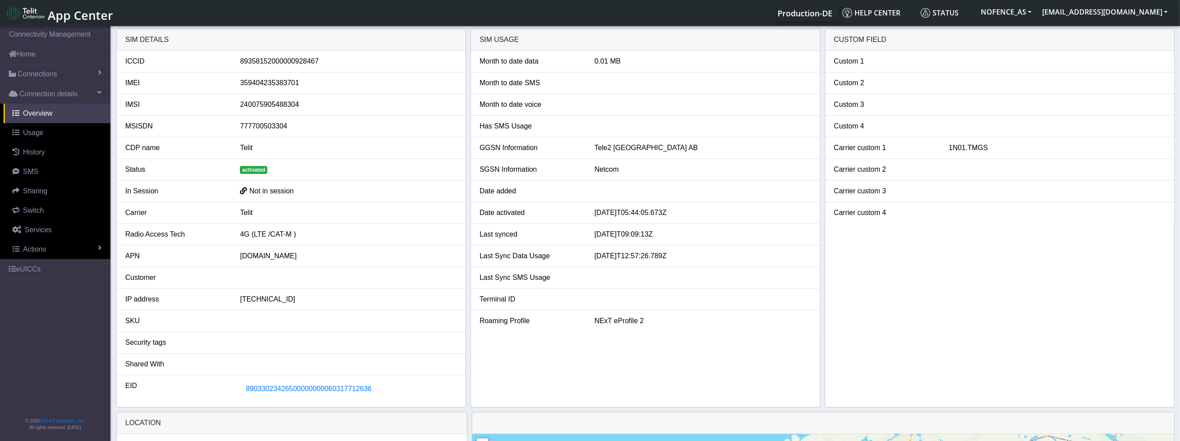
click at [138, 257] on div "APN" at bounding box center [176, 256] width 115 height 11
click at [88, 246] on link "Actions" at bounding box center [57, 249] width 107 height 19
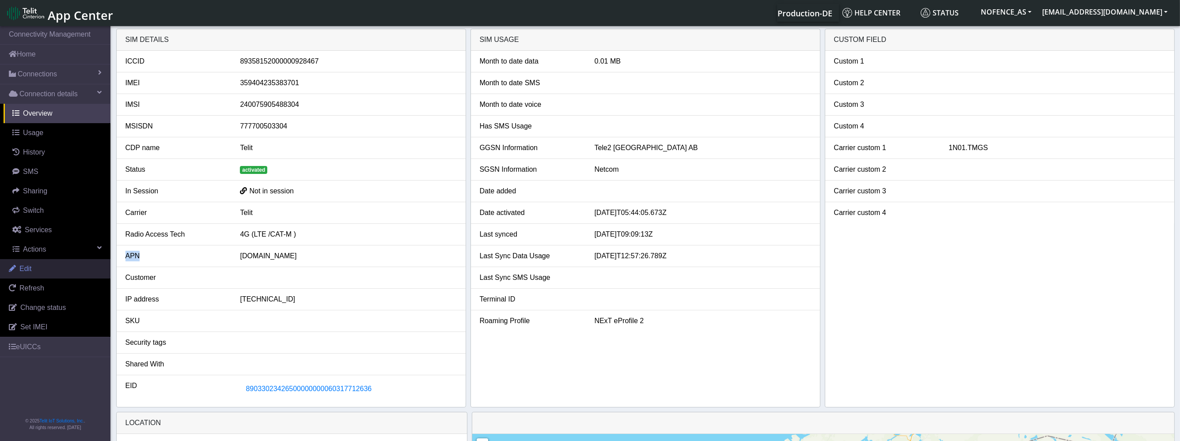
click at [71, 266] on link "Edit" at bounding box center [55, 268] width 110 height 19
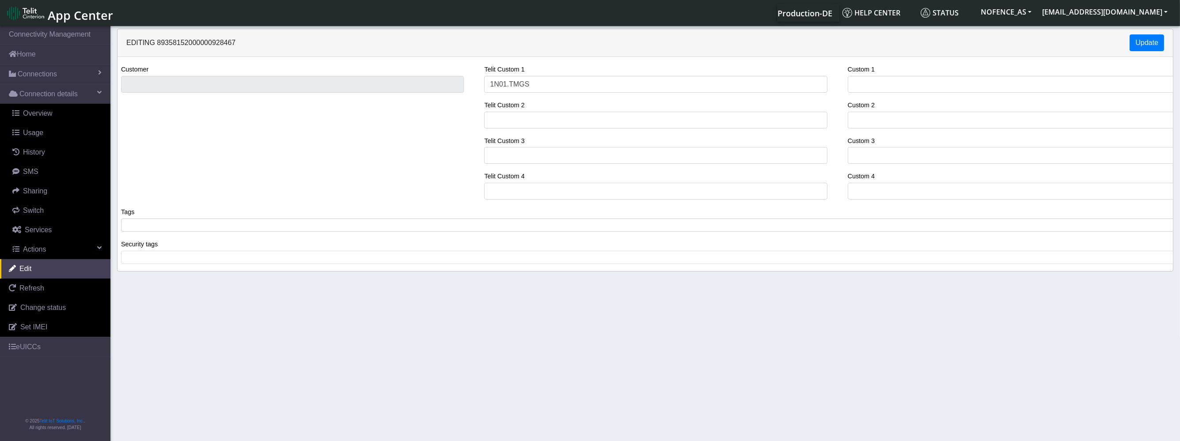
click at [134, 225] on span at bounding box center [649, 225] width 1050 height 8
click at [64, 293] on link "Refresh" at bounding box center [55, 288] width 110 height 19
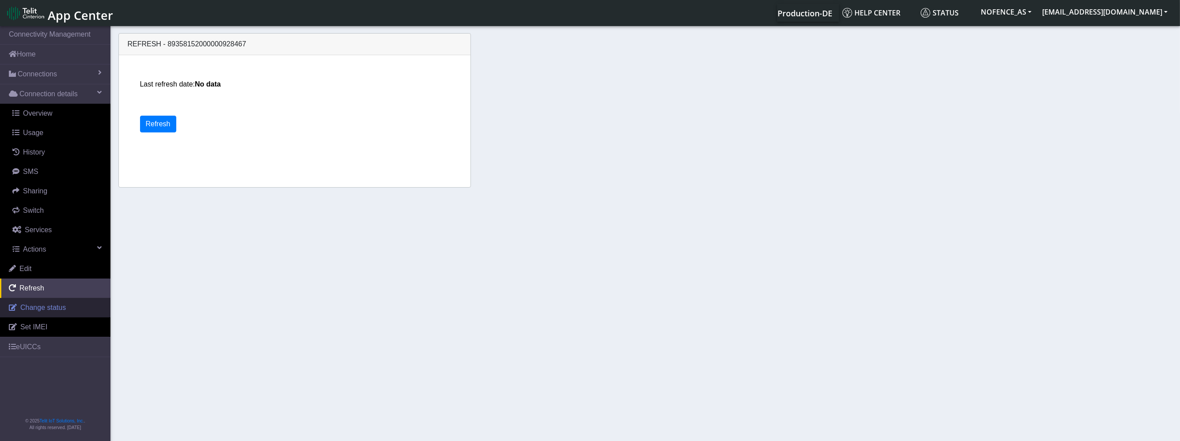
click at [59, 306] on span "Change status" at bounding box center [43, 308] width 46 height 8
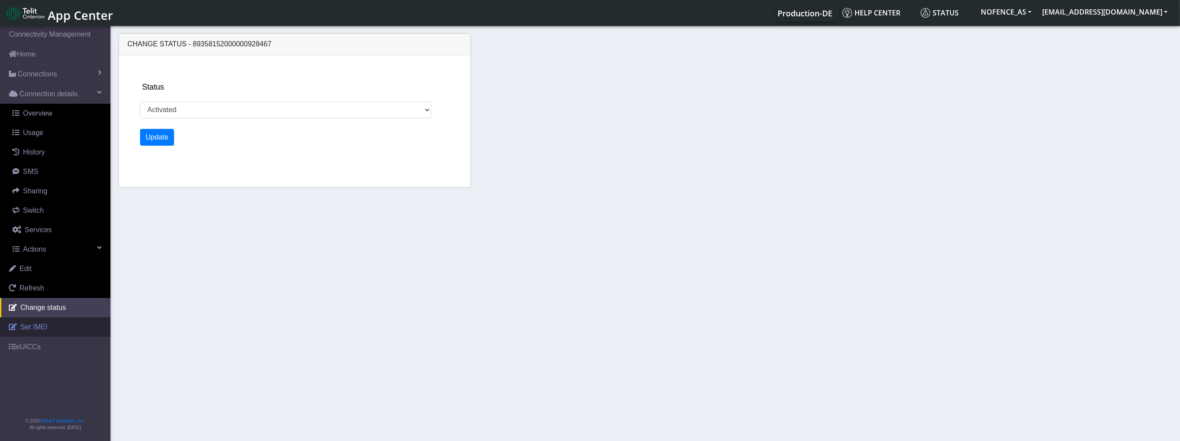
click at [46, 323] on link "Set IMEI" at bounding box center [55, 327] width 110 height 19
click at [69, 347] on link "eUICCs" at bounding box center [55, 347] width 110 height 19
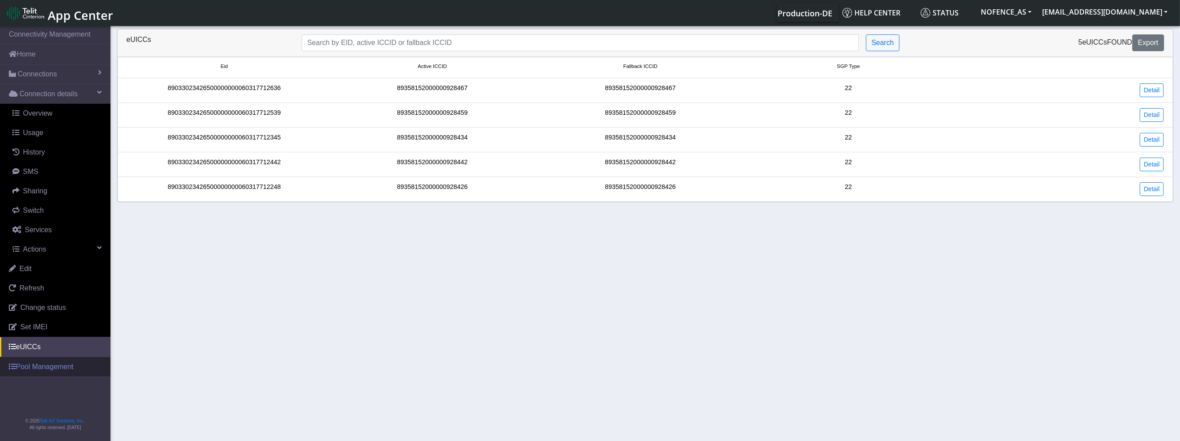
click at [62, 361] on link "Pool Management" at bounding box center [55, 366] width 110 height 19
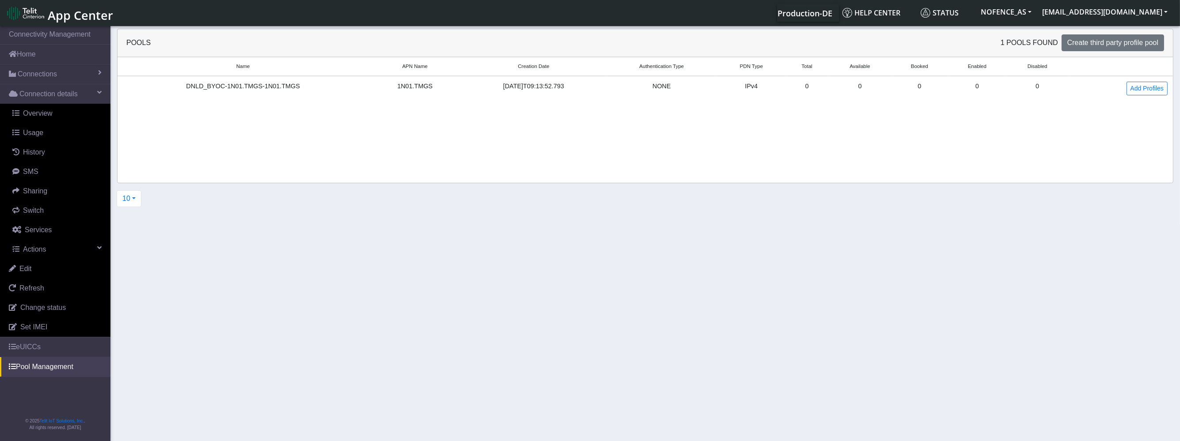
click at [260, 85] on div "DNLD_BYOC-1N01.TMGS-1N01.TMGS" at bounding box center [243, 87] width 240 height 10
copy div "DNLD_BYOC-1N01.TMGS-1N01.TMGS"
click at [59, 282] on link "Refresh" at bounding box center [55, 288] width 110 height 19
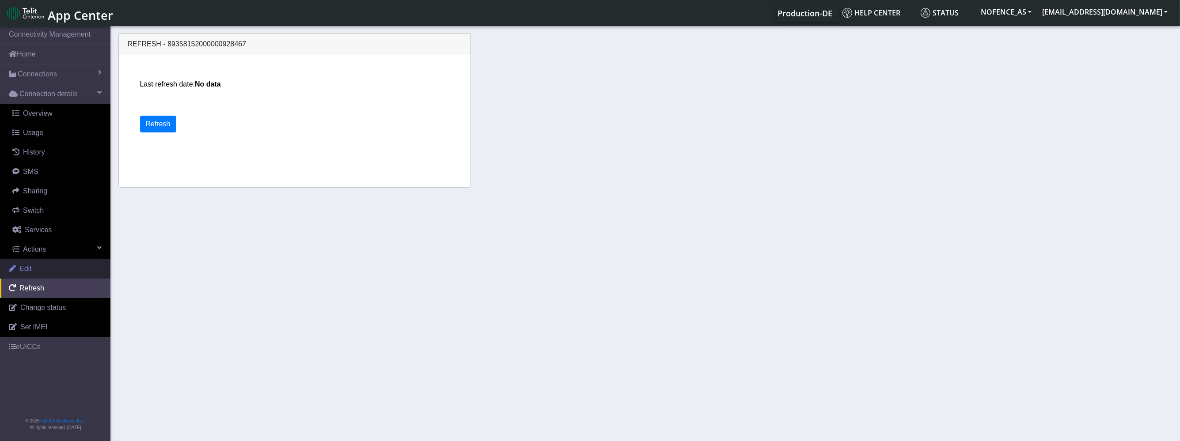
click at [63, 272] on link "Edit" at bounding box center [55, 268] width 110 height 19
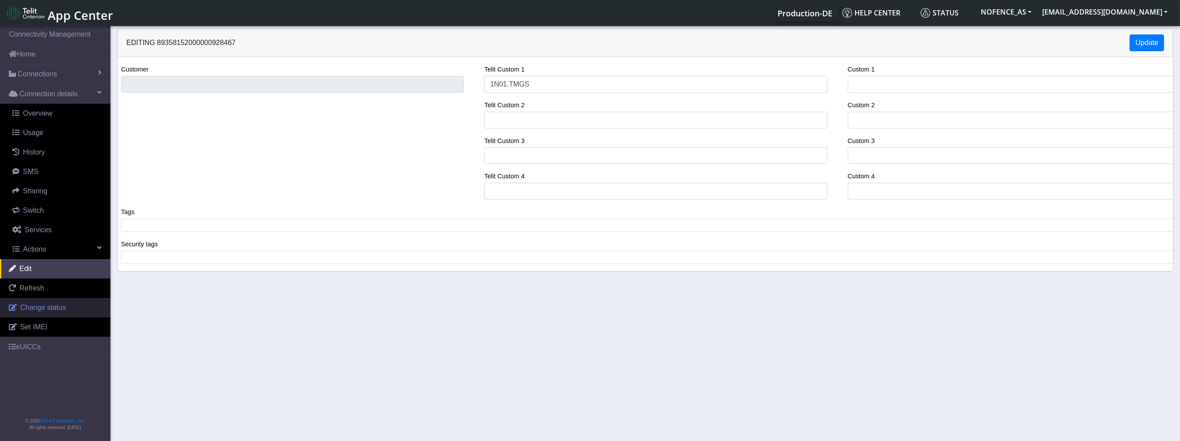
click at [56, 312] on link "Change status" at bounding box center [55, 307] width 110 height 19
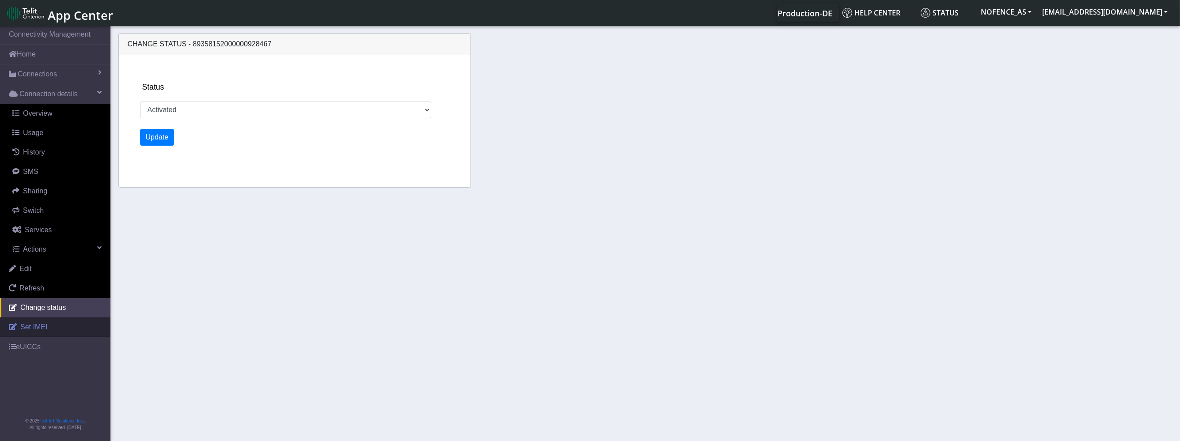
click at [56, 325] on link "Set IMEI" at bounding box center [55, 327] width 110 height 19
click at [64, 299] on link "Change status" at bounding box center [55, 307] width 110 height 19
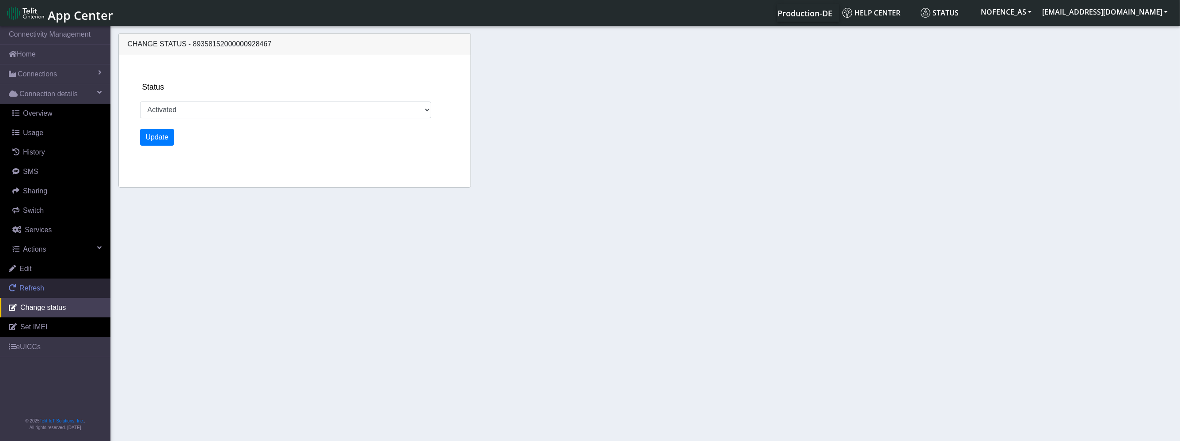
click at [64, 288] on link "Refresh" at bounding box center [55, 288] width 110 height 19
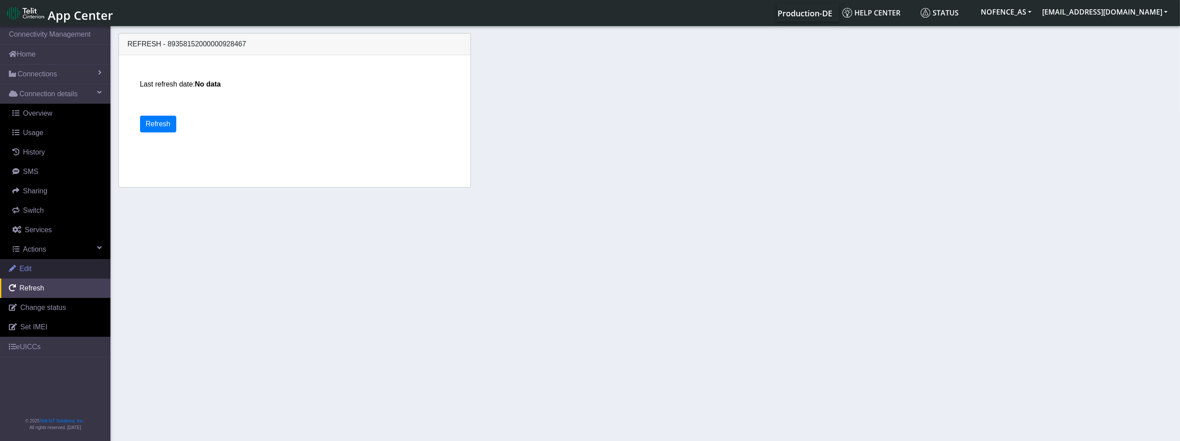
click at [62, 266] on link "Edit" at bounding box center [55, 268] width 110 height 19
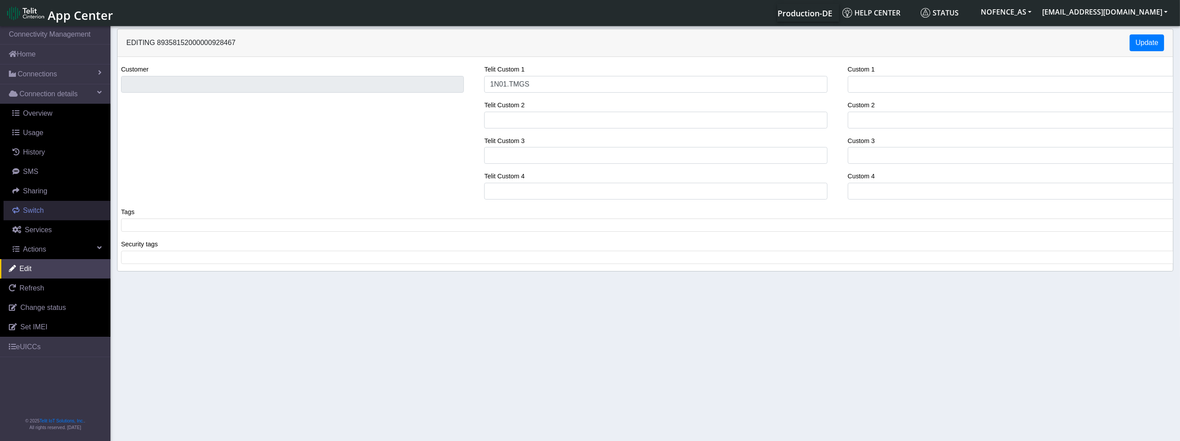
click at [43, 210] on span "Switch" at bounding box center [33, 211] width 21 height 8
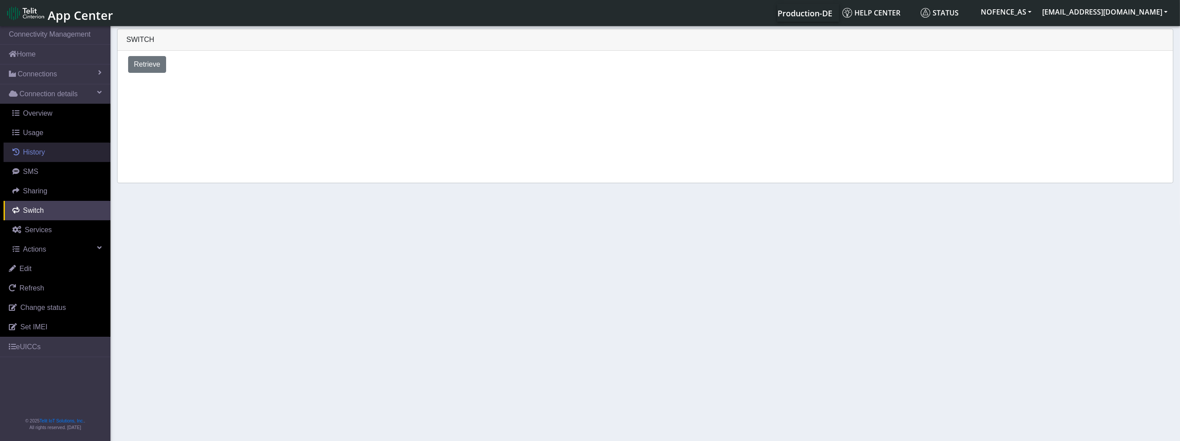
click at [52, 151] on link "History" at bounding box center [57, 152] width 107 height 19
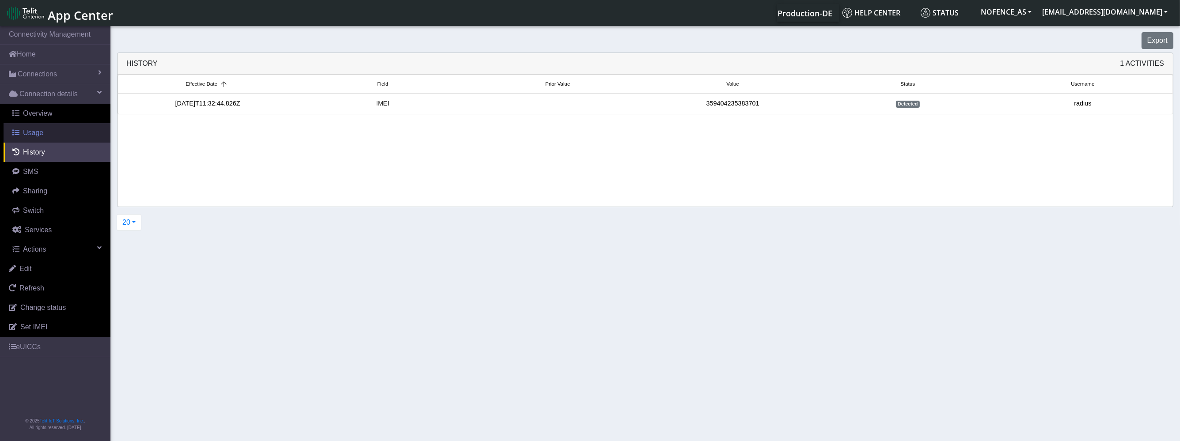
click at [57, 136] on link "Usage" at bounding box center [57, 132] width 107 height 19
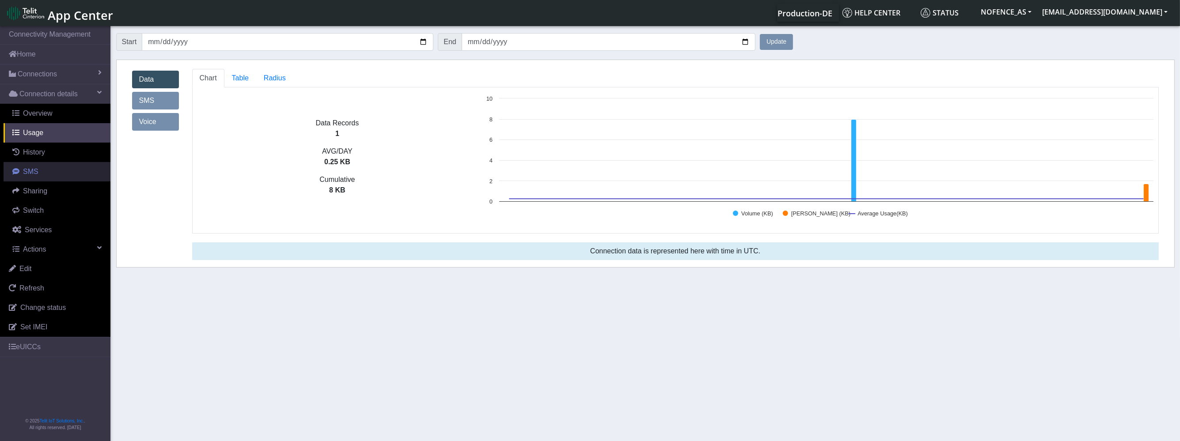
click at [54, 177] on link "SMS" at bounding box center [57, 171] width 107 height 19
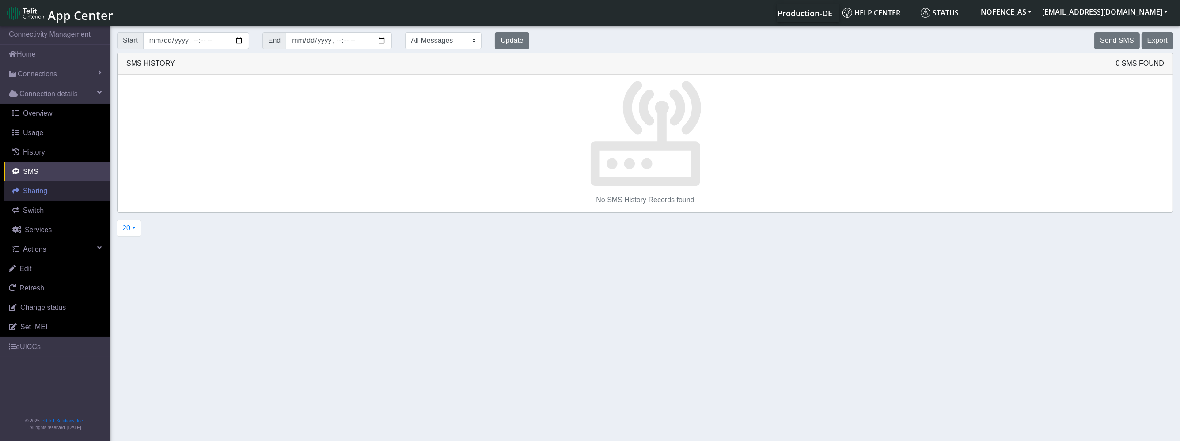
click at [48, 195] on link "Sharing" at bounding box center [57, 191] width 107 height 19
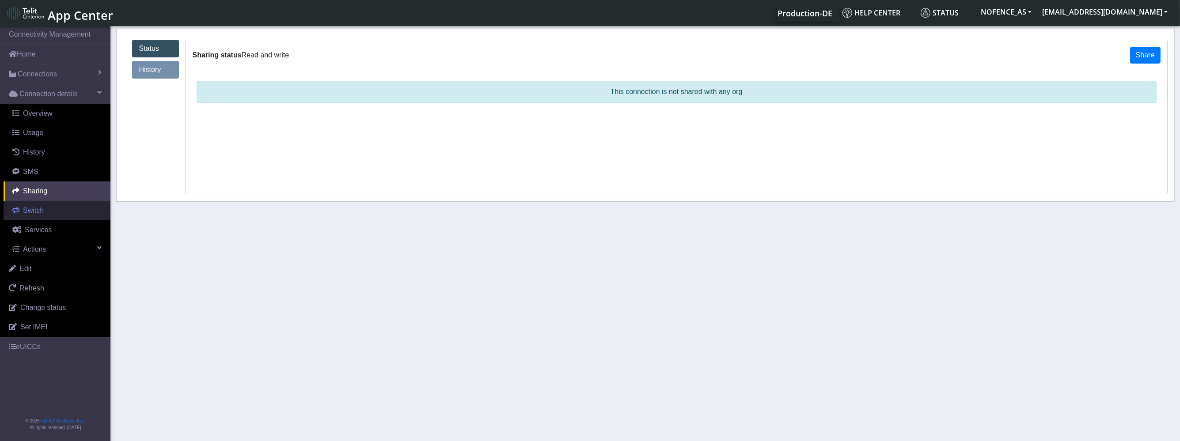
click at [48, 216] on link "Switch" at bounding box center [57, 210] width 107 height 19
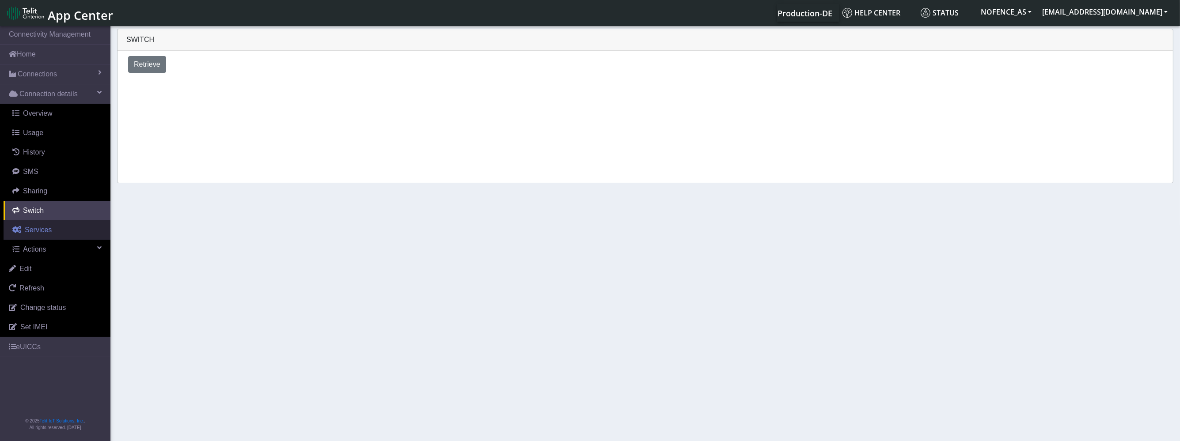
click at [53, 232] on link "Services" at bounding box center [57, 229] width 107 height 19
select select "2: 6"
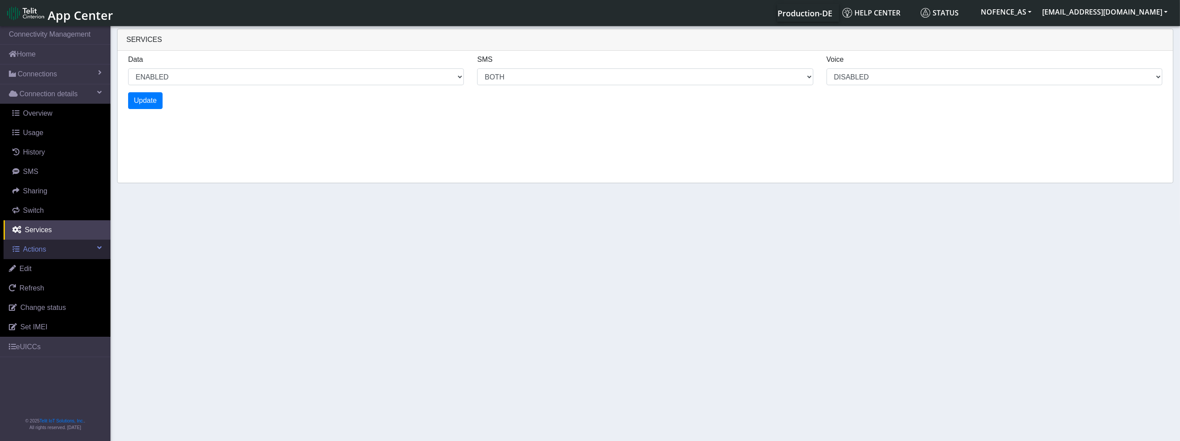
click at [59, 252] on link "Actions" at bounding box center [57, 249] width 107 height 19
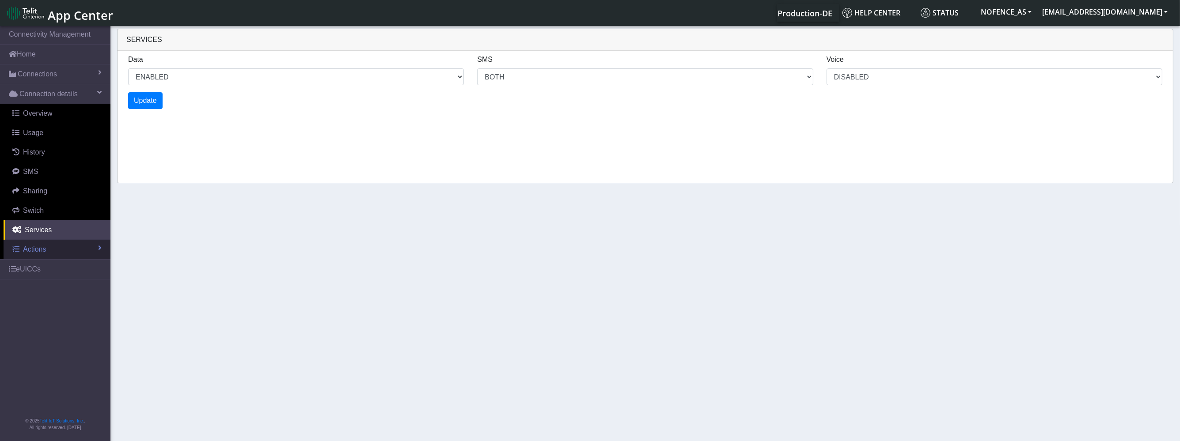
click at [52, 240] on link "Actions" at bounding box center [57, 249] width 107 height 19
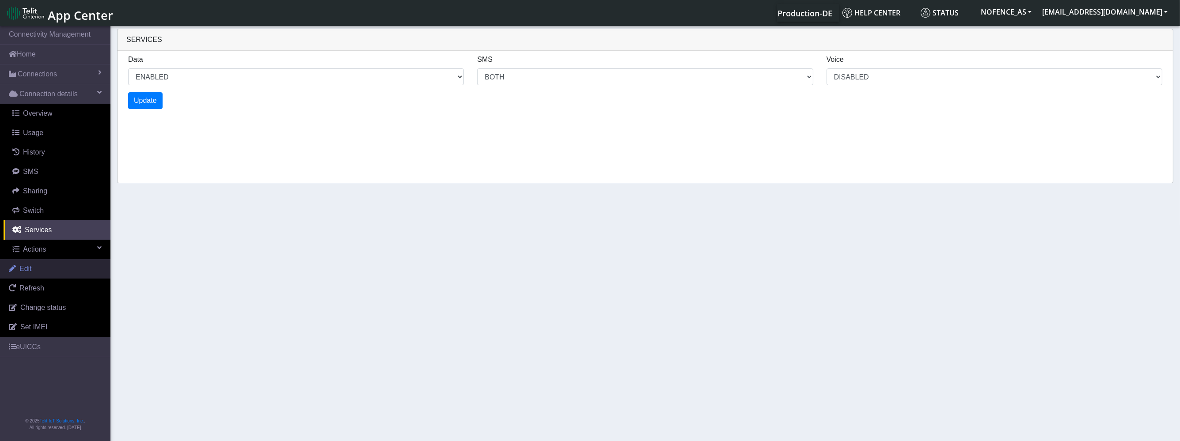
click at [55, 272] on link "Edit" at bounding box center [55, 268] width 110 height 19
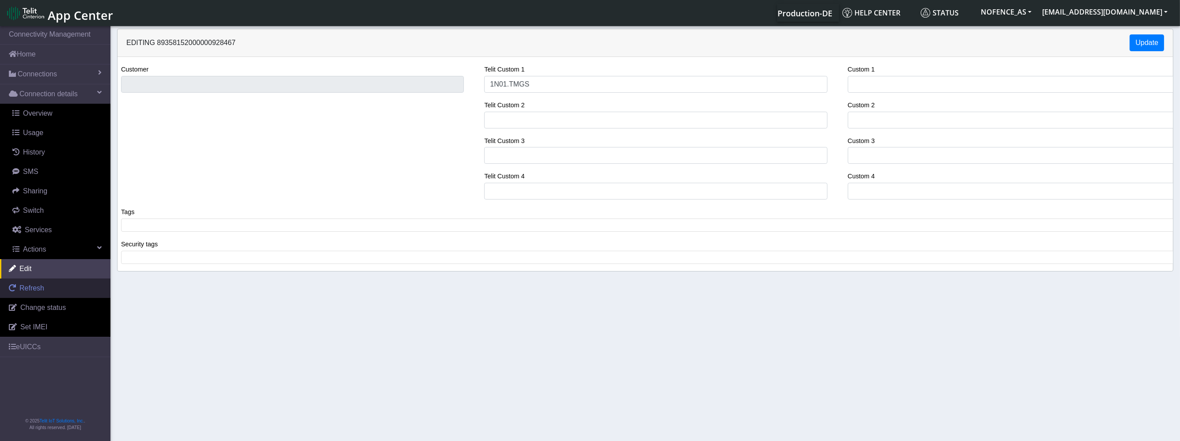
click at [57, 289] on link "Refresh" at bounding box center [55, 288] width 110 height 19
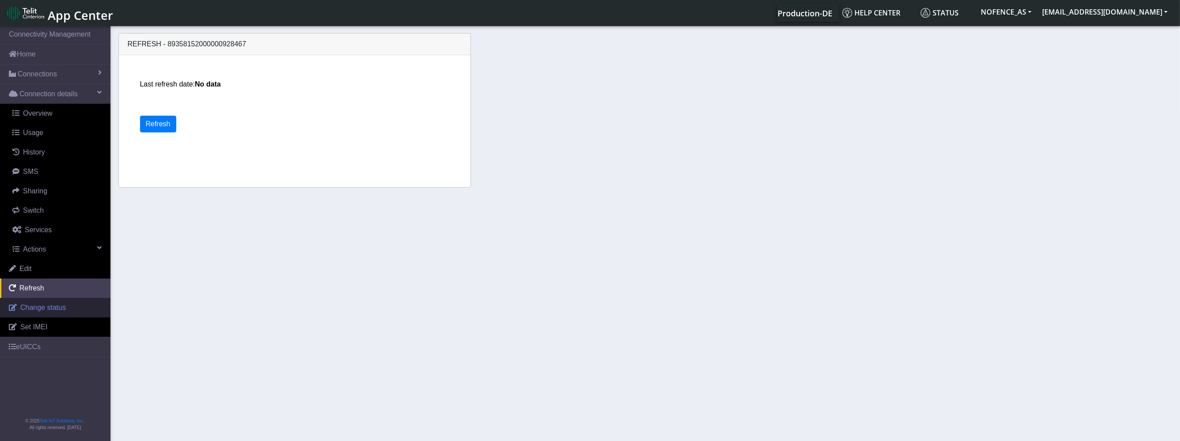
click at [62, 306] on span "Change status" at bounding box center [43, 308] width 46 height 8
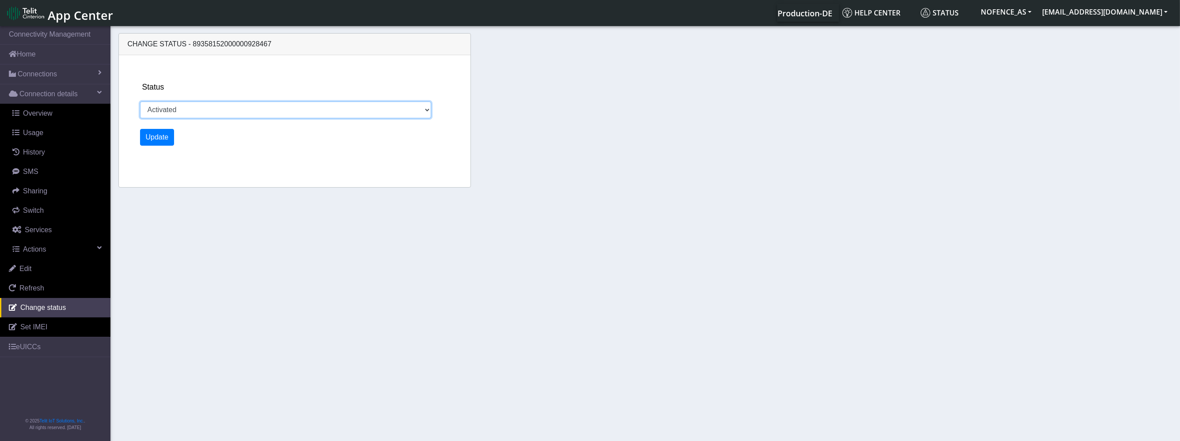
drag, startPoint x: 173, startPoint y: 112, endPoint x: 174, endPoint y: 106, distance: 5.8
click at [174, 106] on select "Activated Deactivated" at bounding box center [286, 110] width 292 height 17
click at [60, 322] on link "Set IMEI" at bounding box center [55, 327] width 110 height 19
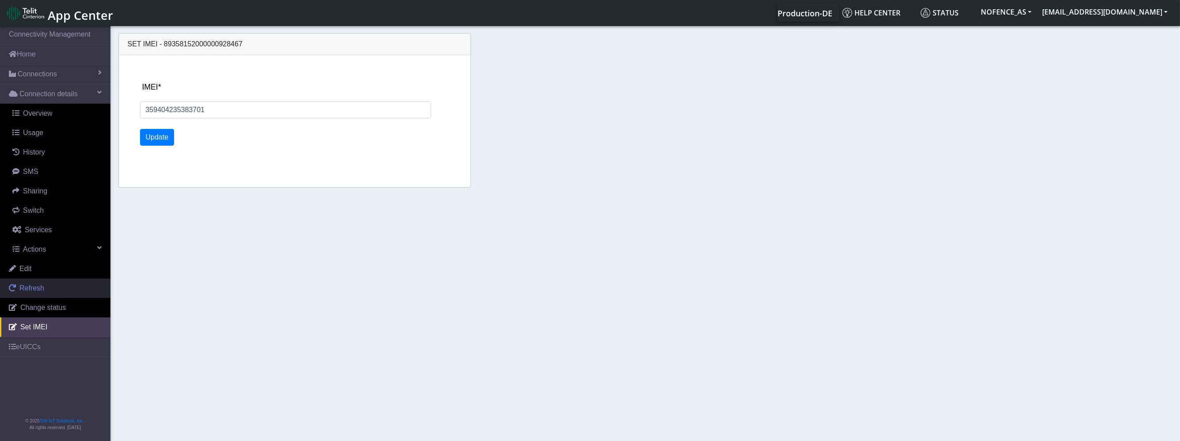
click at [82, 281] on link "Refresh" at bounding box center [55, 288] width 110 height 19
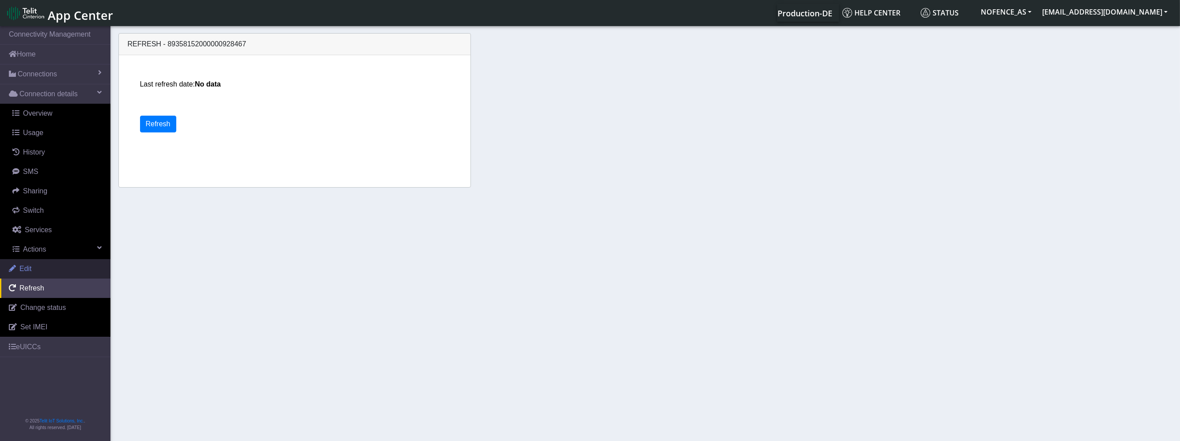
click at [81, 265] on link "Edit" at bounding box center [55, 268] width 110 height 19
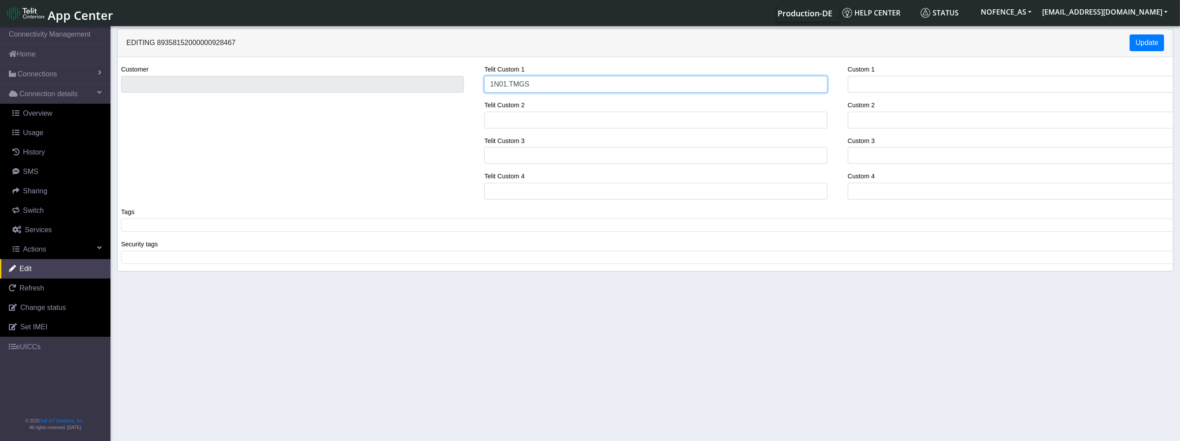
click at [516, 82] on input "1N01.TMGS" at bounding box center [655, 84] width 343 height 17
paste input "DNLD_BYOC-1N01.TMGS-"
type input "DNLD_BYOC-1N01.TMGS-1N01.TMGS"
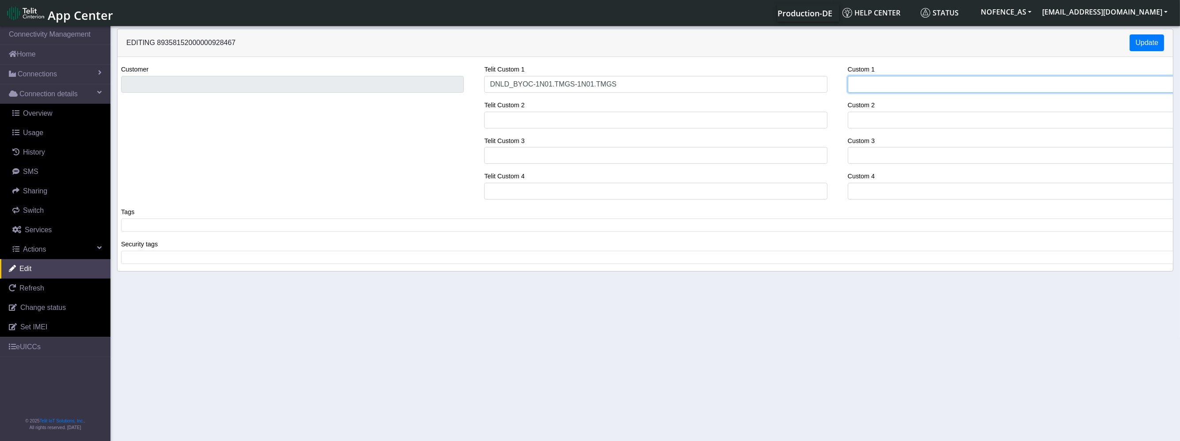
click at [876, 84] on input "Custom 1" at bounding box center [1019, 84] width 343 height 17
paste input "DNLD_BYOC-1N01.TMGS-1N01.TMGS"
type input "DNLD_BYOC-1N01.TMGS-1N01.TMGS"
click at [209, 216] on div "Tags ​" at bounding box center [649, 219] width 1056 height 25
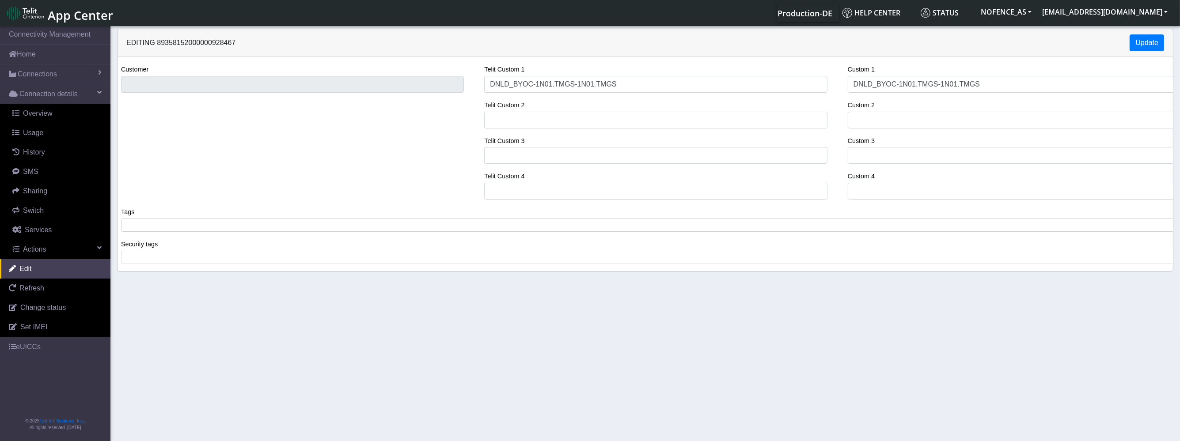
click at [195, 226] on span at bounding box center [649, 225] width 1050 height 8
click at [186, 247] on div "Security tags ​" at bounding box center [649, 251] width 1056 height 25
click at [179, 260] on tags "​" at bounding box center [649, 257] width 1056 height 13
click at [529, 126] on input "Telit Custom 2" at bounding box center [655, 120] width 343 height 17
click at [1131, 46] on button "Update" at bounding box center [1147, 42] width 34 height 17
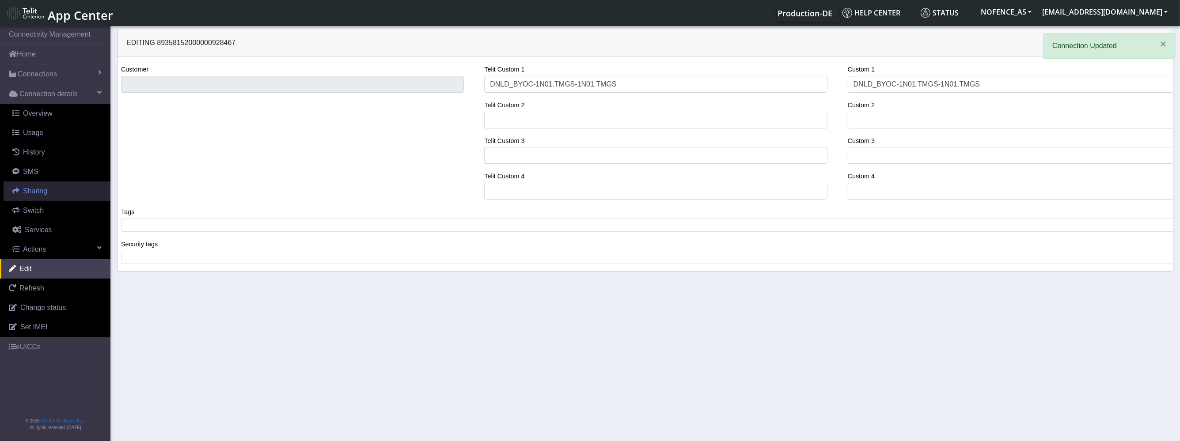
click at [74, 194] on link "Sharing" at bounding box center [57, 191] width 107 height 19
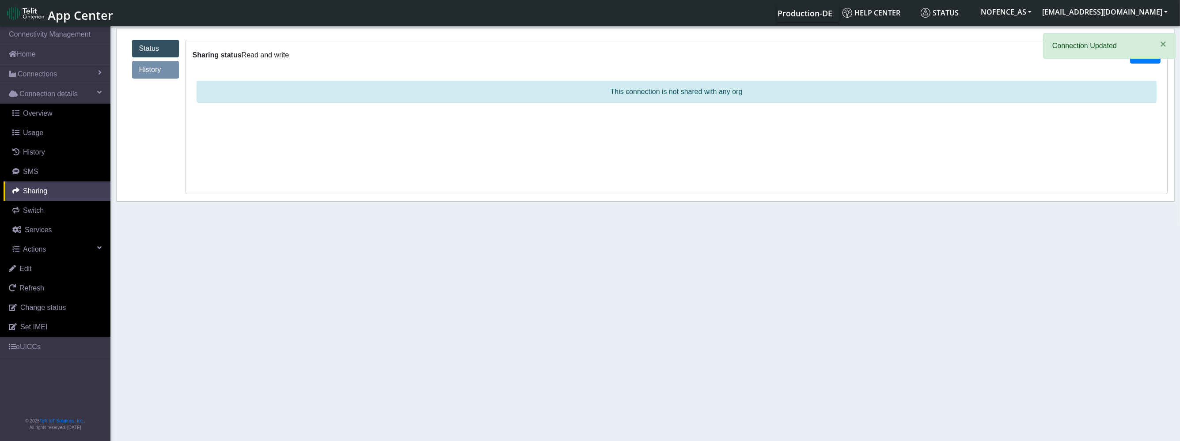
drag, startPoint x: 550, startPoint y: 62, endPoint x: 841, endPoint y: 61, distance: 291.2
click at [651, 62] on div "Sharing status Read and write Share" at bounding box center [676, 55] width 981 height 30
click at [1164, 45] on span "×" at bounding box center [1163, 44] width 6 height 12
click at [1143, 59] on button "Share" at bounding box center [1145, 55] width 30 height 17
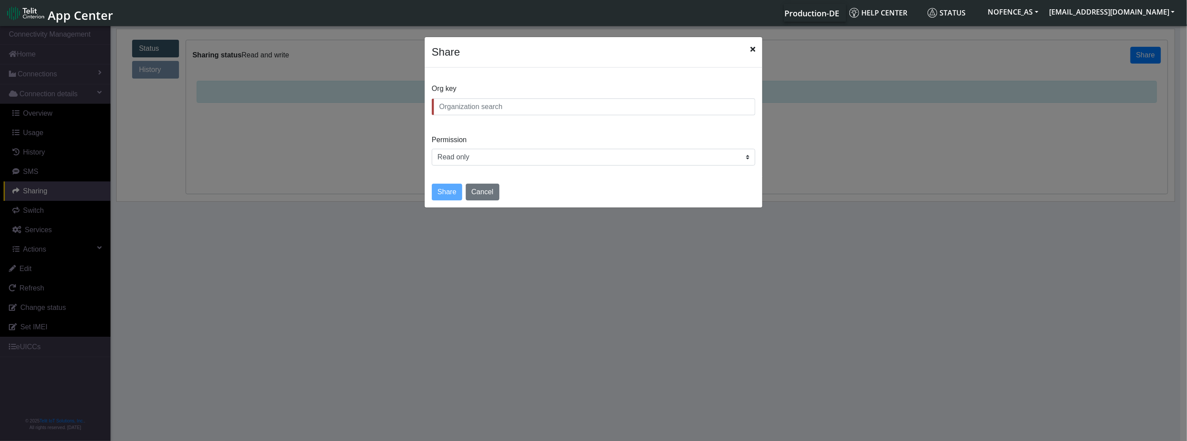
click at [746, 47] on div "Share" at bounding box center [594, 52] width 338 height 30
click at [745, 46] on div "Share" at bounding box center [594, 52] width 338 height 30
drag, startPoint x: 754, startPoint y: 48, endPoint x: 560, endPoint y: 145, distance: 216.6
click at [611, 134] on app-modal-connection-share "Share Org key Permission Read only Read and write Share Cancel" at bounding box center [594, 122] width 338 height 171
click at [495, 96] on div "Org key Permission Read only Read and write" at bounding box center [593, 122] width 337 height 95
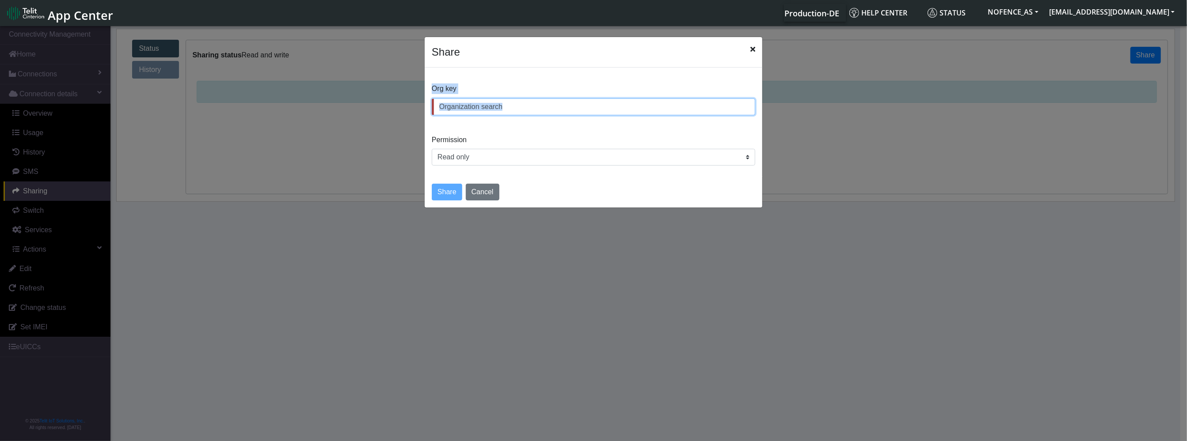
click at [494, 103] on input "text" at bounding box center [593, 107] width 323 height 17
drag, startPoint x: 491, startPoint y: 156, endPoint x: 495, endPoint y: 154, distance: 4.9
click at [491, 157] on select "Read only Read and write" at bounding box center [593, 157] width 323 height 17
click at [754, 47] on icon "Close" at bounding box center [752, 49] width 5 height 7
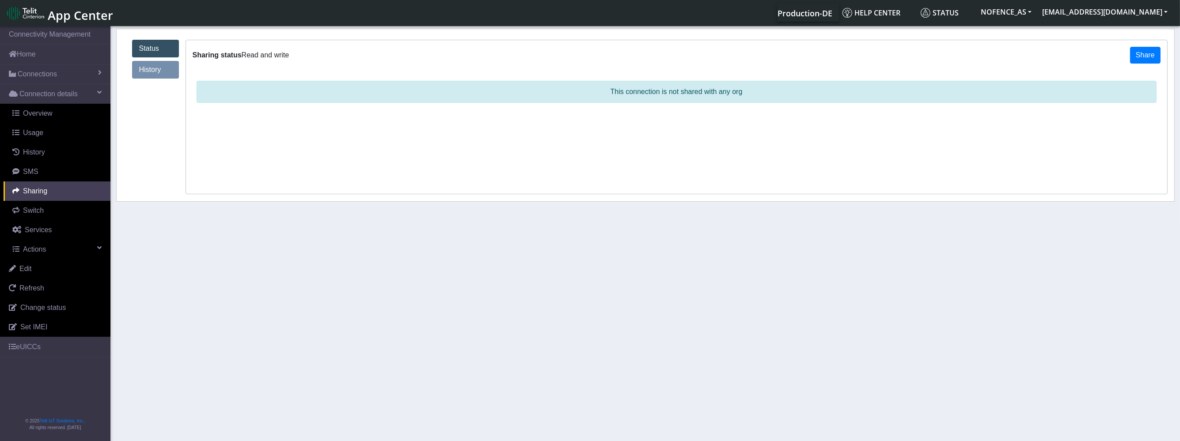
click at [163, 75] on link "History" at bounding box center [155, 70] width 47 height 18
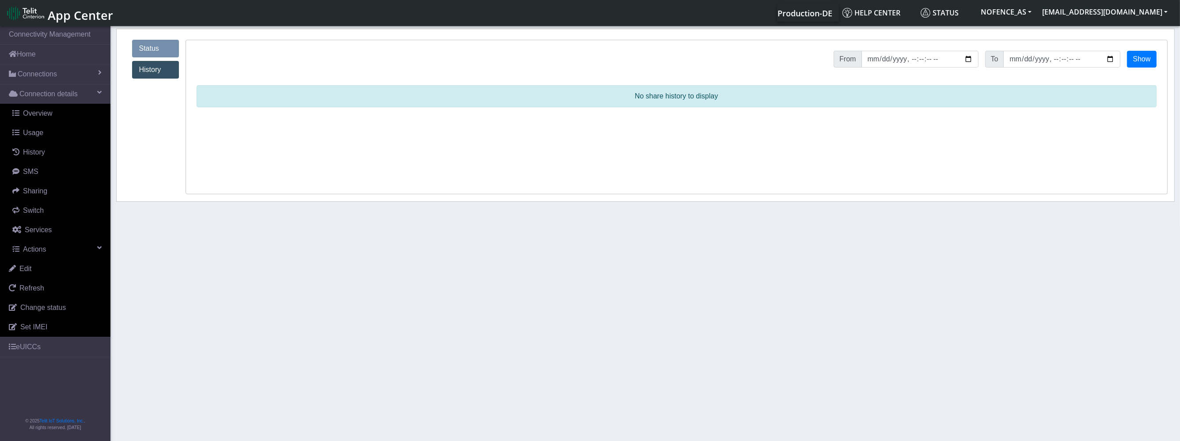
click at [150, 43] on link "Status" at bounding box center [155, 49] width 47 height 18
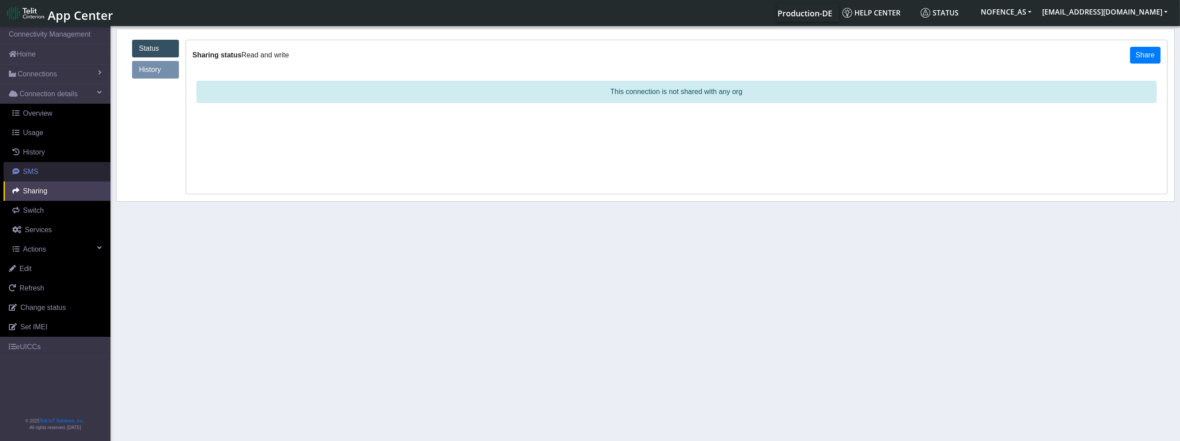
click at [35, 170] on span "SMS" at bounding box center [30, 172] width 15 height 8
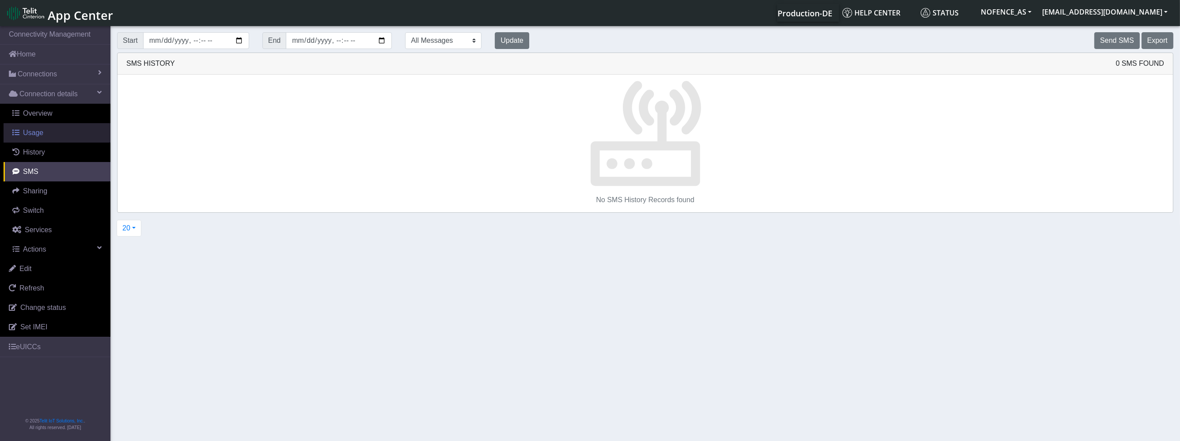
click at [43, 137] on link "Usage" at bounding box center [57, 132] width 107 height 19
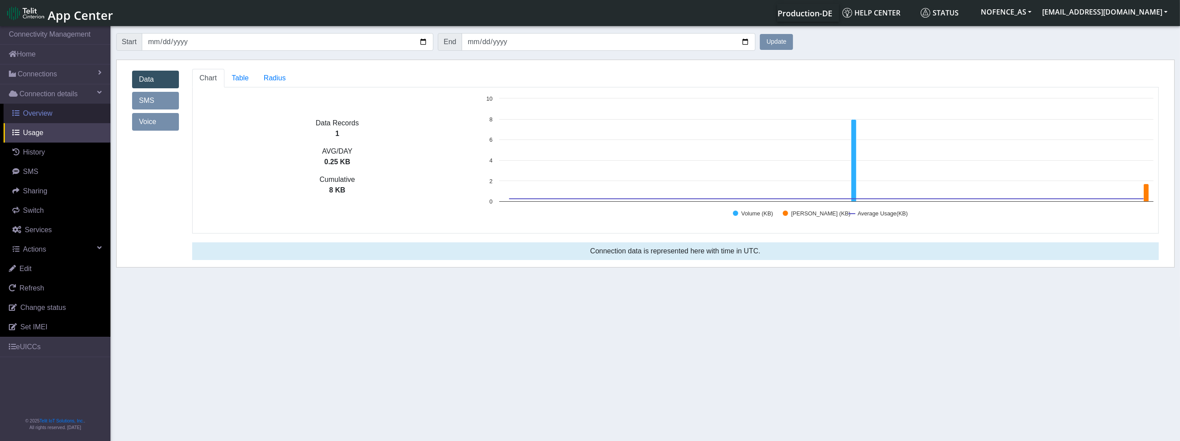
click at [56, 114] on link "Overview" at bounding box center [57, 113] width 107 height 19
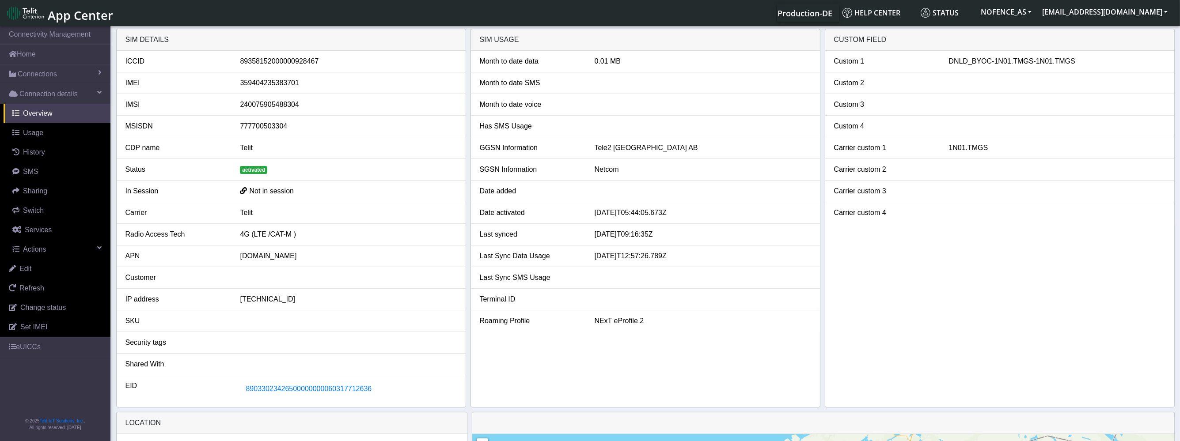
click at [263, 126] on div "777700503304" at bounding box center [348, 126] width 230 height 11
drag, startPoint x: 249, startPoint y: 285, endPoint x: 274, endPoint y: 288, distance: 25.8
click at [274, 288] on ul "ICCID 89358152000000928467 IMEI 359404235383701 IMSI 240075905488304 MSISDN 777…" at bounding box center [291, 227] width 349 height 352
click at [274, 289] on li "IP address 100.65.90.146" at bounding box center [291, 300] width 349 height 22
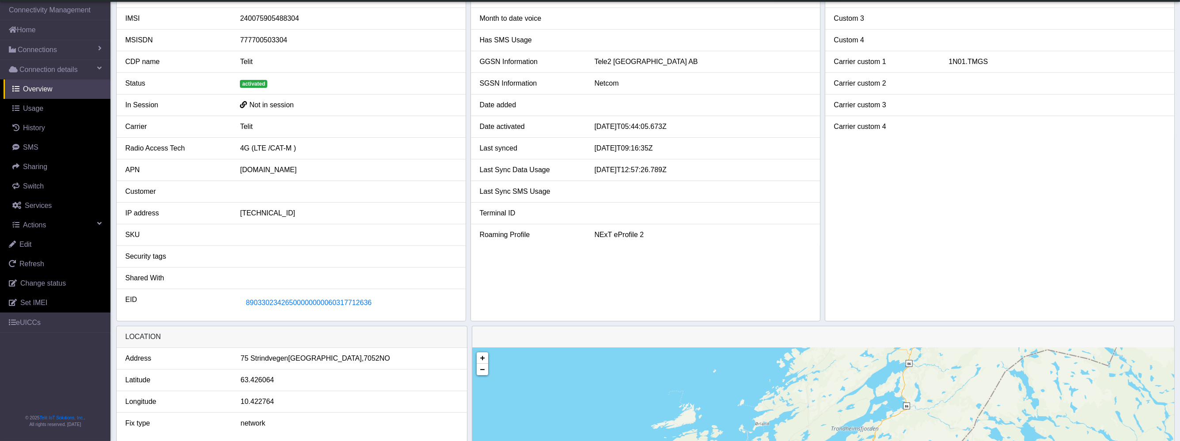
scroll to position [159, 0]
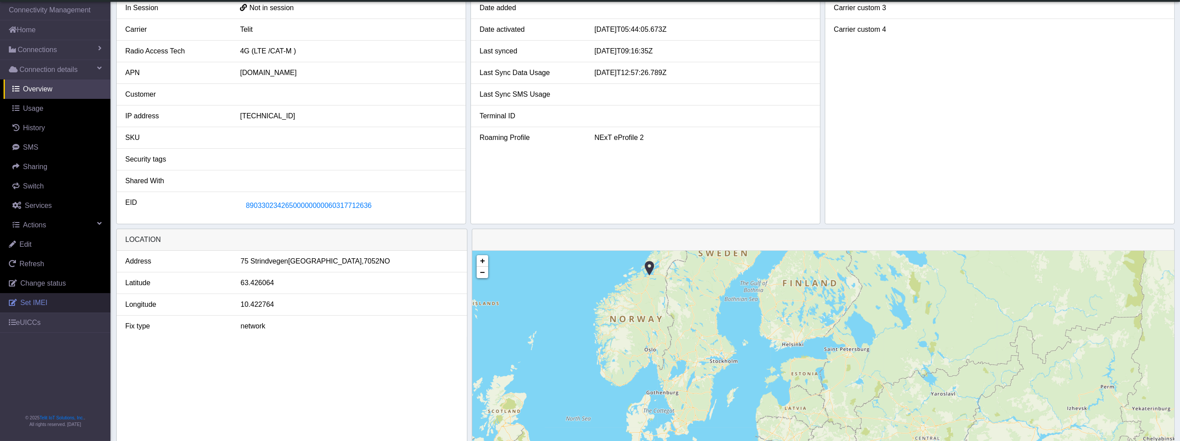
click at [43, 296] on link "Set IMEI" at bounding box center [55, 302] width 110 height 19
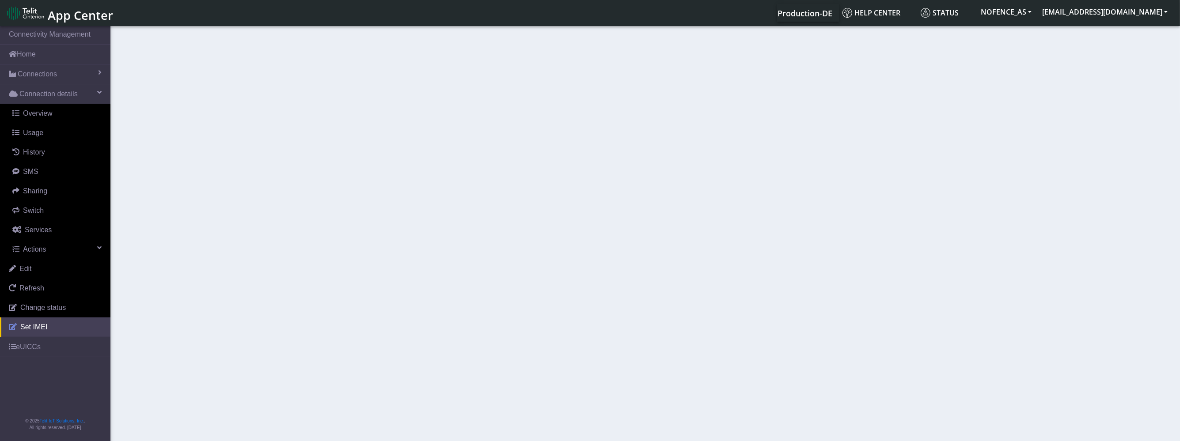
type input "359404235383701"
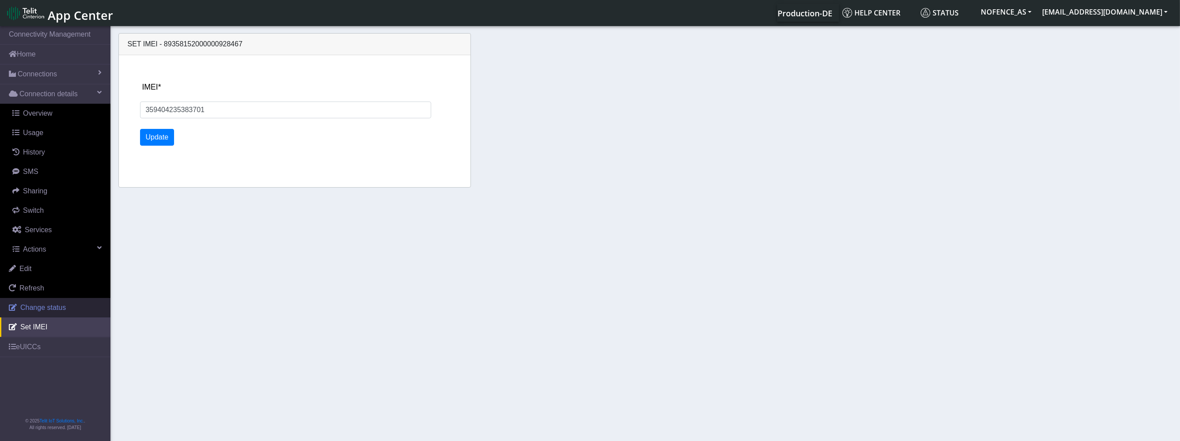
click at [44, 311] on span "Change status" at bounding box center [43, 308] width 46 height 8
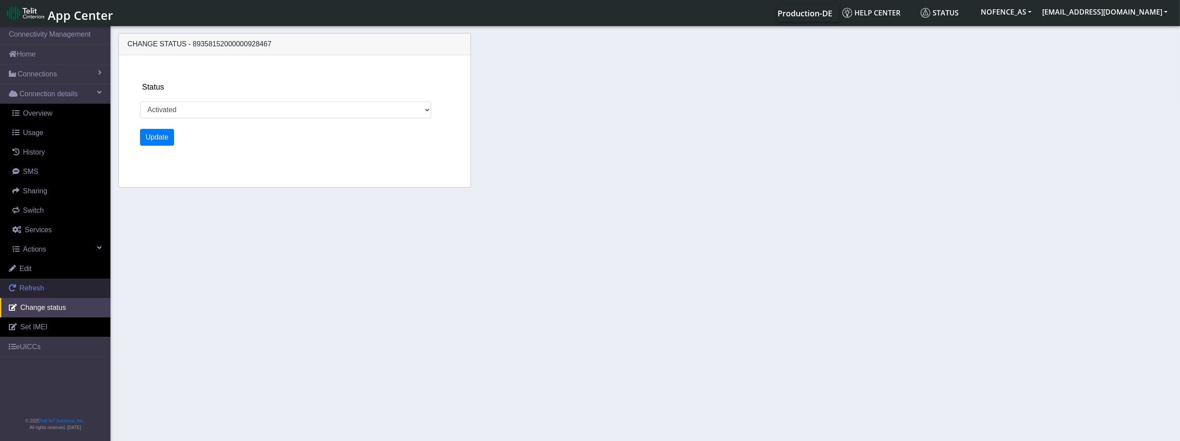
click at [59, 294] on link "Refresh" at bounding box center [55, 288] width 110 height 19
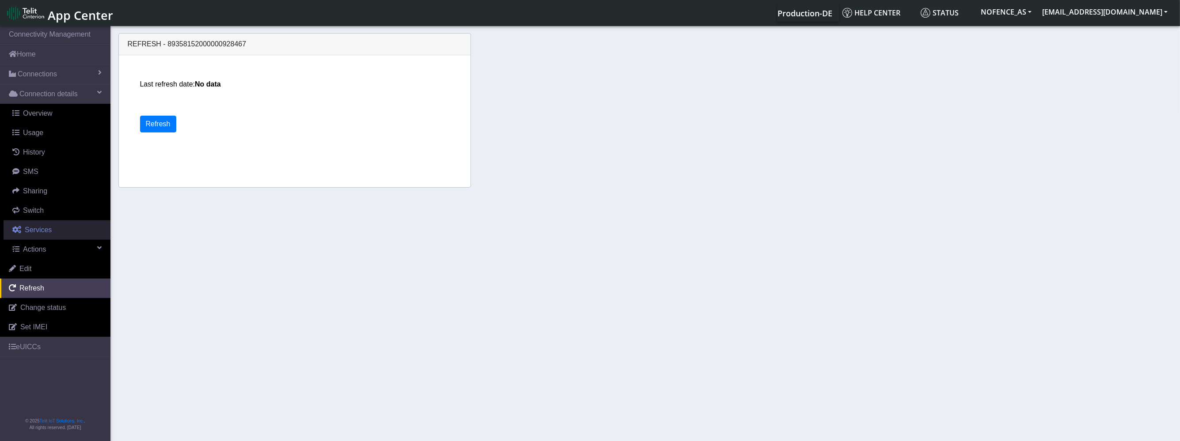
click at [62, 220] on link "Services" at bounding box center [57, 229] width 107 height 19
select select "2: 6"
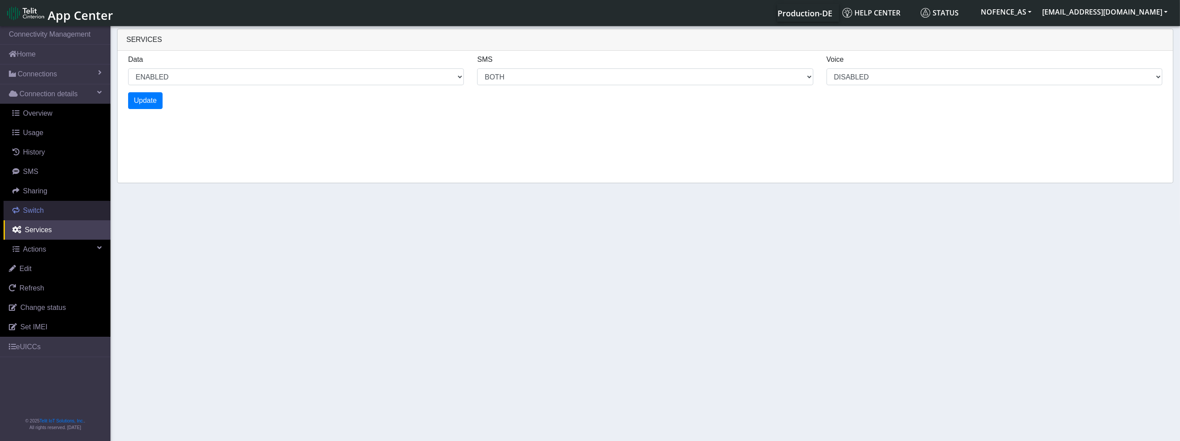
click at [73, 202] on link "Switch" at bounding box center [57, 210] width 107 height 19
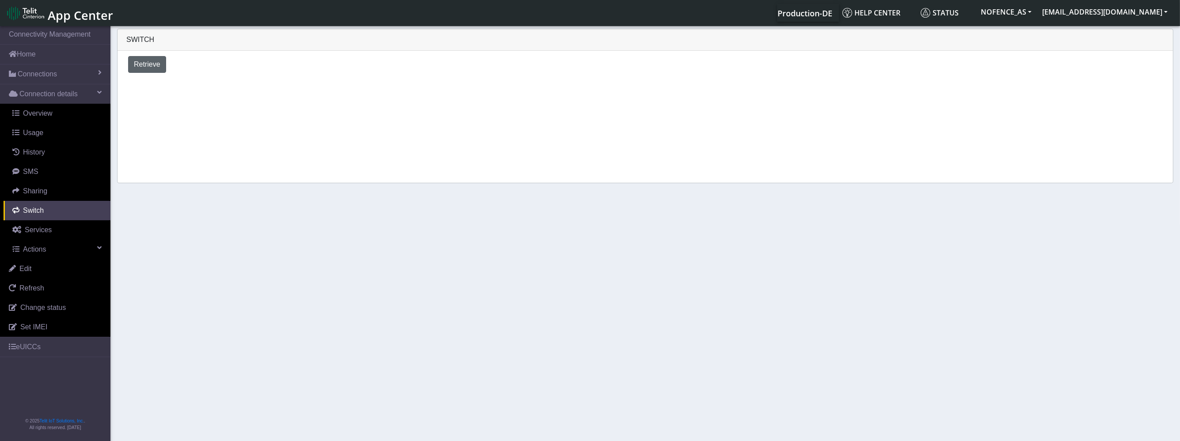
click at [148, 74] on div "Retrieve" at bounding box center [646, 64] width 1056 height 27
click at [150, 70] on button "Retrieve" at bounding box center [147, 64] width 38 height 17
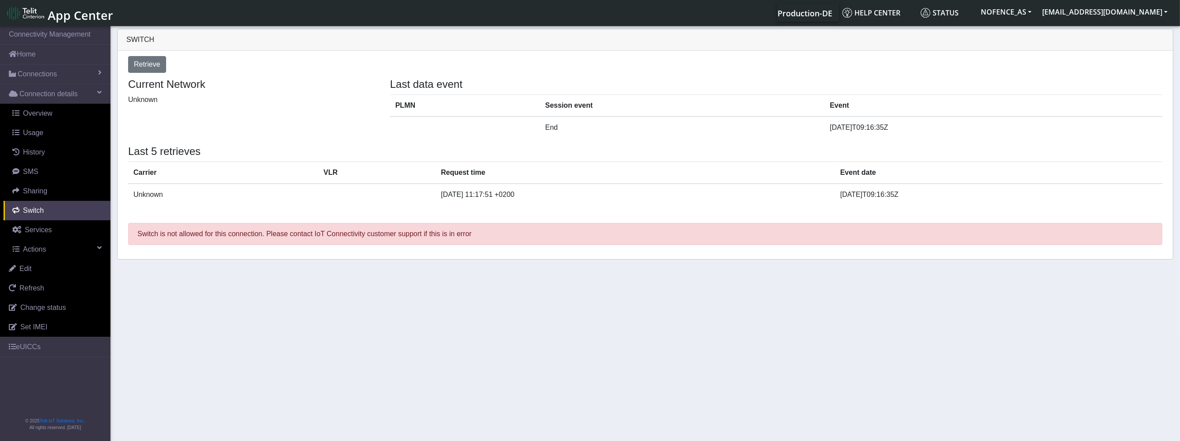
click at [271, 196] on td "Unknown" at bounding box center [223, 195] width 190 height 22
click at [318, 182] on th "VLR" at bounding box center [377, 173] width 118 height 22
click at [318, 172] on th "VLR" at bounding box center [377, 173] width 118 height 22
click at [692, 114] on th "Session event" at bounding box center [682, 106] width 285 height 22
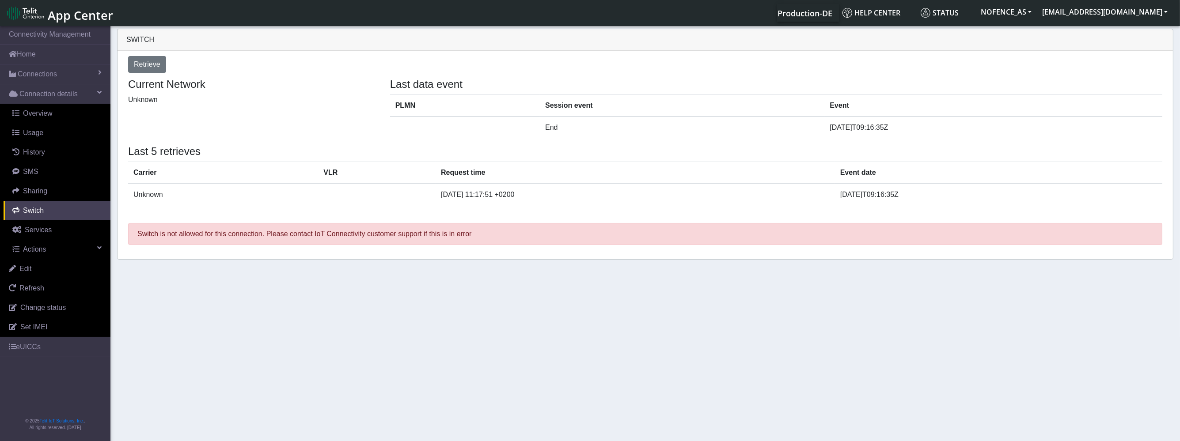
click at [678, 190] on td "2025-08-29 11:17:51 +0200" at bounding box center [635, 195] width 399 height 22
drag, startPoint x: 373, startPoint y: 220, endPoint x: 341, endPoint y: 226, distance: 32.0
click at [344, 224] on div "Switch is not allowed for this connection. Please contact IoT Connectivity cust…" at bounding box center [646, 236] width 1048 height 40
drag, startPoint x: 264, startPoint y: 241, endPoint x: 250, endPoint y: 243, distance: 14.7
click at [259, 242] on p "Switch is not allowed for this connection. Please contact IoT Connectivity cust…" at bounding box center [645, 234] width 1034 height 22
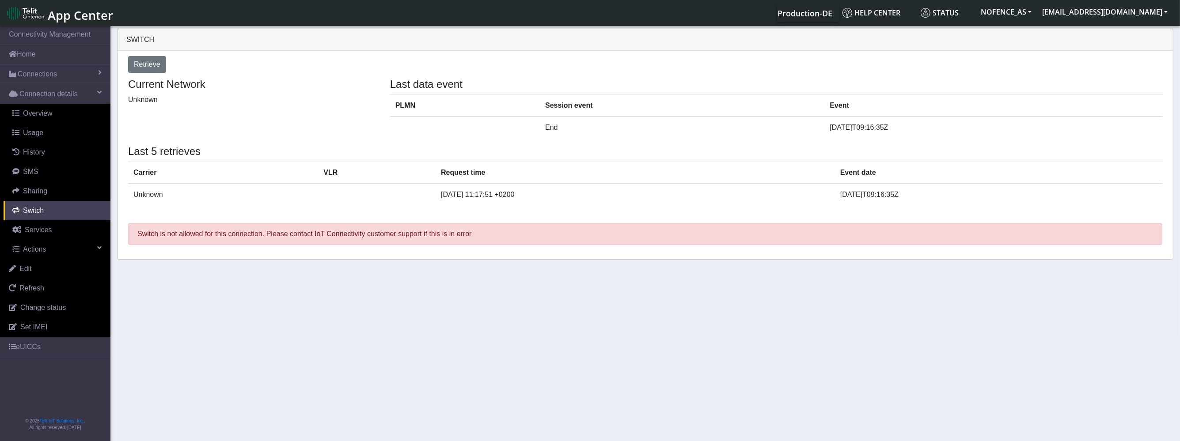
click at [237, 244] on div "Switch is not allowed for this connection. Please contact IoT Connectivity cust…" at bounding box center [646, 236] width 1048 height 33
click at [221, 240] on p "Switch is not allowed for this connection. Please contact IoT Connectivity cust…" at bounding box center [645, 234] width 1034 height 22
click at [221, 239] on p "Switch is not allowed for this connection. Please contact IoT Connectivity cust…" at bounding box center [645, 234] width 1034 height 22
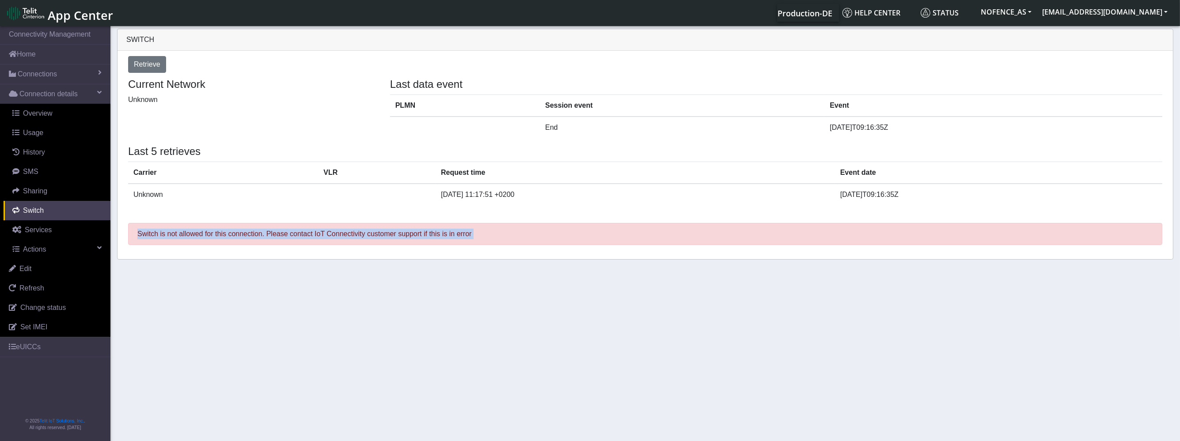
click at [221, 239] on p "Switch is not allowed for this connection. Please contact IoT Connectivity cust…" at bounding box center [645, 234] width 1034 height 22
click at [209, 257] on div "Retrieve Current Network Unknown Last data event PLMN Session event Event End 2…" at bounding box center [646, 155] width 1056 height 209
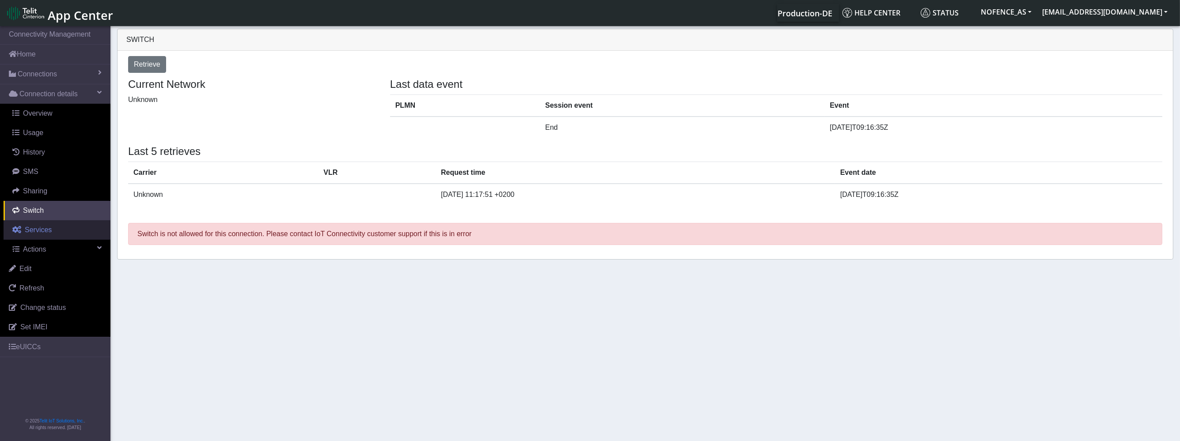
click at [77, 225] on link "Services" at bounding box center [57, 229] width 107 height 19
select select "2: 6"
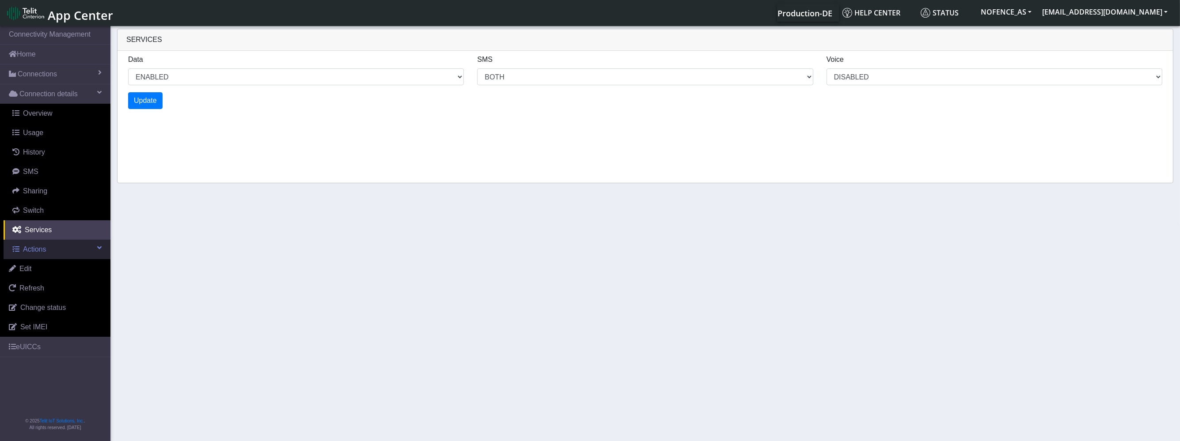
click at [66, 248] on link "Actions" at bounding box center [57, 249] width 107 height 19
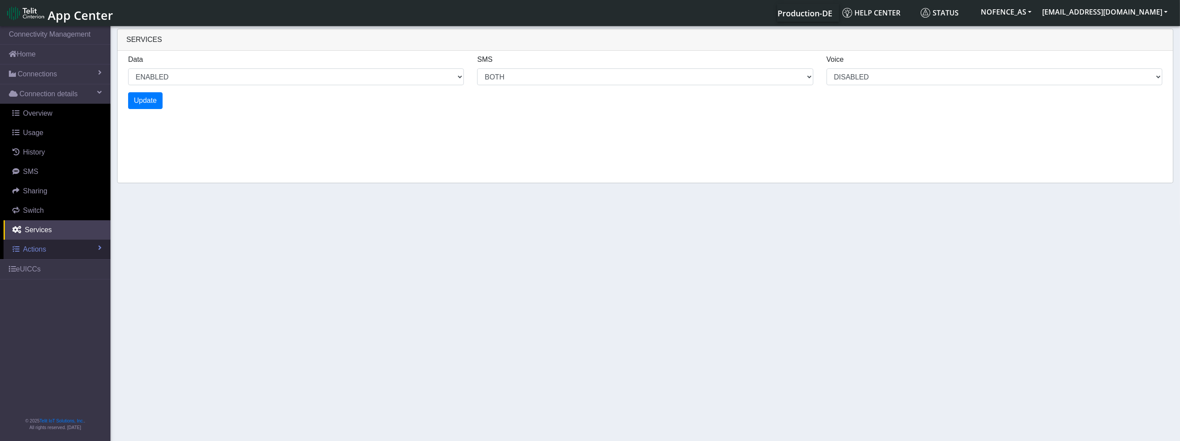
click at [66, 247] on link "Actions" at bounding box center [57, 249] width 107 height 19
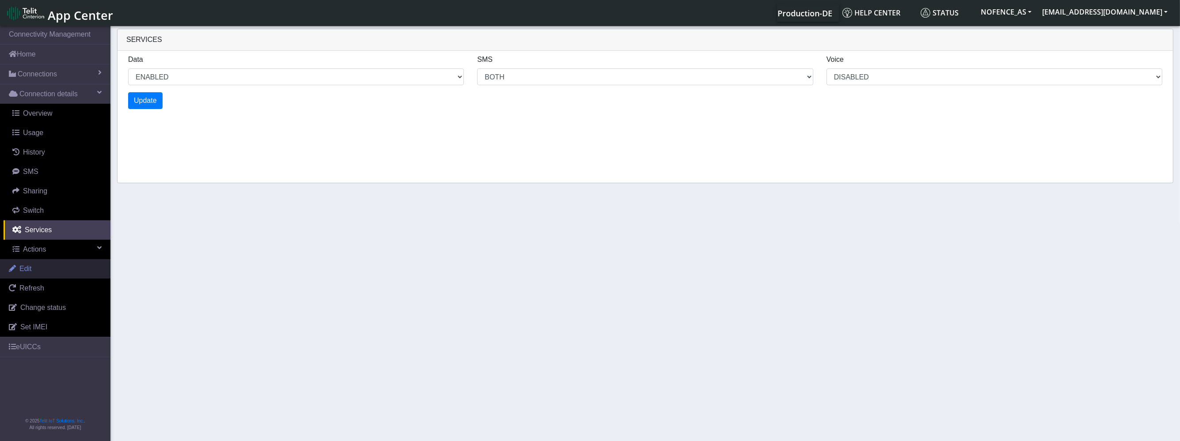
click at [54, 270] on link "Edit" at bounding box center [55, 268] width 110 height 19
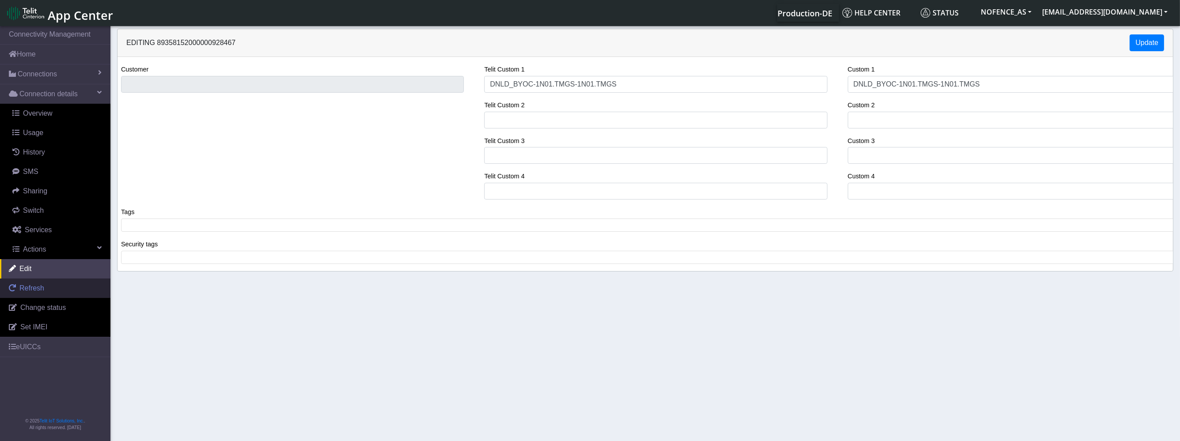
click at [59, 287] on link "Refresh" at bounding box center [55, 288] width 110 height 19
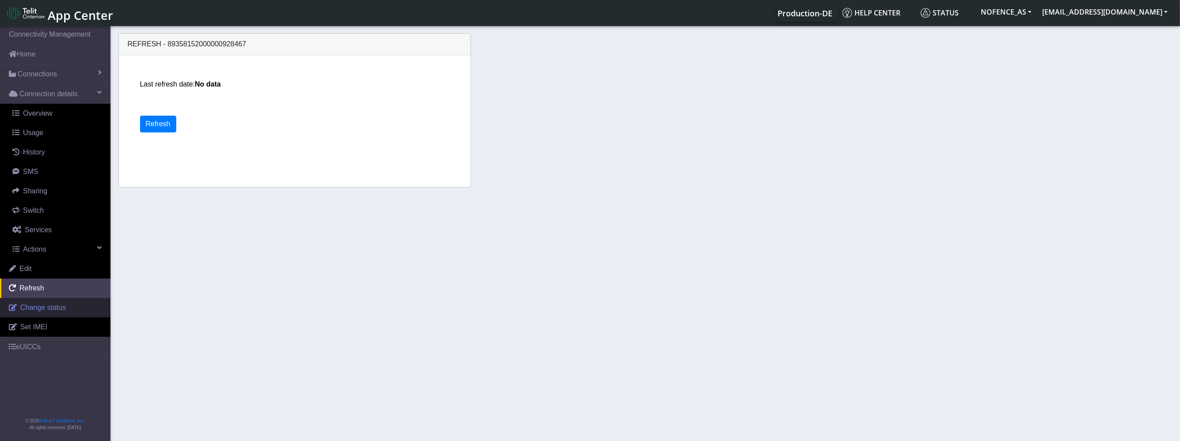
click at [54, 306] on span "Change status" at bounding box center [43, 308] width 46 height 8
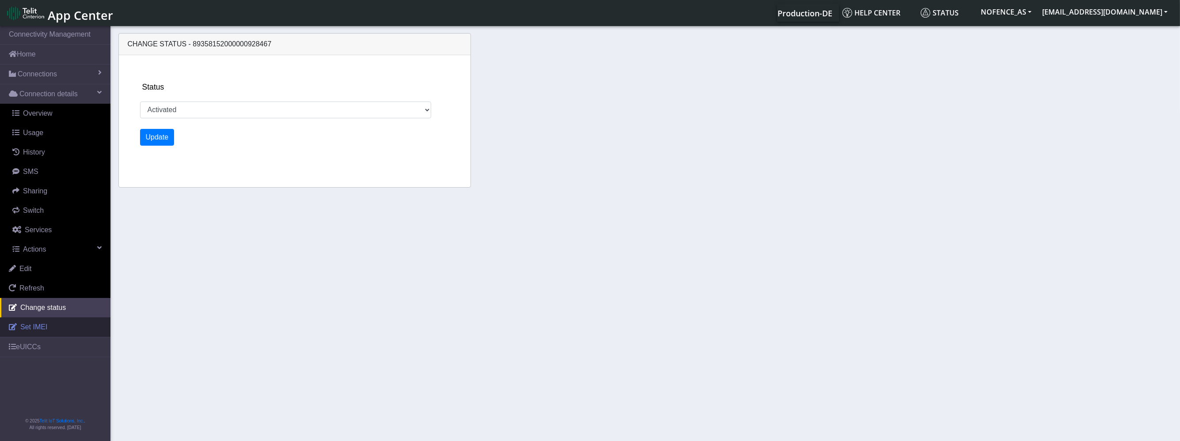
click at [53, 329] on link "Set IMEI" at bounding box center [55, 327] width 110 height 19
click at [51, 347] on link "eUICCs" at bounding box center [55, 347] width 110 height 19
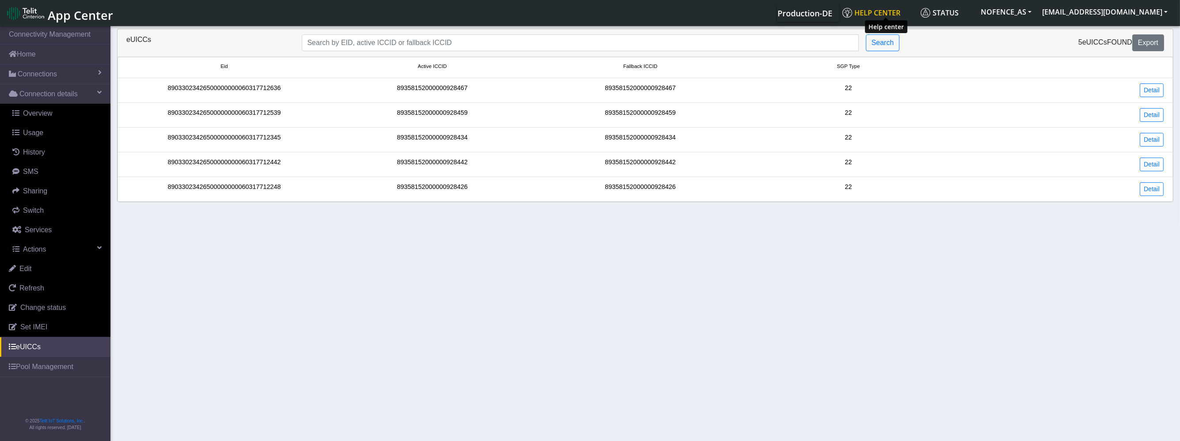
click at [877, 15] on span "Help center" at bounding box center [872, 13] width 58 height 10
click at [55, 36] on link "Connectivity Management" at bounding box center [55, 34] width 110 height 19
click at [68, 40] on link "Connectivity Management" at bounding box center [55, 34] width 110 height 19
click at [68, 38] on link "Connectivity Management" at bounding box center [55, 34] width 110 height 19
click at [68, 35] on link "Connectivity Management" at bounding box center [55, 34] width 110 height 19
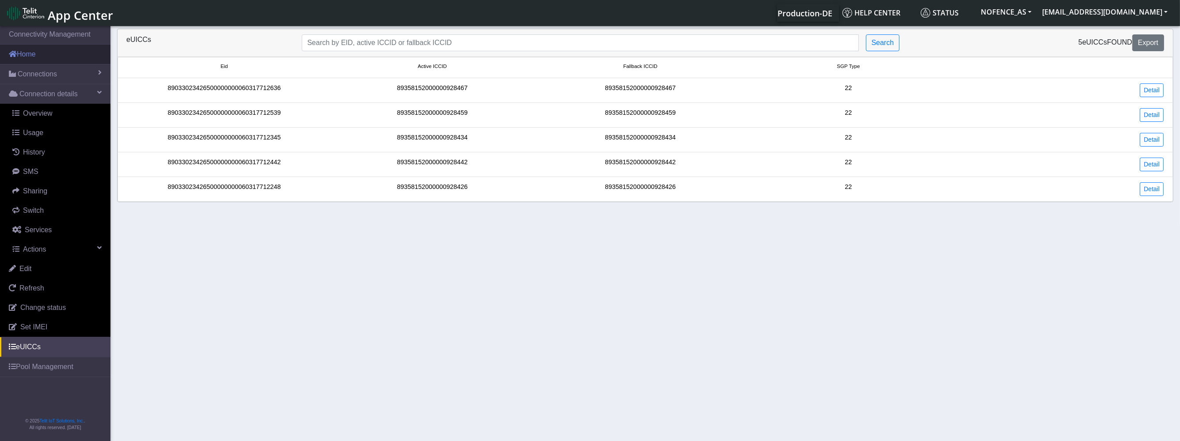
click at [35, 60] on link "Home" at bounding box center [55, 54] width 110 height 19
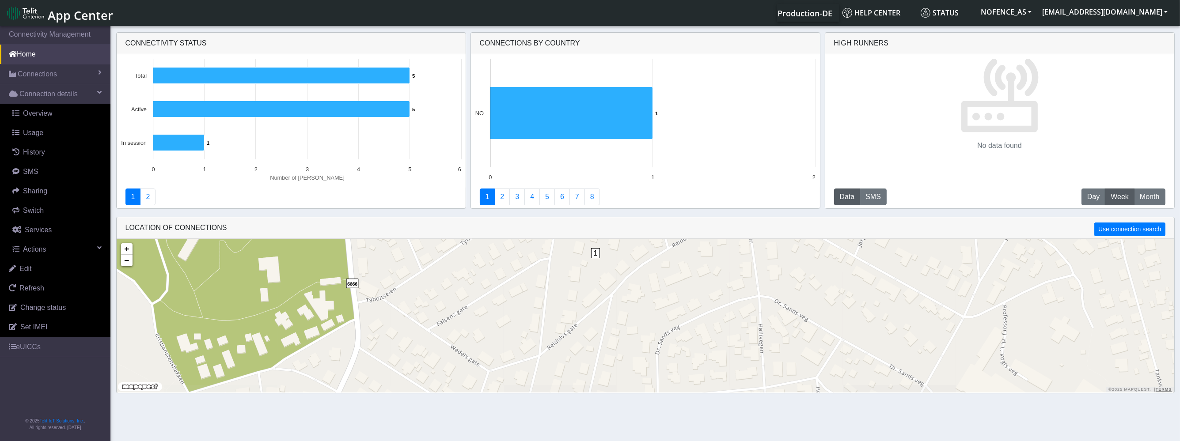
click at [597, 251] on span "1" at bounding box center [595, 253] width 9 height 10
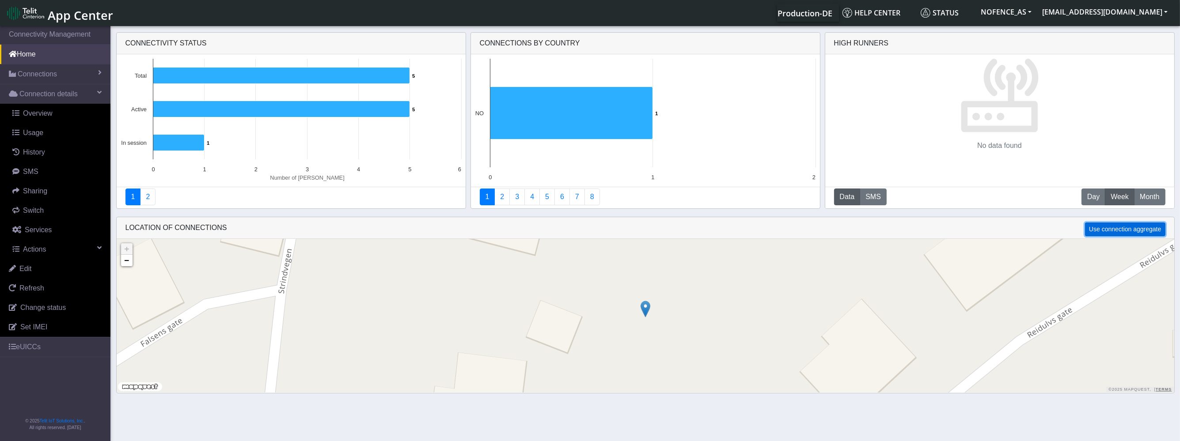
click at [1147, 230] on button "Use connection aggregate" at bounding box center [1125, 230] width 80 height 14
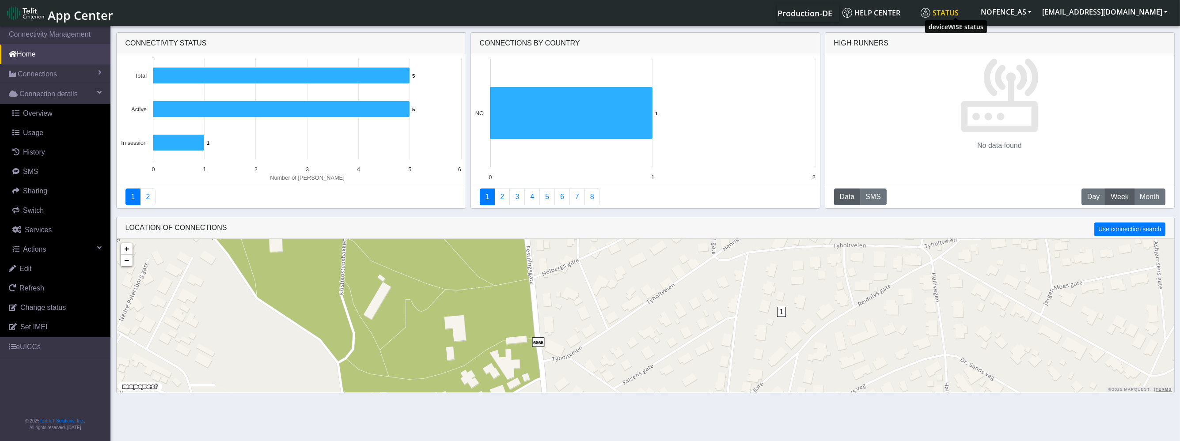
click at [953, 15] on span "Status" at bounding box center [940, 13] width 38 height 10
click at [1008, 17] on button "NOFENCE_AS" at bounding box center [1006, 12] width 61 height 16
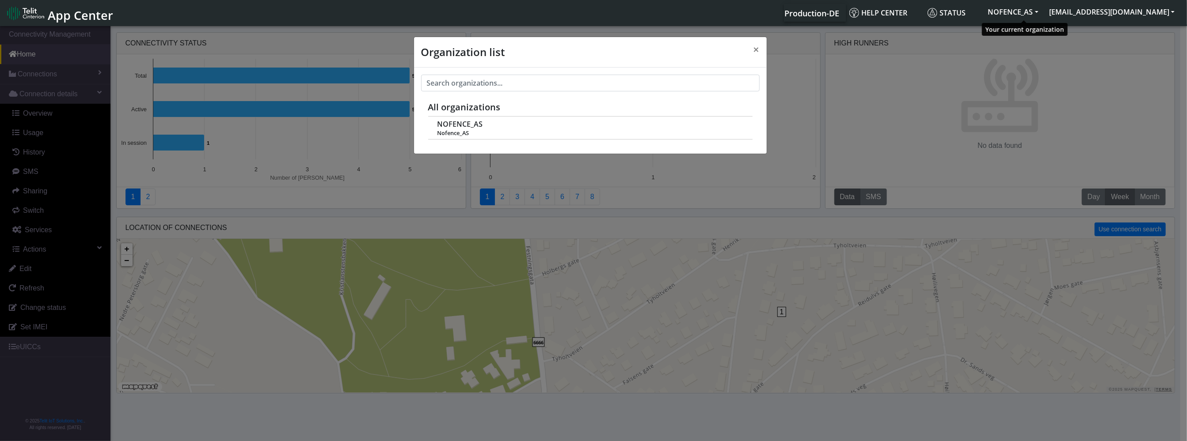
scroll to position [3, 0]
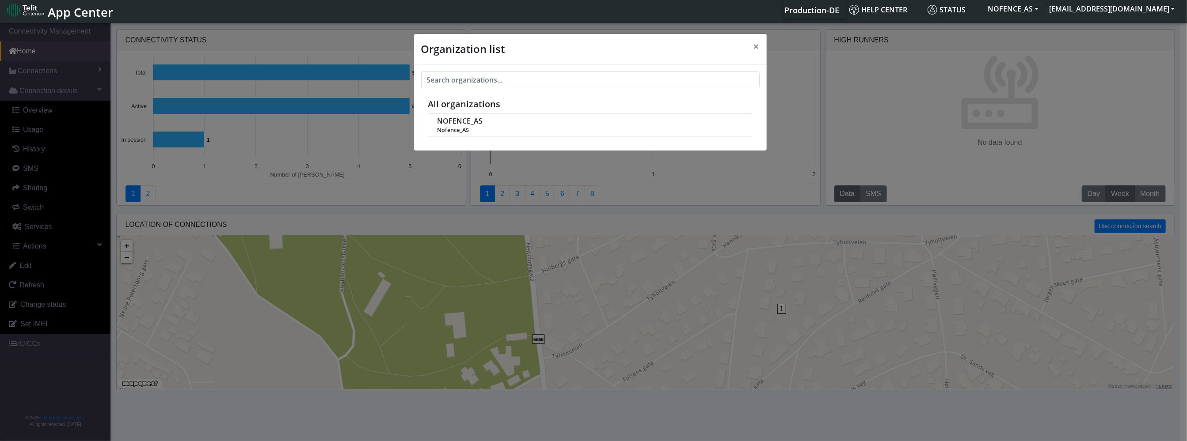
drag, startPoint x: 934, startPoint y: 101, endPoint x: 939, endPoint y: 100, distance: 4.4
click at [935, 101] on div "Organization list × All organizations NOFENCE_AS Nofence_AS" at bounding box center [593, 231] width 1187 height 420
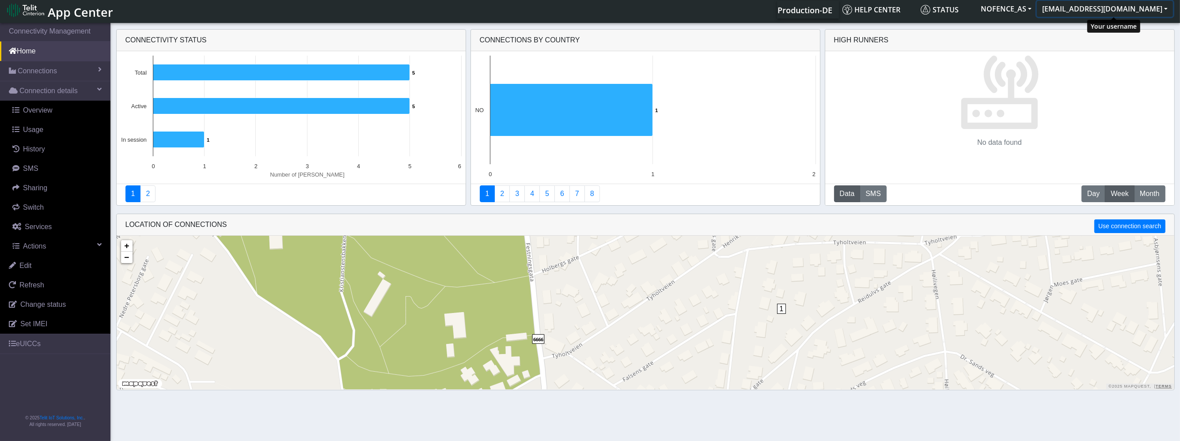
click at [1165, 9] on button "[EMAIL_ADDRESS][DOMAIN_NAME]" at bounding box center [1105, 9] width 136 height 16
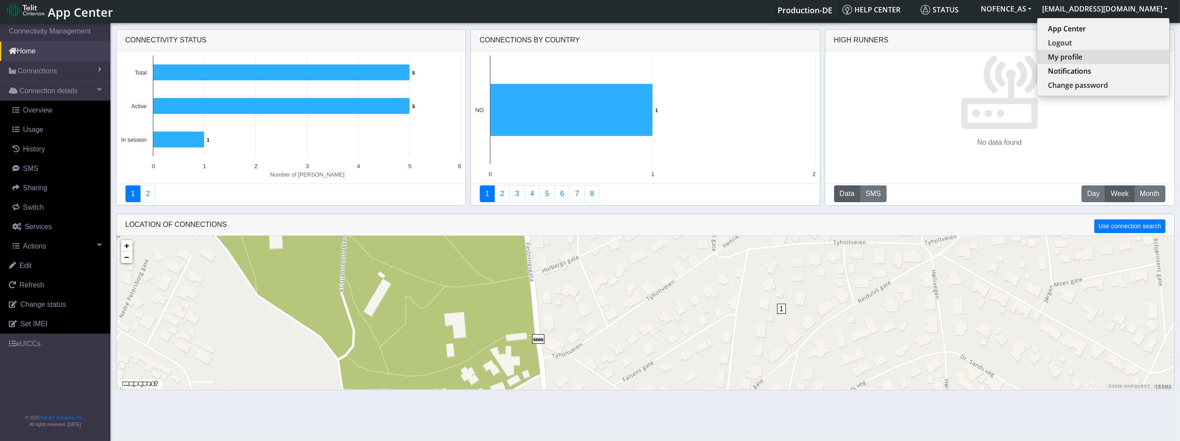
click at [1101, 58] on button "My profile" at bounding box center [1104, 57] width 132 height 14
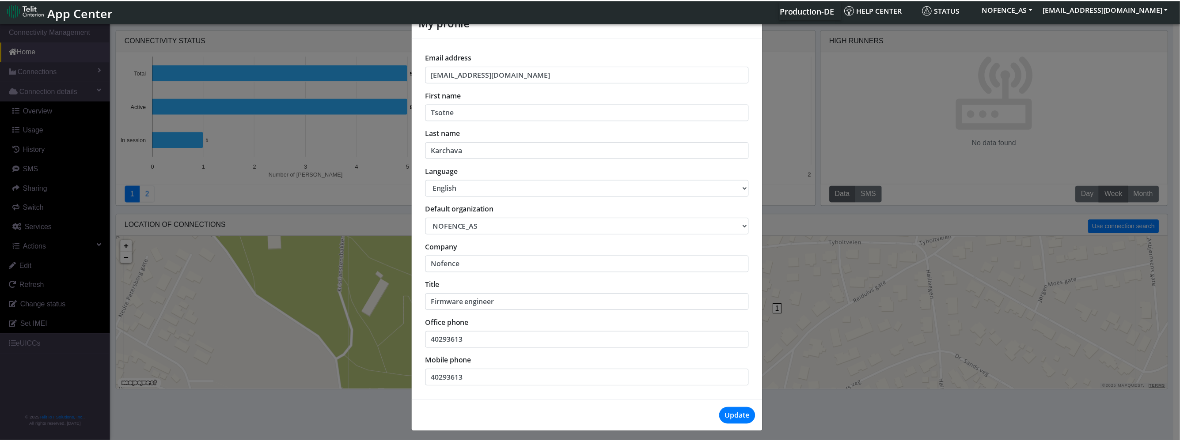
scroll to position [27, 0]
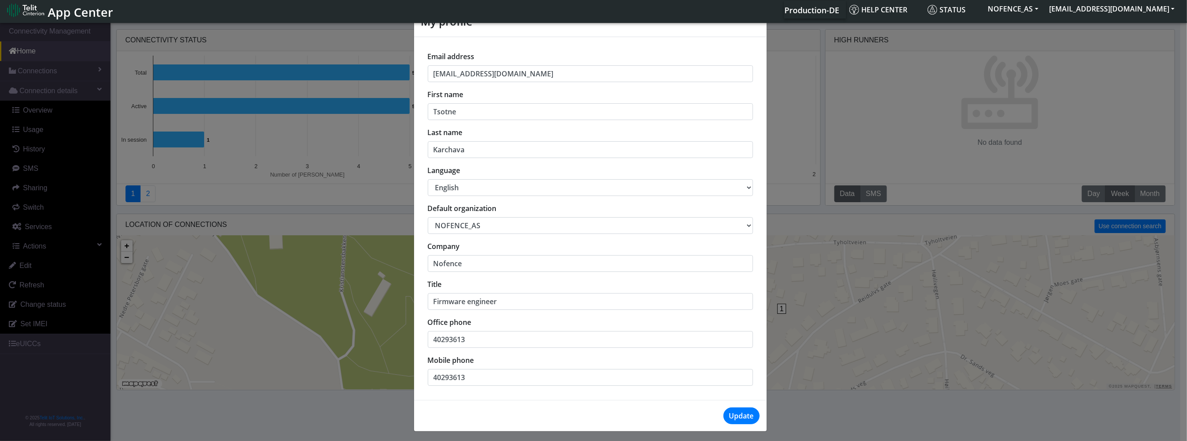
click at [933, 152] on div "My profile × Email address tsotne.karchava@nofence.no First name Tsotne Last na…" at bounding box center [593, 231] width 1187 height 420
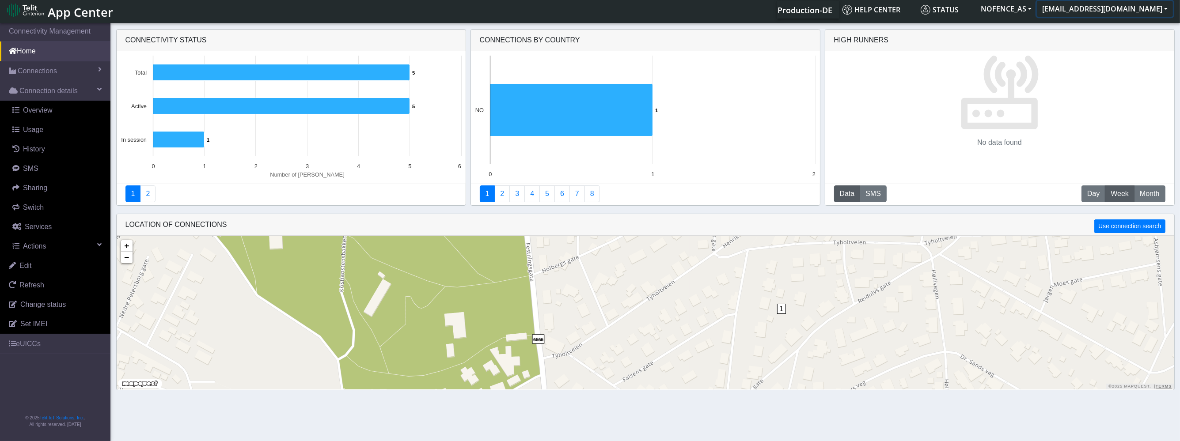
click at [1137, 15] on button "[EMAIL_ADDRESS][DOMAIN_NAME]" at bounding box center [1105, 9] width 136 height 16
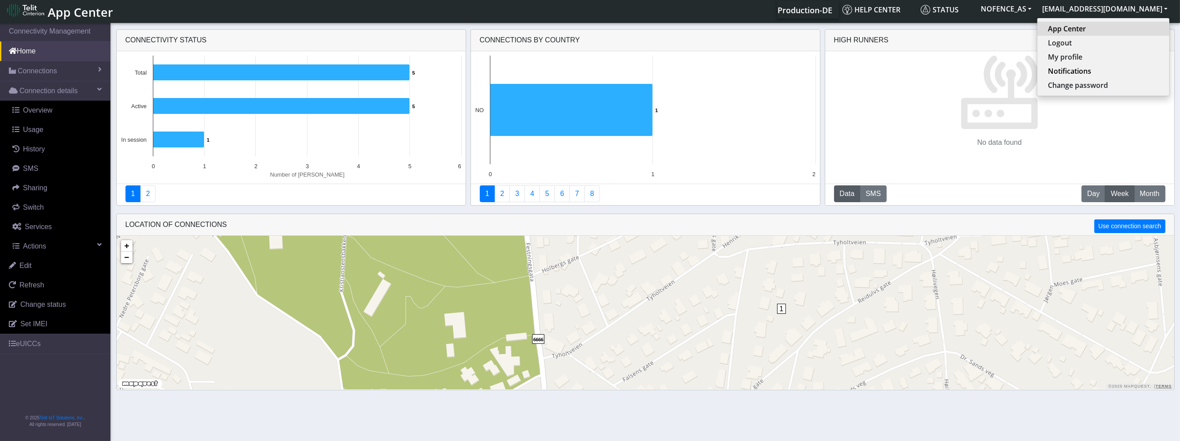
click at [1092, 29] on link "App Center" at bounding box center [1103, 28] width 111 height 11
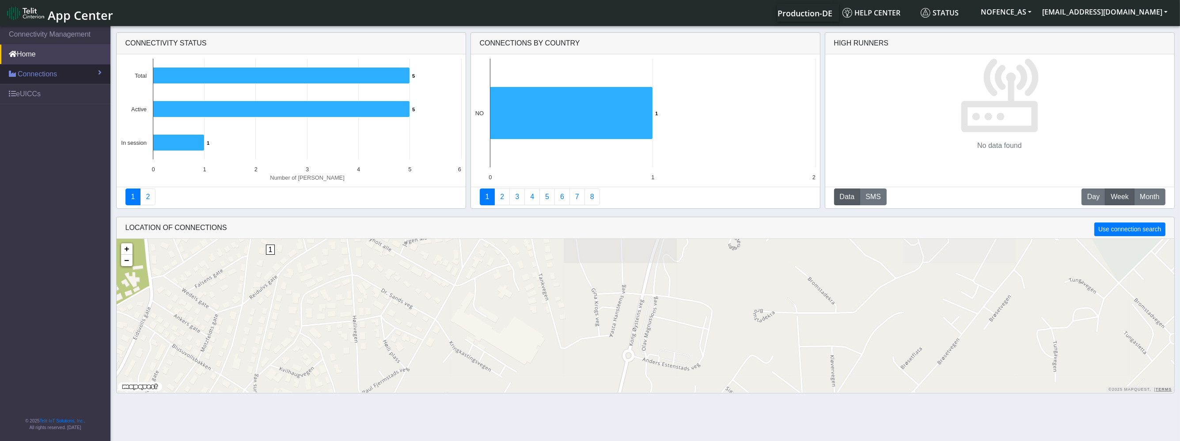
click at [58, 74] on link "Connections" at bounding box center [55, 74] width 110 height 19
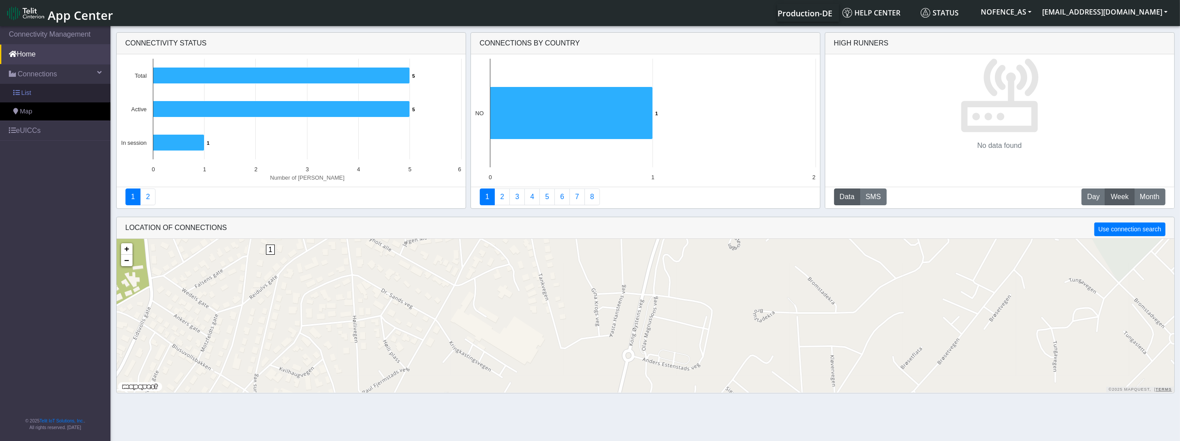
click at [55, 99] on link "List" at bounding box center [55, 93] width 110 height 19
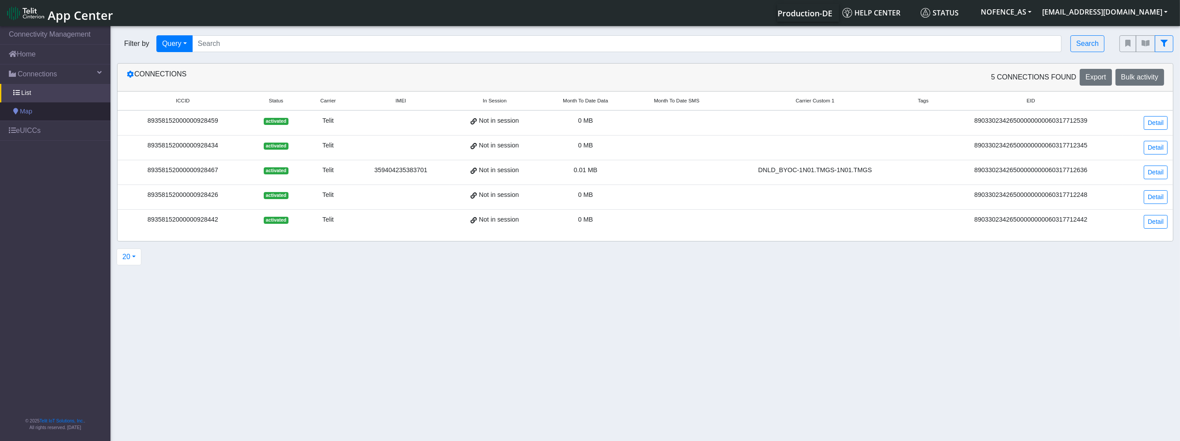
click at [76, 109] on link "Map" at bounding box center [55, 112] width 110 height 19
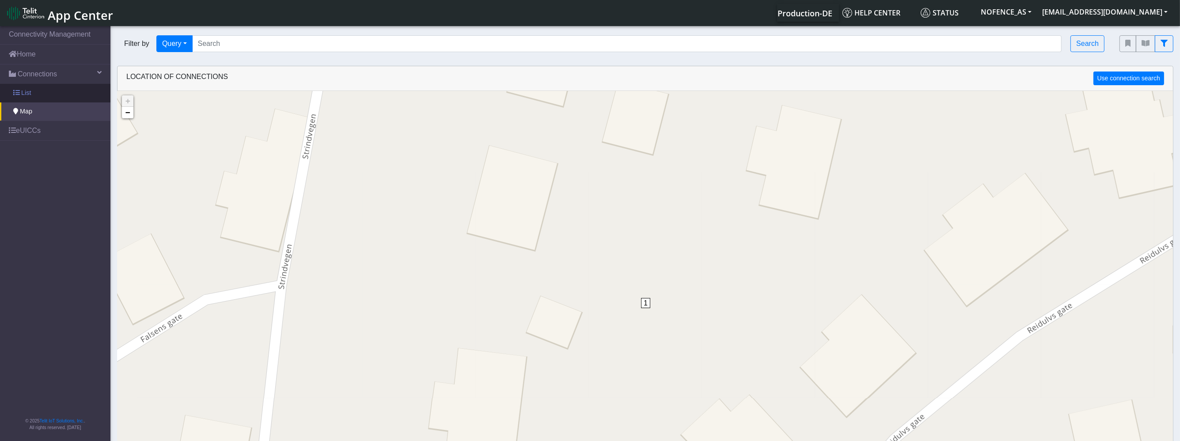
click at [70, 90] on link "List" at bounding box center [55, 93] width 110 height 19
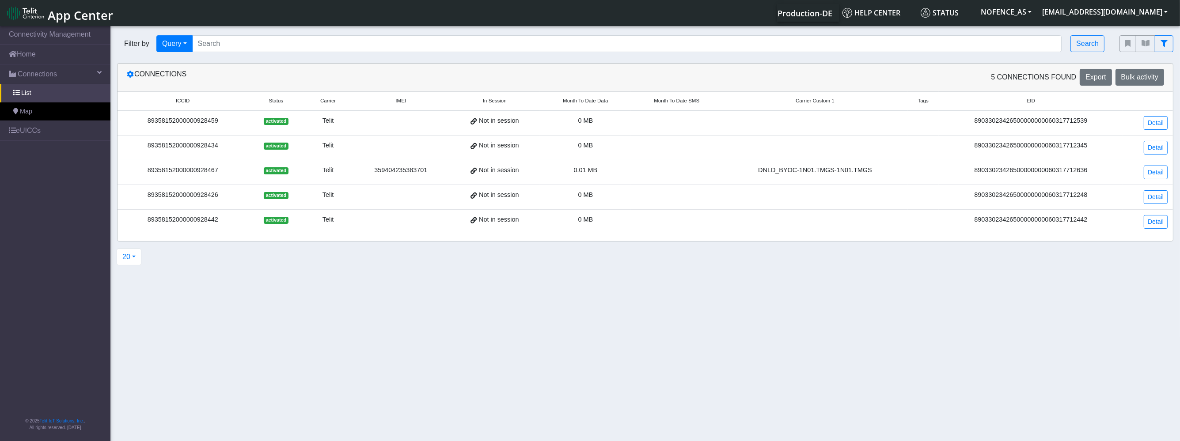
click at [544, 170] on td "0.01 MB" at bounding box center [585, 172] width 91 height 25
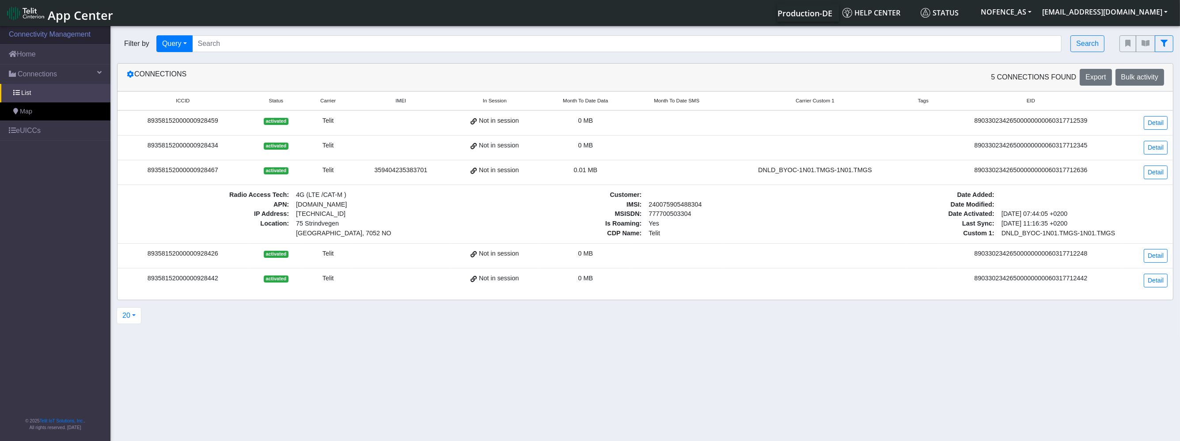
click at [71, 38] on link "Connectivity Management" at bounding box center [55, 34] width 110 height 19
click at [51, 118] on link "Map" at bounding box center [55, 112] width 110 height 19
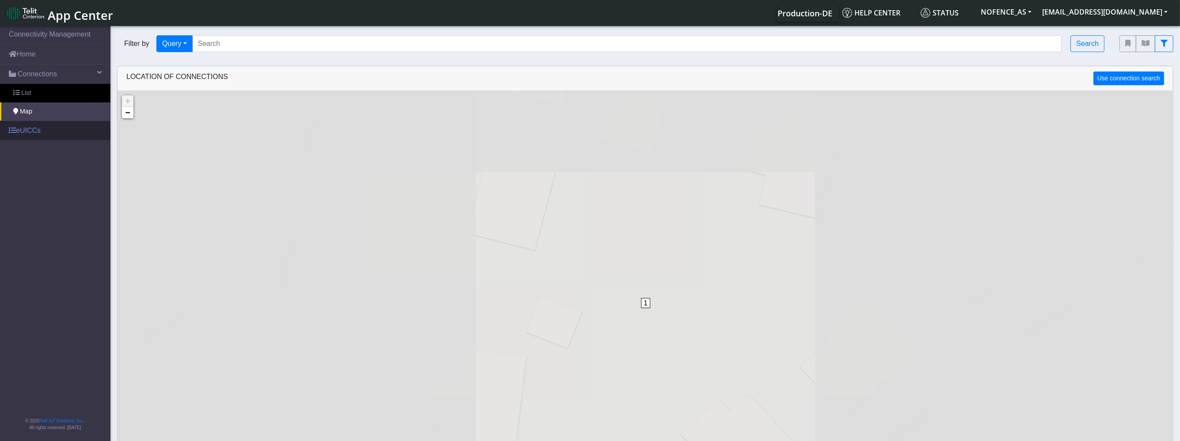
click at [39, 134] on link "eUICCs" at bounding box center [55, 130] width 110 height 19
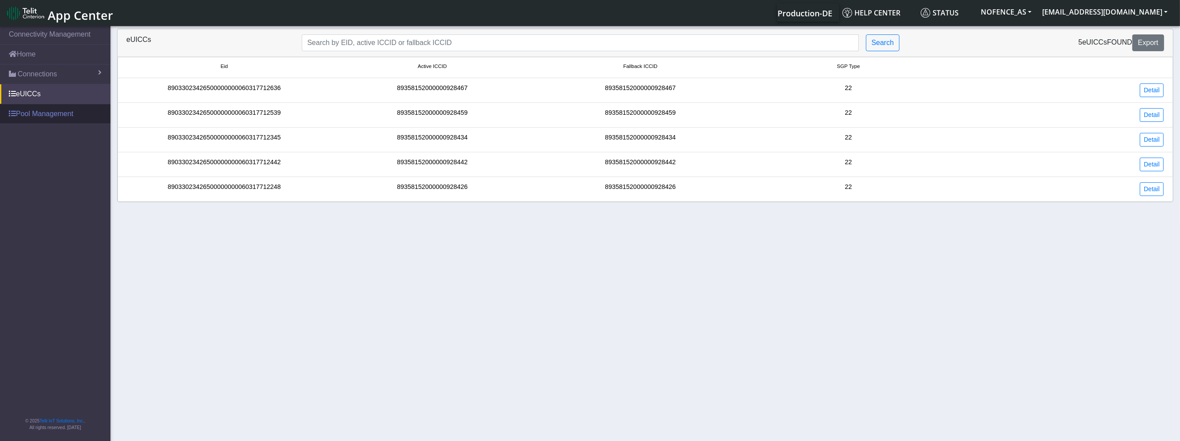
click at [65, 117] on link "Pool Management" at bounding box center [55, 113] width 110 height 19
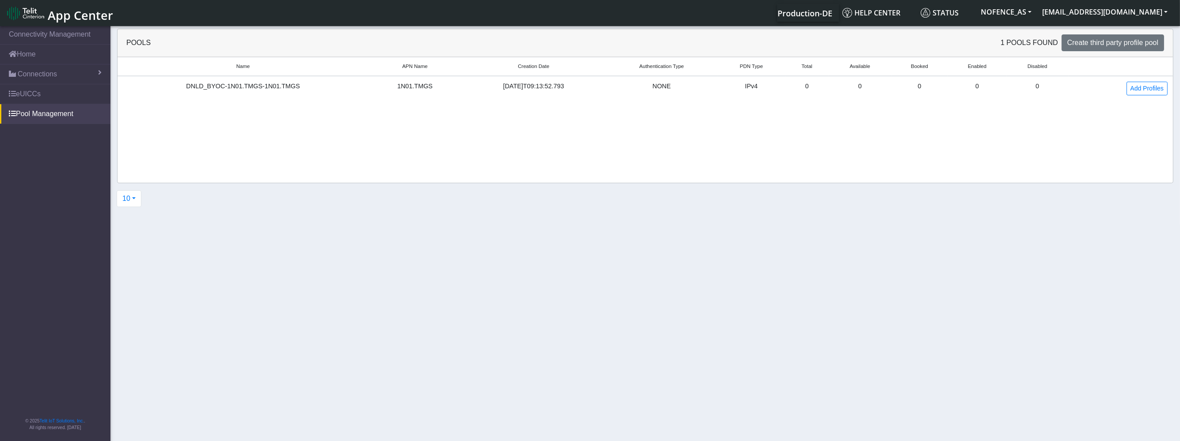
click at [264, 89] on div "DNLD_BYOC-1N01.TMGS-1N01.TMGS" at bounding box center [243, 87] width 240 height 10
click at [1140, 89] on link "Add Profiles" at bounding box center [1147, 89] width 41 height 14
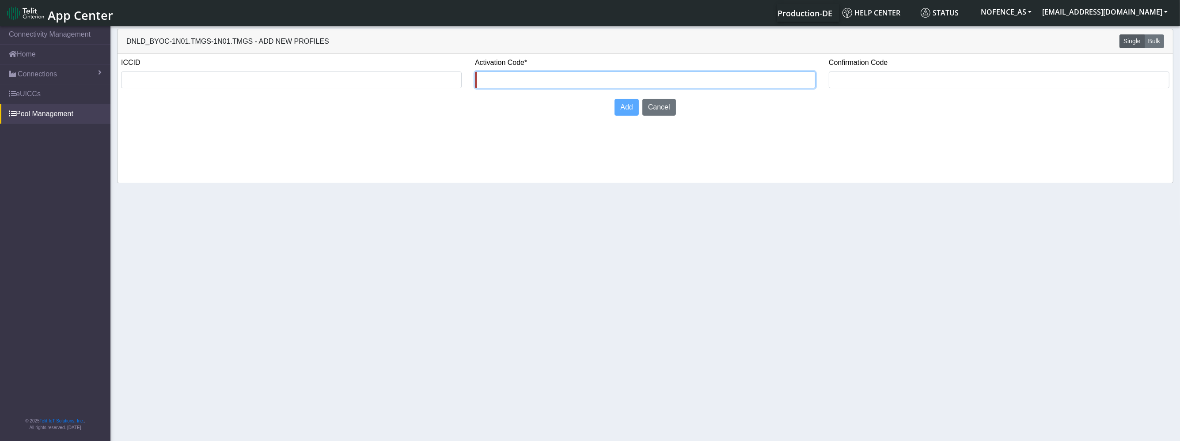
click at [523, 78] on input "text" at bounding box center [645, 80] width 341 height 17
click at [525, 60] on label "Activation Code*" at bounding box center [501, 62] width 52 height 11
click at [667, 103] on button "Cancel" at bounding box center [659, 107] width 34 height 17
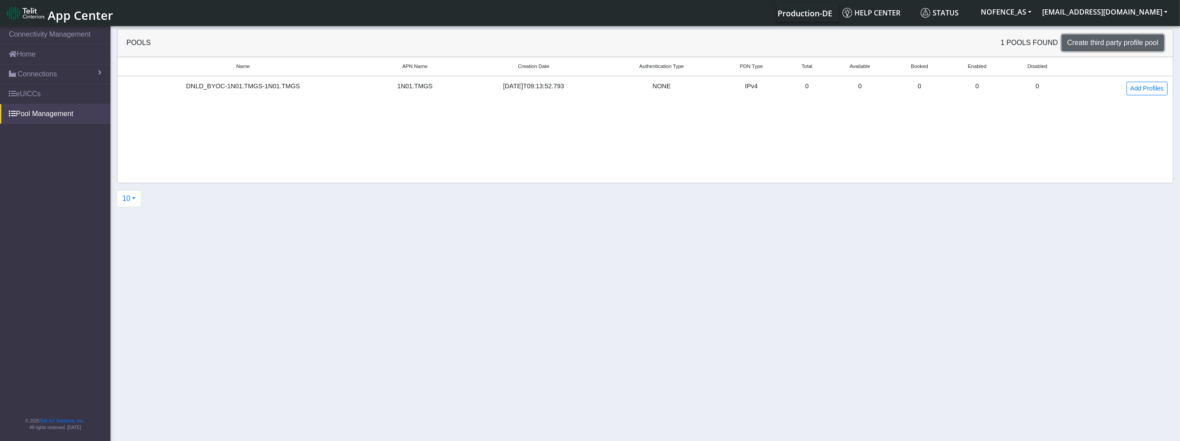
click at [1113, 44] on span "Create third party profile pool" at bounding box center [1113, 43] width 91 height 8
select select "IPv4"
select select "NONE"
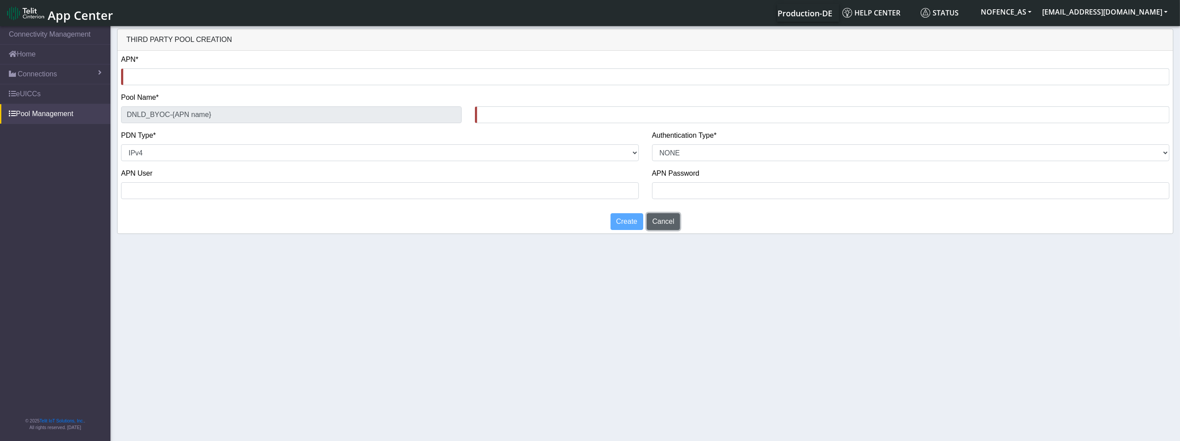
click at [657, 228] on button "Cancel" at bounding box center [664, 221] width 34 height 17
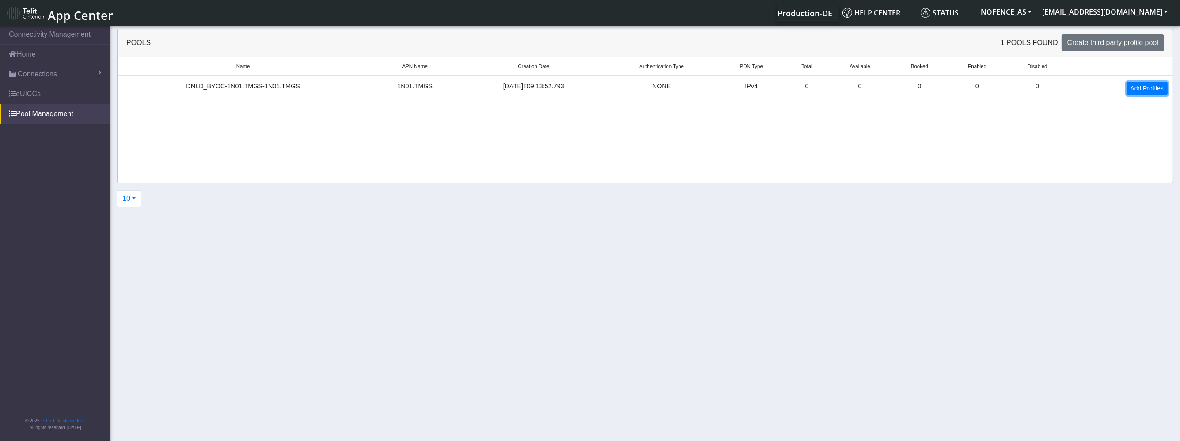
click at [1155, 85] on link "Add Profiles" at bounding box center [1147, 89] width 41 height 14
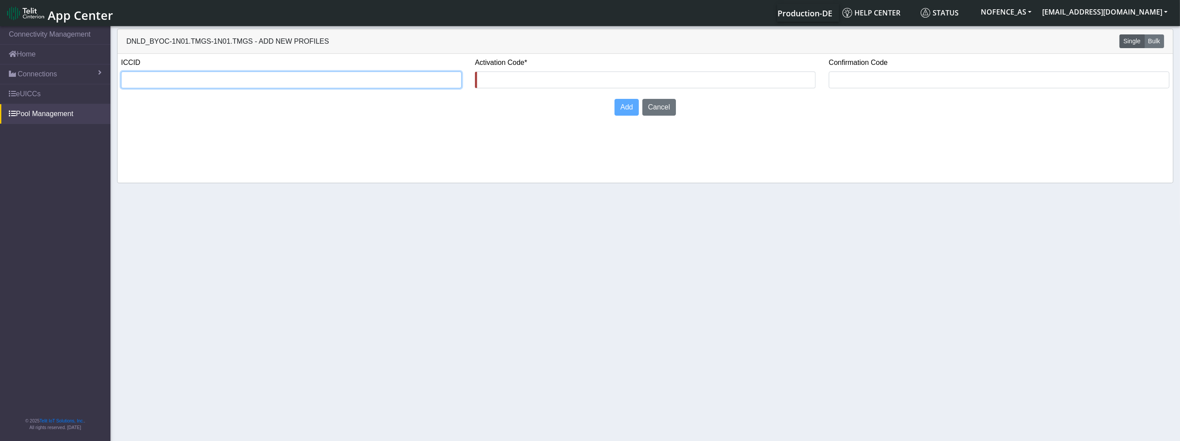
click at [279, 80] on input "text" at bounding box center [291, 80] width 341 height 17
click at [313, 70] on div "ICCID" at bounding box center [291, 72] width 341 height 31
click at [305, 75] on input "text" at bounding box center [291, 80] width 341 height 17
paste input "89358152000000928467"
type input "89358152000000928467"
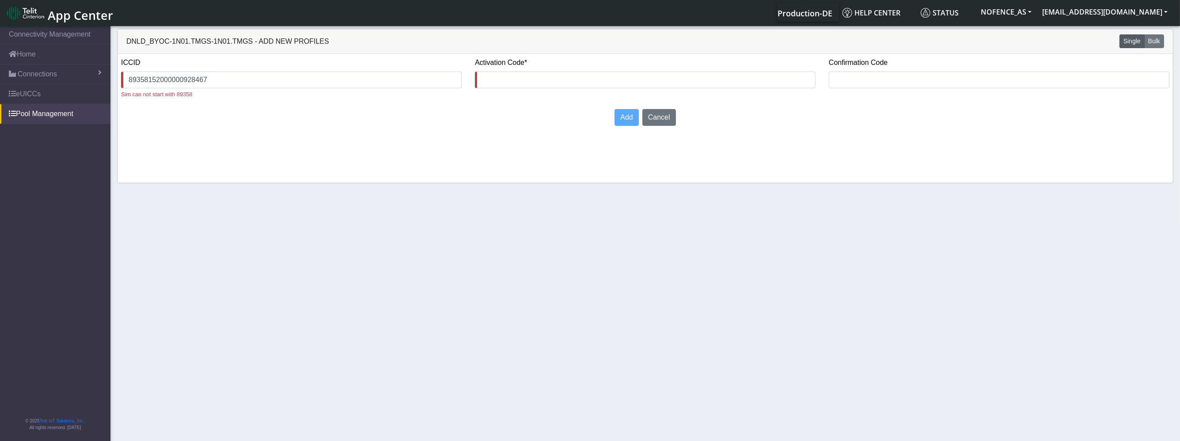
drag, startPoint x: 269, startPoint y: 72, endPoint x: 121, endPoint y: 60, distance: 148.1
click at [126, 61] on div "ICCID 89358152000000928467 Sim can not start with 89358" at bounding box center [291, 77] width 341 height 41
click at [171, 79] on input "89358152000000928467" at bounding box center [291, 80] width 341 height 17
click at [529, 83] on input "text" at bounding box center [645, 80] width 341 height 17
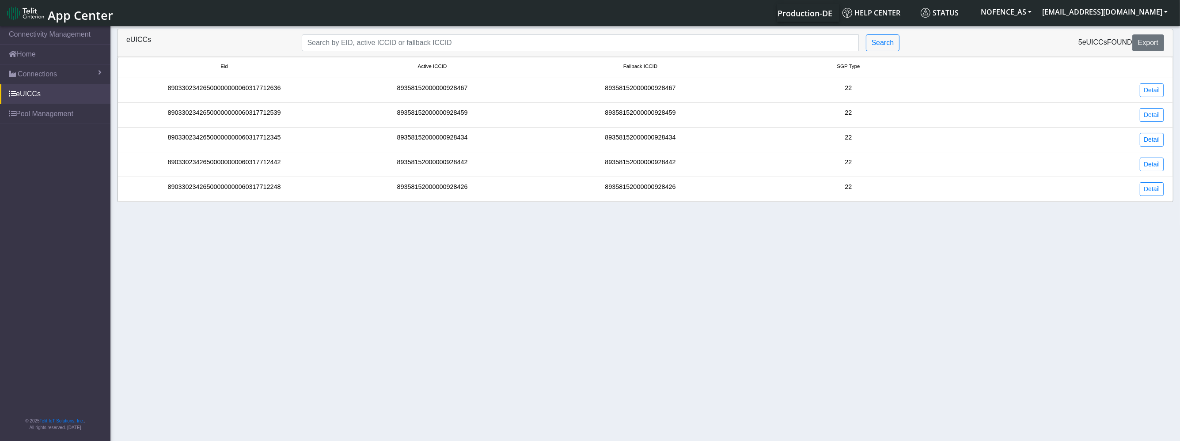
click at [437, 90] on div "89358152000000928467" at bounding box center [432, 91] width 208 height 14
click at [237, 90] on div "89033023426500000000060317712636" at bounding box center [224, 91] width 208 height 14
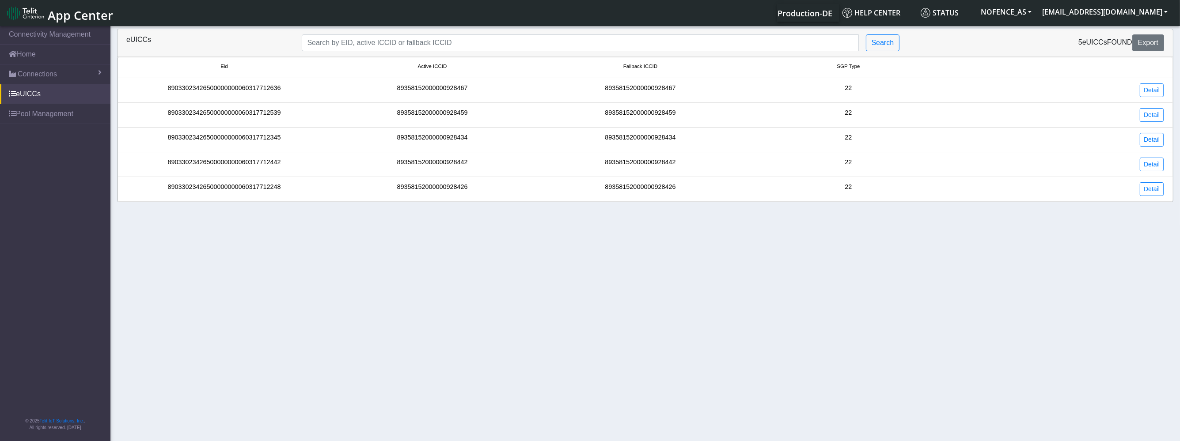
click at [450, 91] on div "89358152000000928467" at bounding box center [432, 91] width 208 height 14
copy div "89358152000000928467"
click at [84, 71] on link "Connections" at bounding box center [55, 74] width 110 height 19
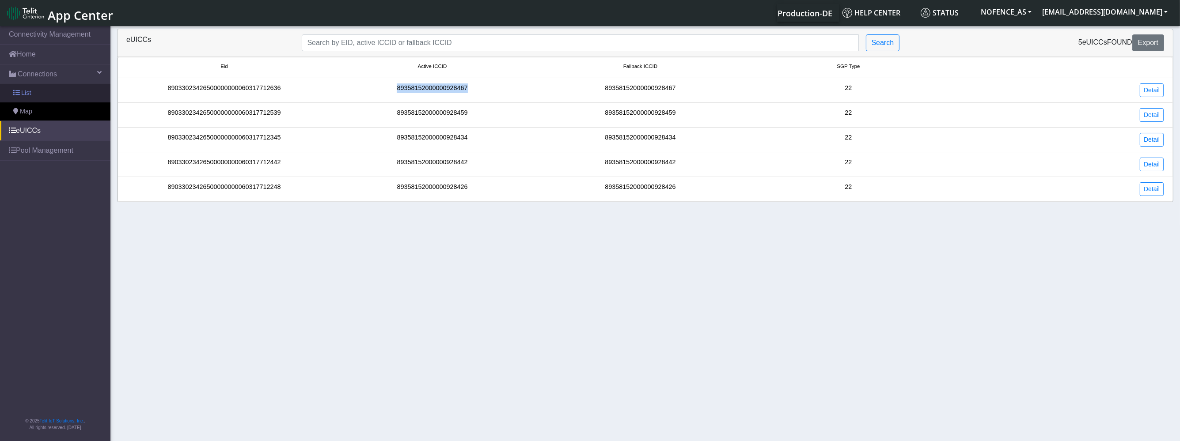
click at [74, 99] on link "List" at bounding box center [55, 93] width 110 height 19
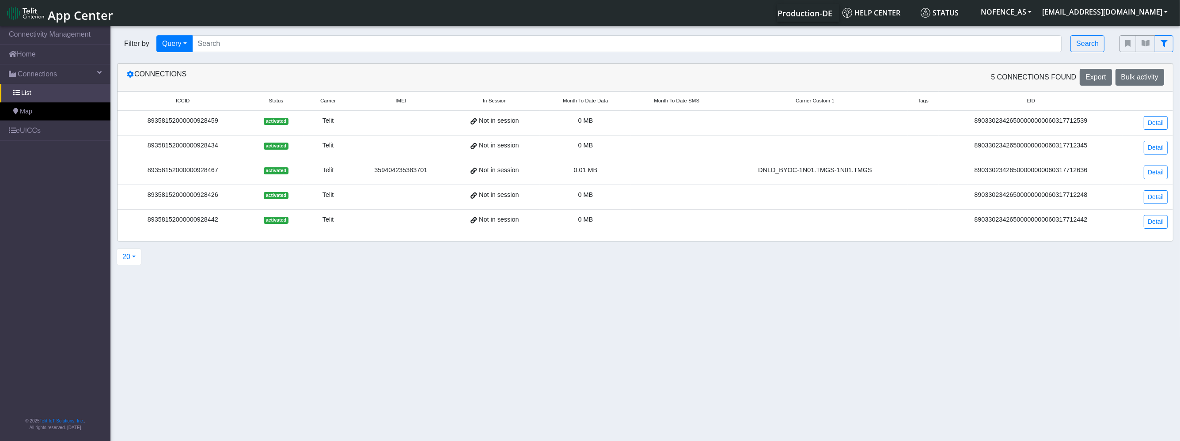
click at [171, 163] on td "89358152000000928467" at bounding box center [183, 172] width 131 height 25
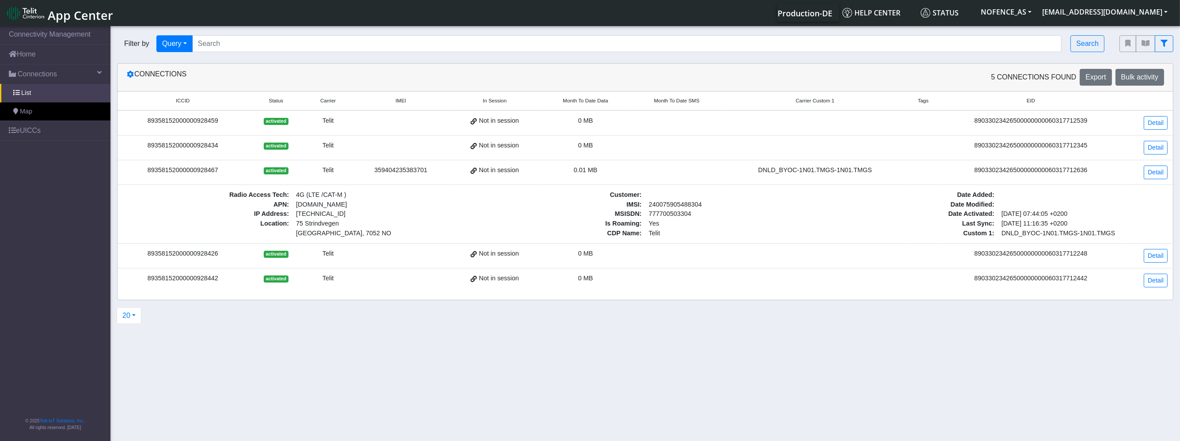
click at [171, 163] on td "89358152000000928467" at bounding box center [183, 172] width 131 height 25
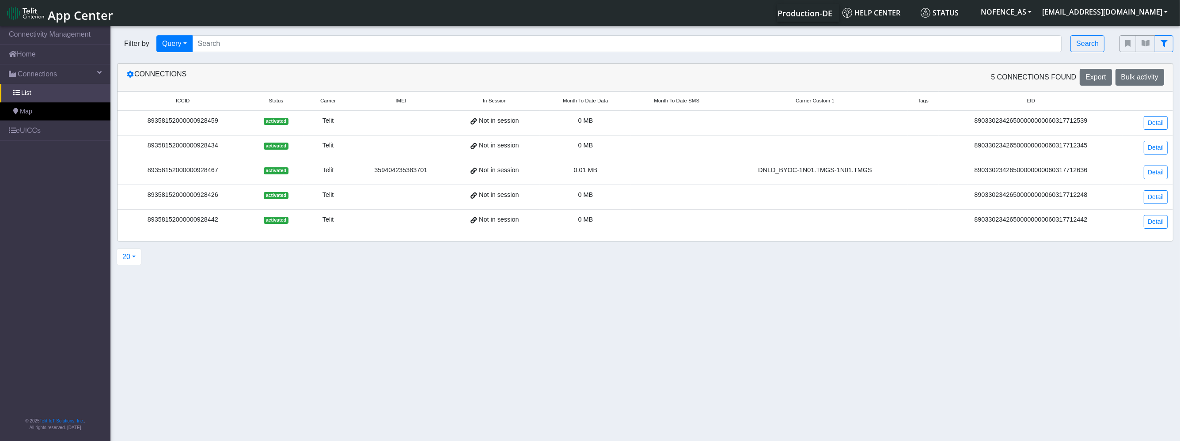
copy div "89358152000000928467"
